Goal: Feedback & Contribution: Contribute content

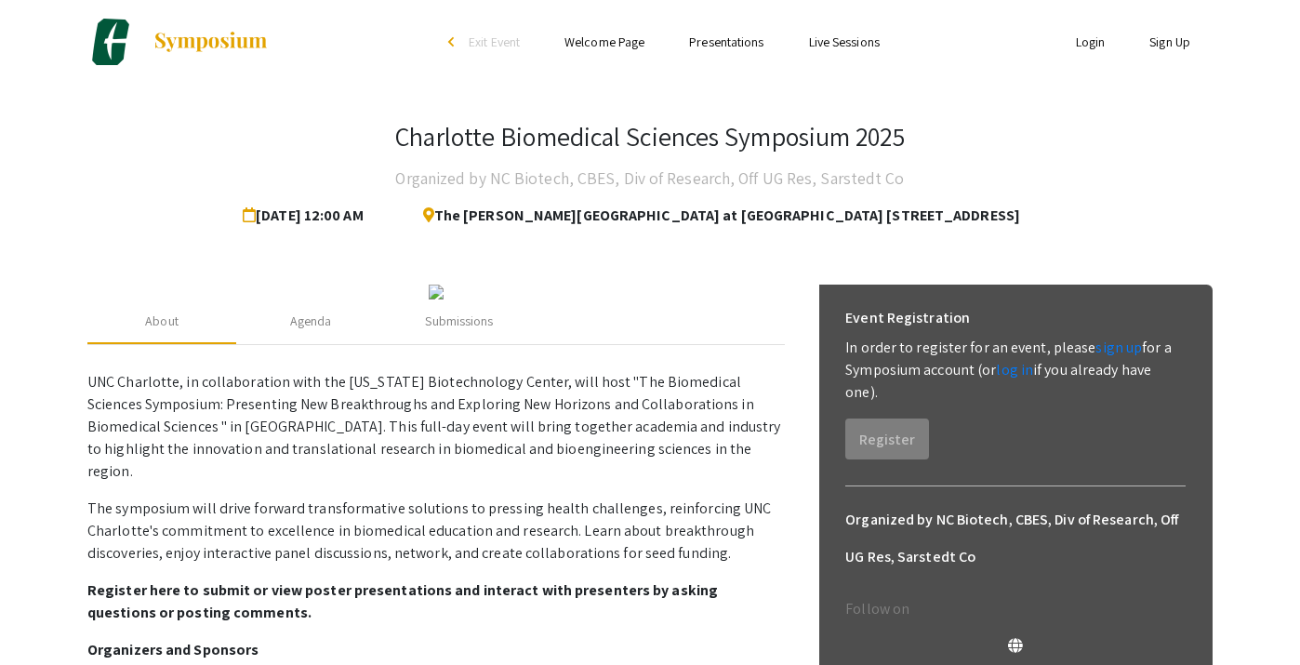
click at [1083, 40] on link "Login" at bounding box center [1091, 41] width 30 height 17
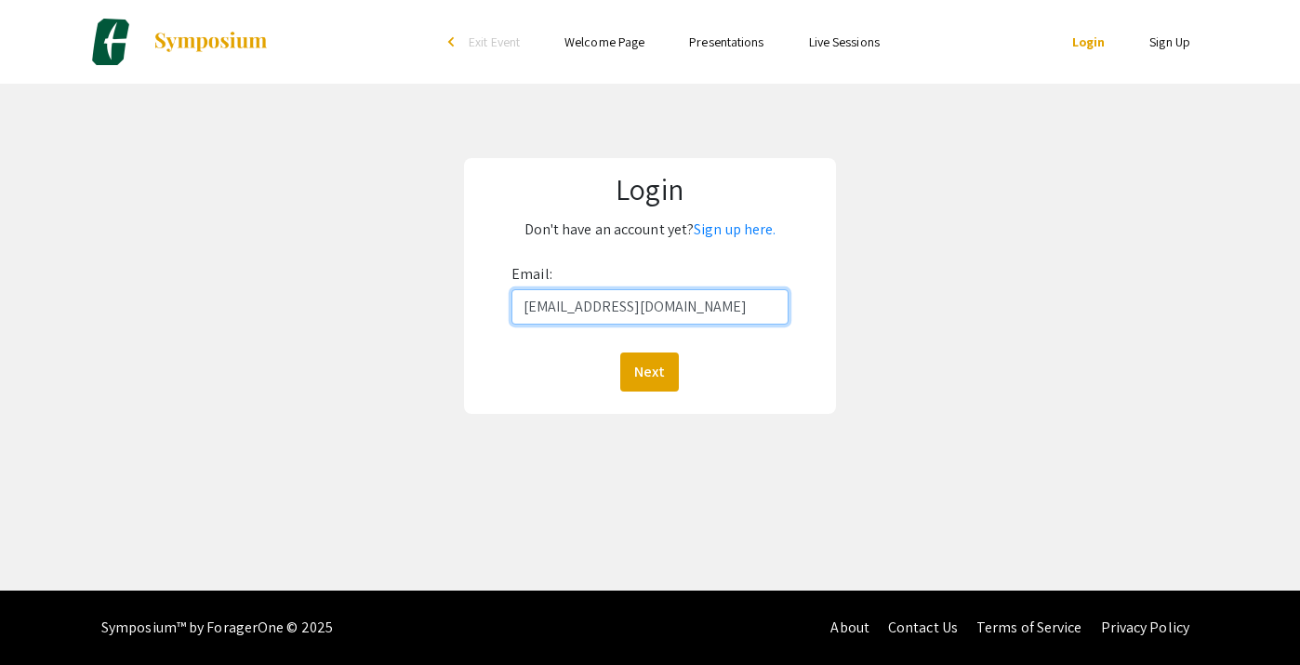
type input "[EMAIL_ADDRESS][DOMAIN_NAME]"
click at [649, 371] on button "Next" at bounding box center [649, 371] width 59 height 39
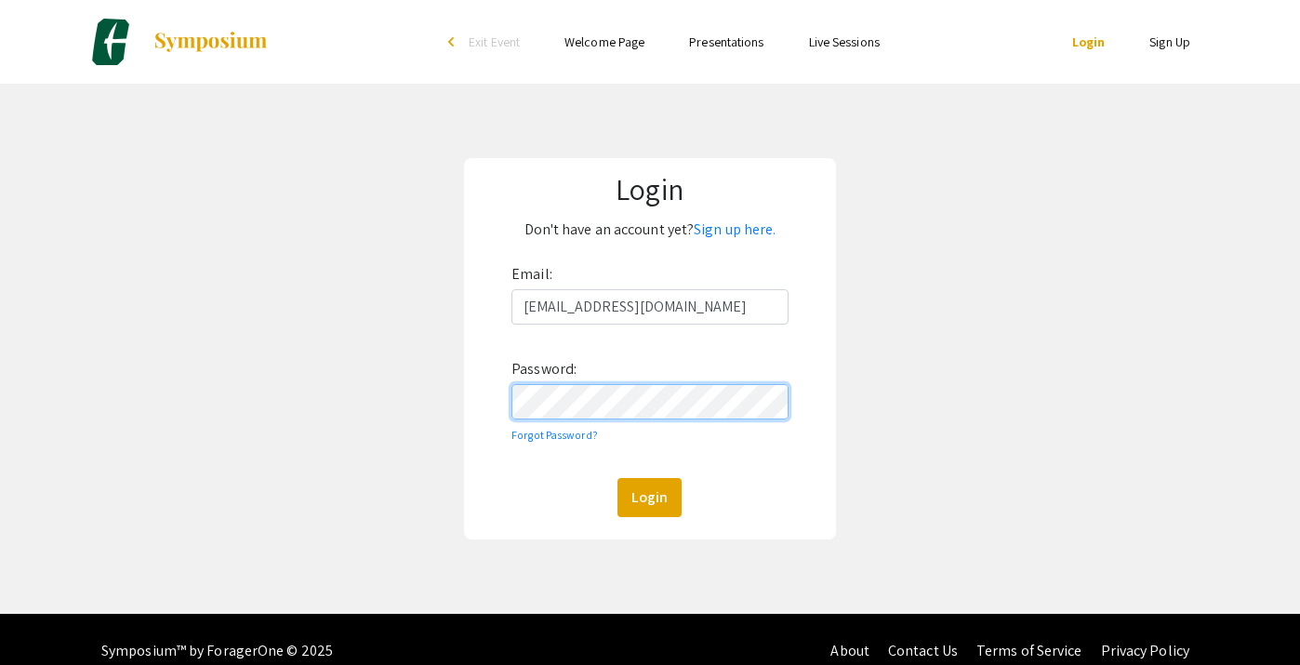
click at [649, 497] on button "Login" at bounding box center [650, 497] width 64 height 39
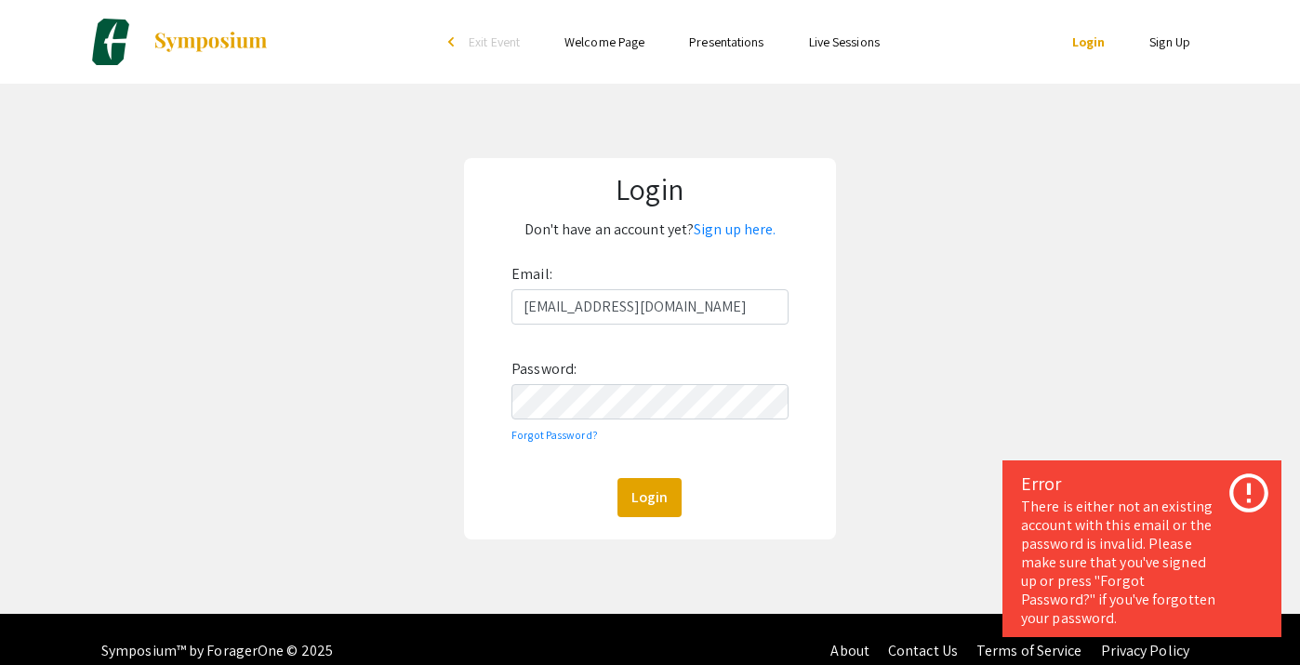
click at [867, 227] on div "Login Don't have an account yet? Sign up here. Email: [EMAIL_ADDRESS][DOMAIN_NA…" at bounding box center [650, 349] width 1328 height 530
click at [764, 221] on link "Sign up here." at bounding box center [735, 229] width 82 height 20
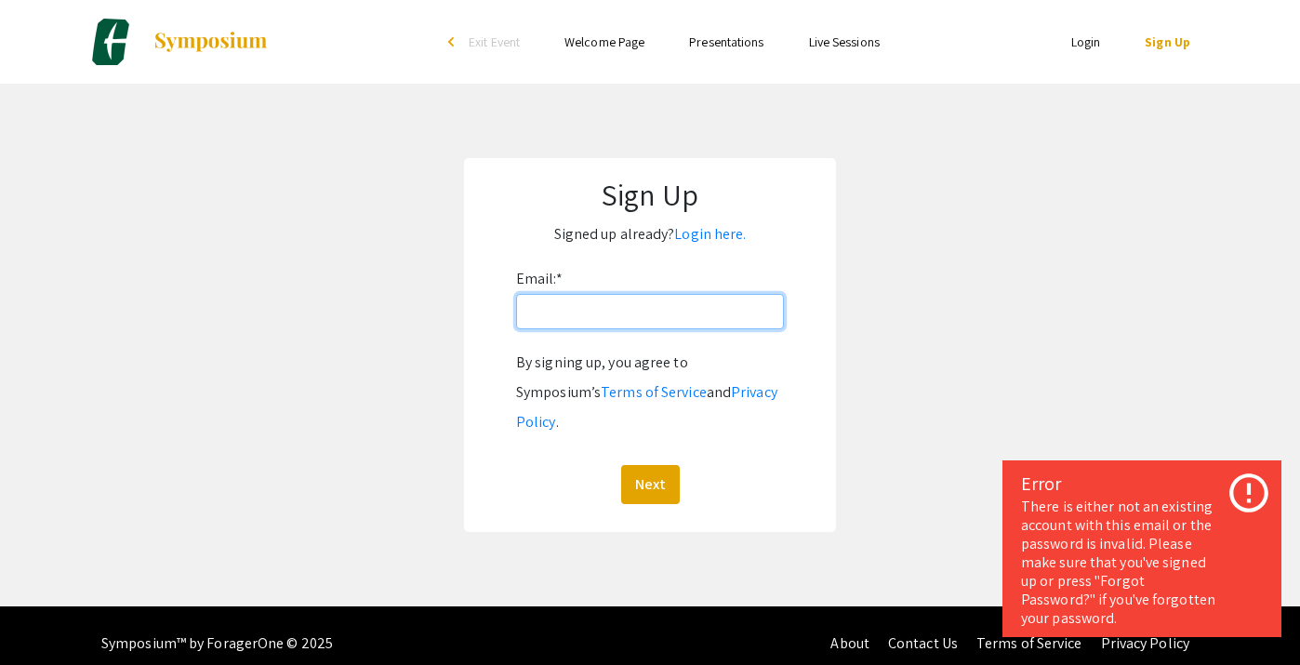
click at [669, 315] on input "Email: *" at bounding box center [650, 311] width 268 height 35
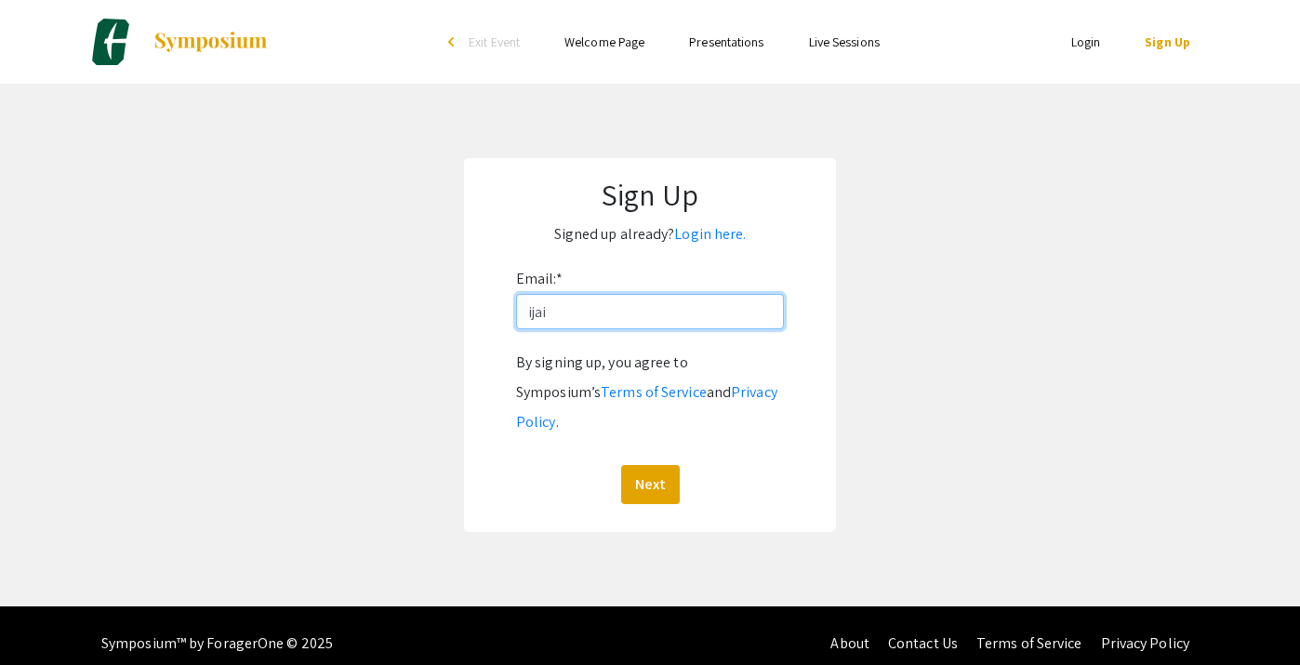
type input "ijain"
type input "[EMAIL_ADDRESS][DOMAIN_NAME]"
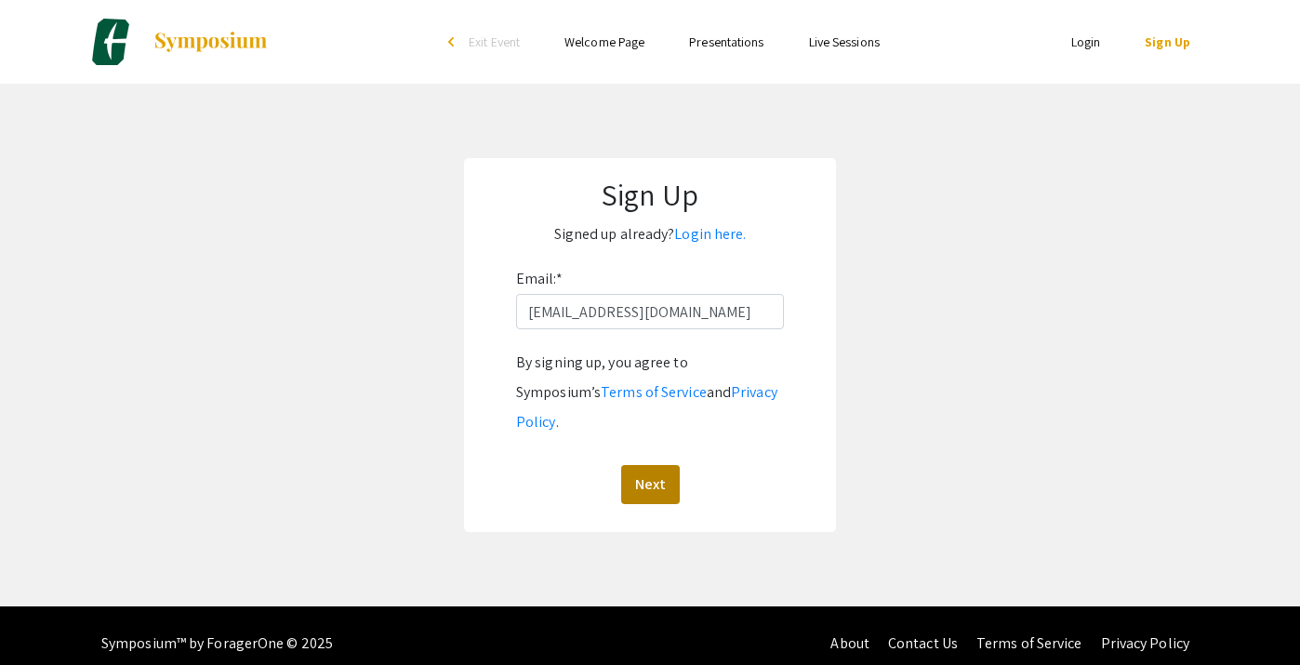
click at [669, 465] on button "Next" at bounding box center [650, 484] width 59 height 39
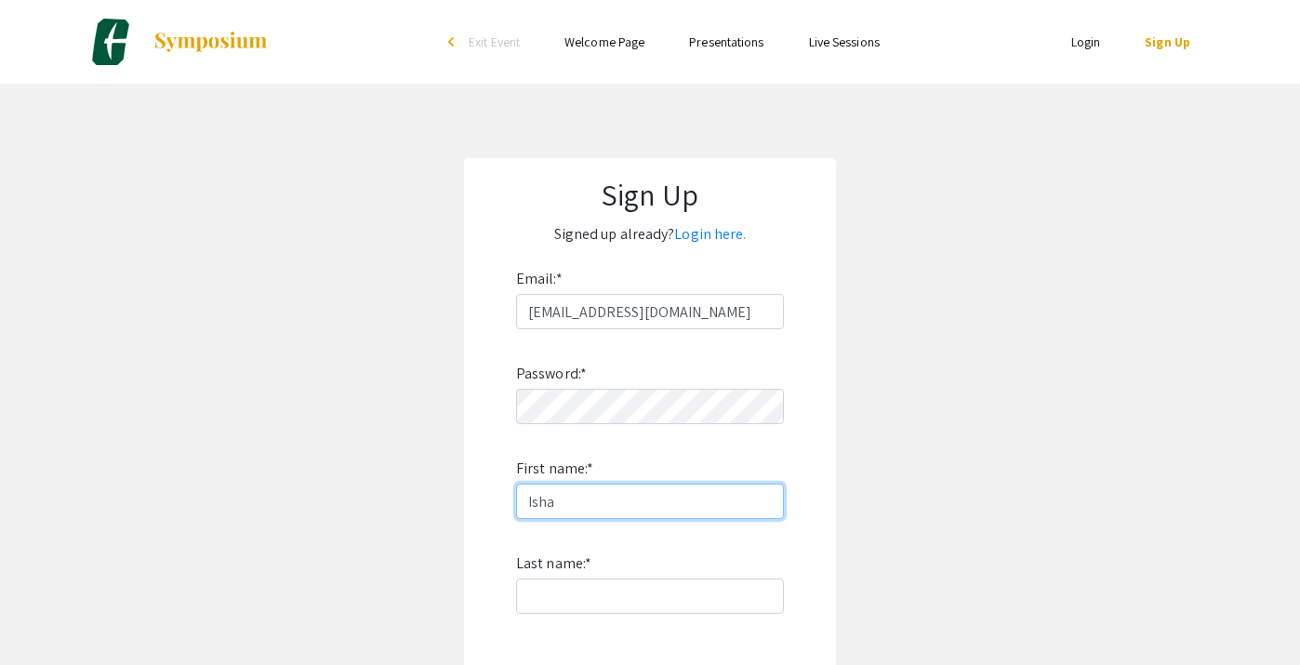
type input "Isha"
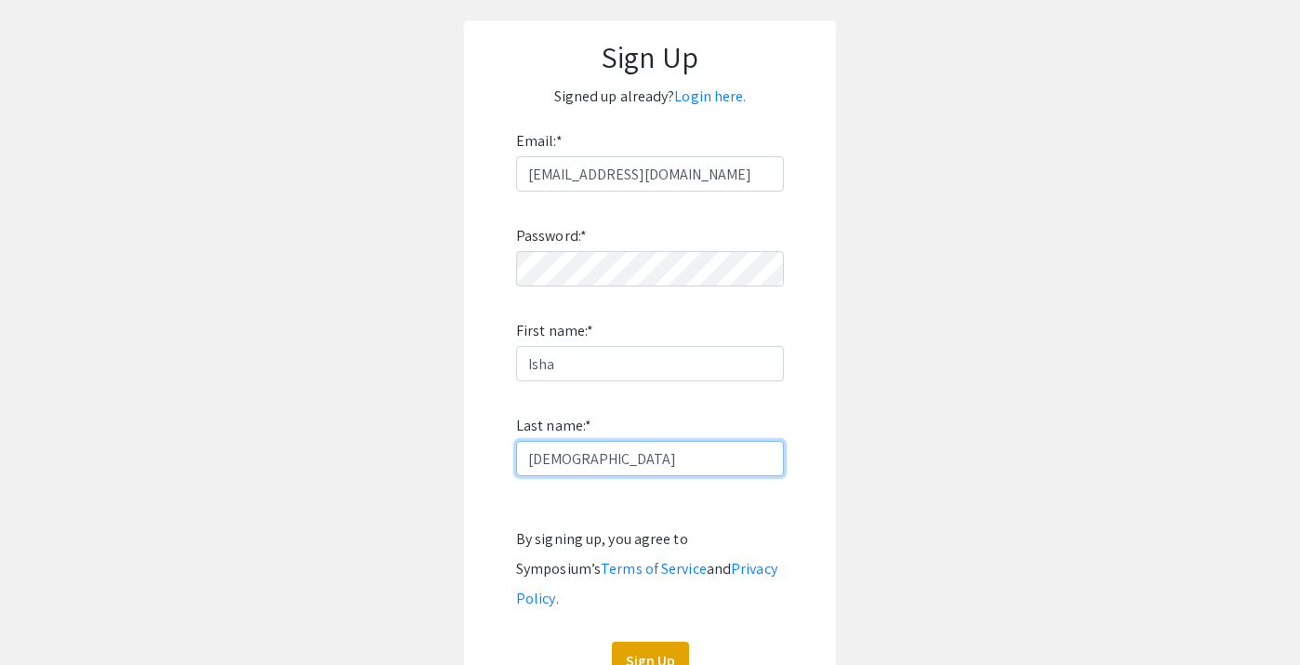
scroll to position [171, 0]
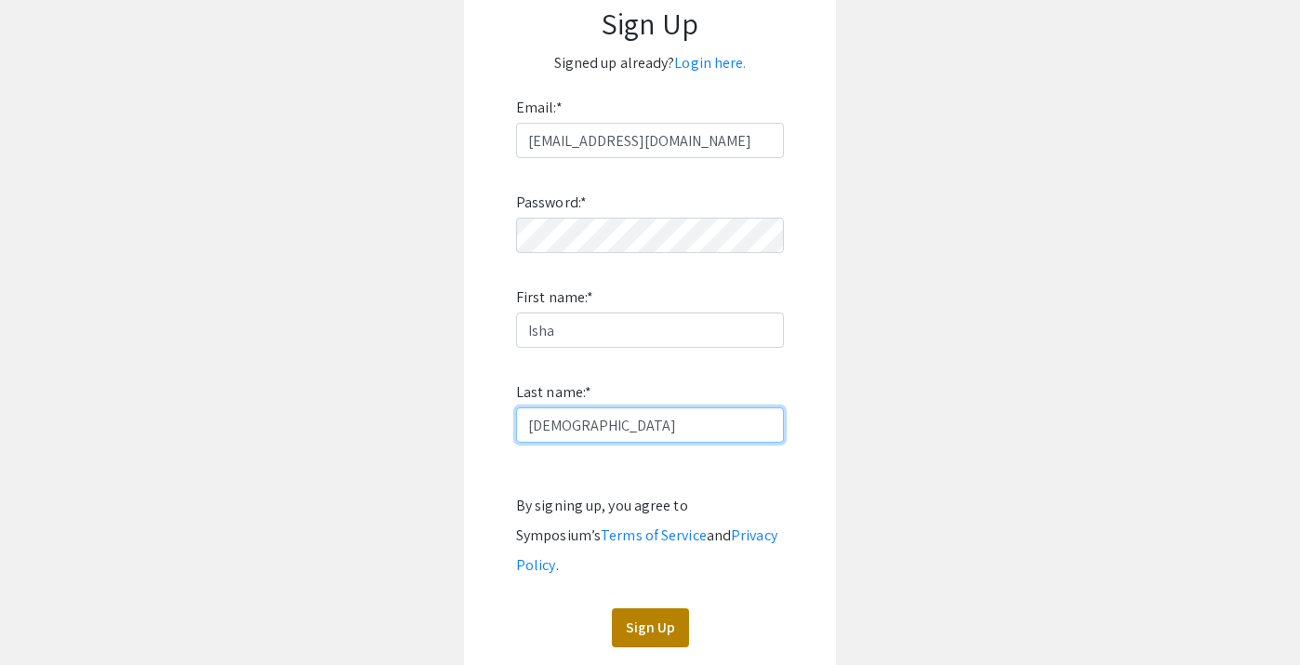
type input "[DEMOGRAPHIC_DATA]"
click at [639, 608] on button "Sign Up" at bounding box center [650, 627] width 77 height 39
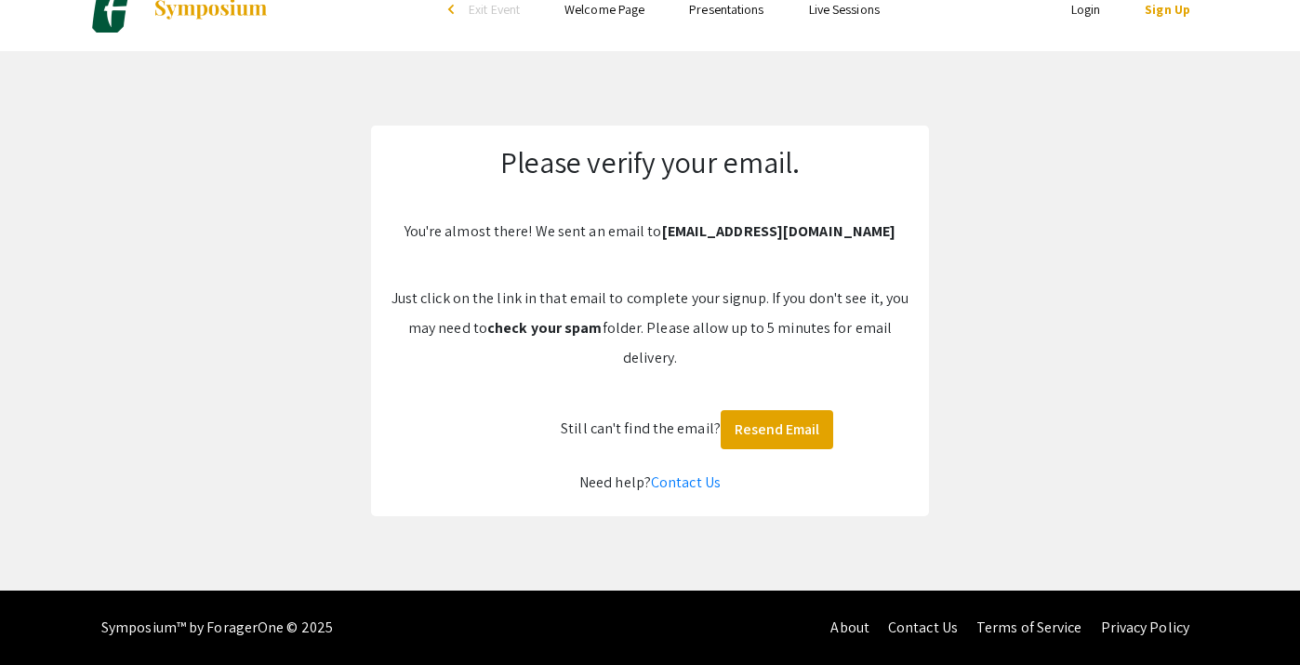
scroll to position [33, 0]
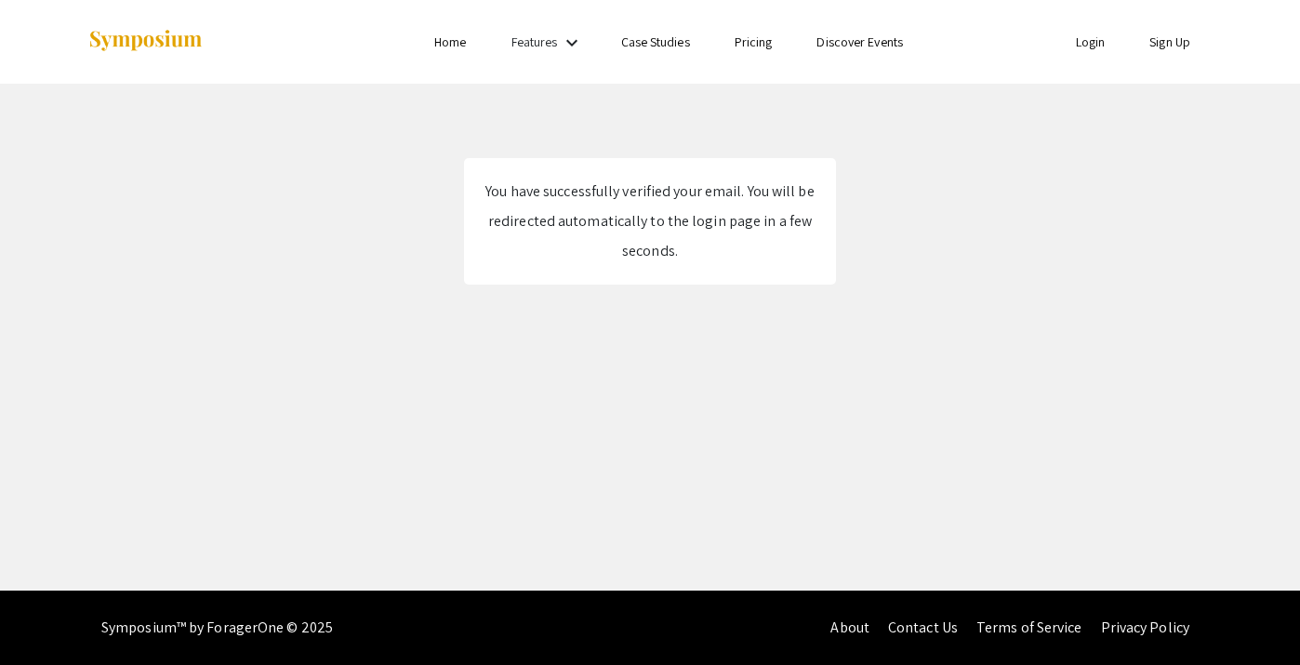
click at [1089, 45] on link "Login" at bounding box center [1091, 41] width 30 height 17
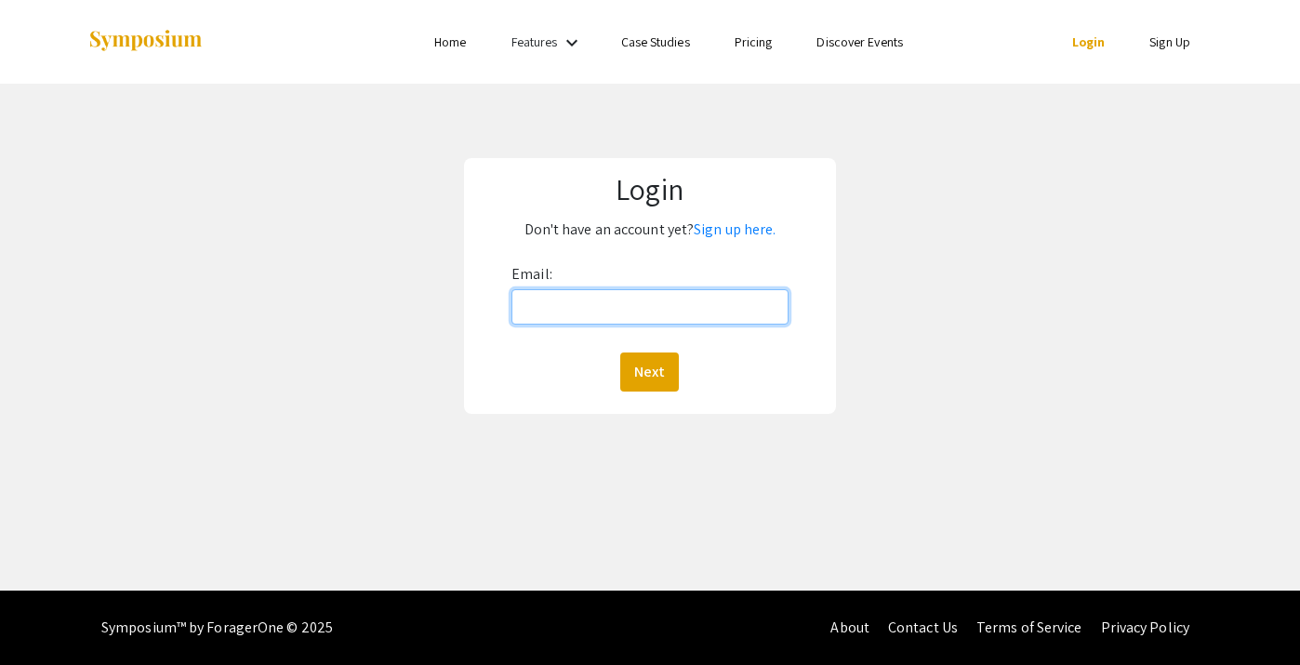
type input "[EMAIL_ADDRESS][DOMAIN_NAME]"
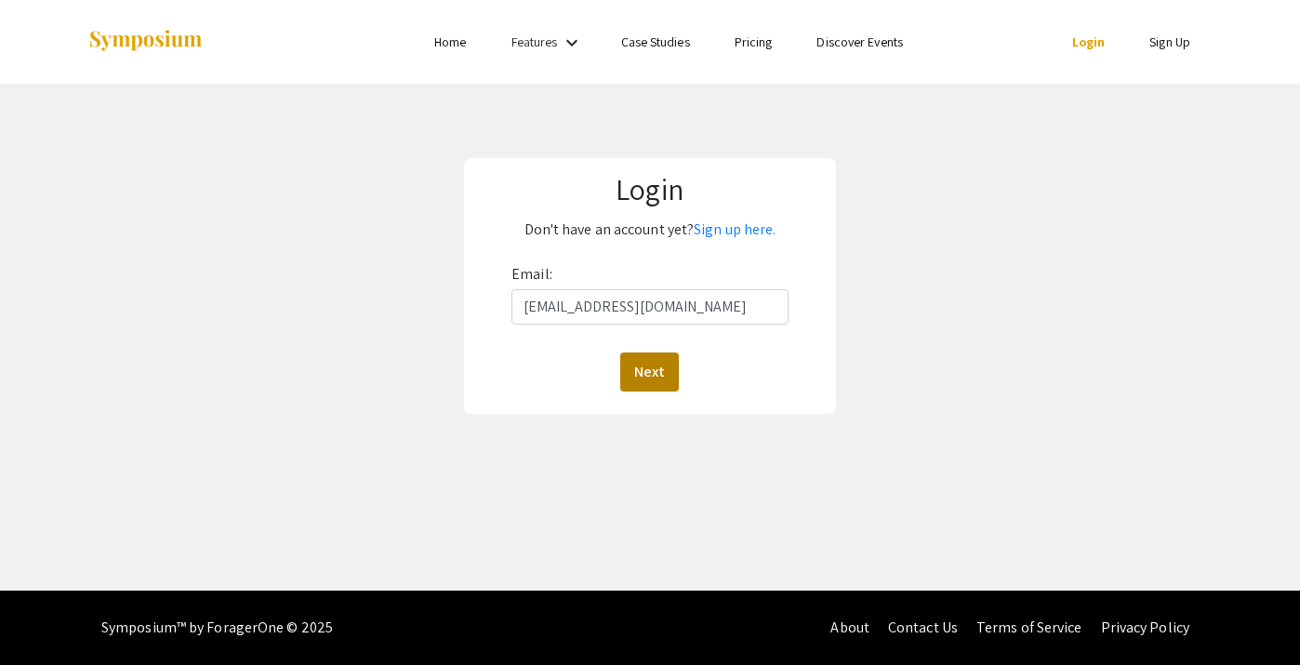
click at [631, 366] on button "Next" at bounding box center [649, 371] width 59 height 39
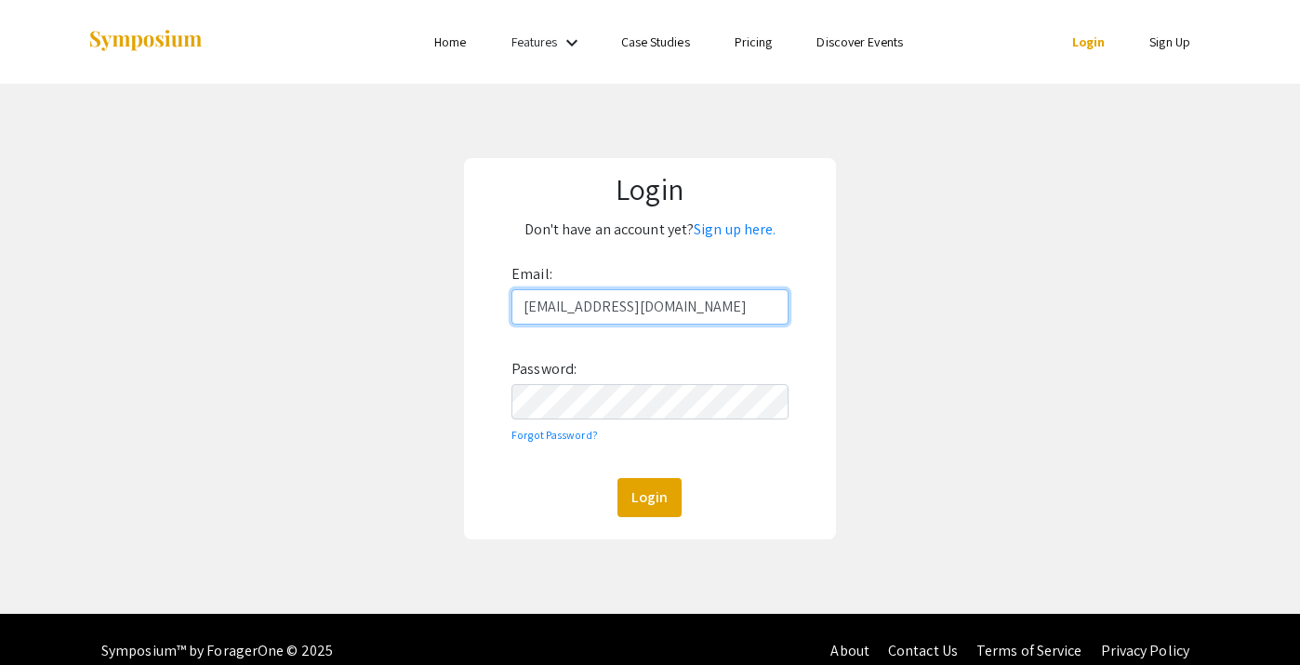
click at [609, 427] on div "Email: ijain1@charlotte.edu Password: Forgot Password? Login" at bounding box center [649, 388] width 277 height 258
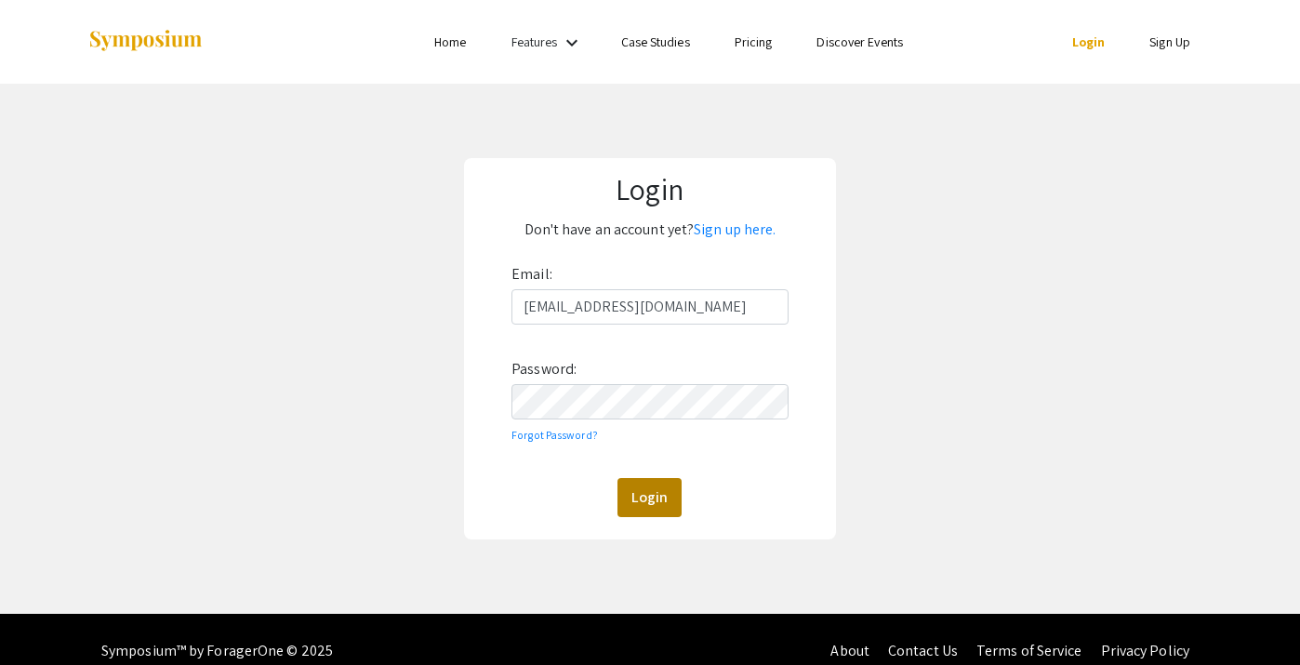
click at [633, 493] on button "Login" at bounding box center [650, 497] width 64 height 39
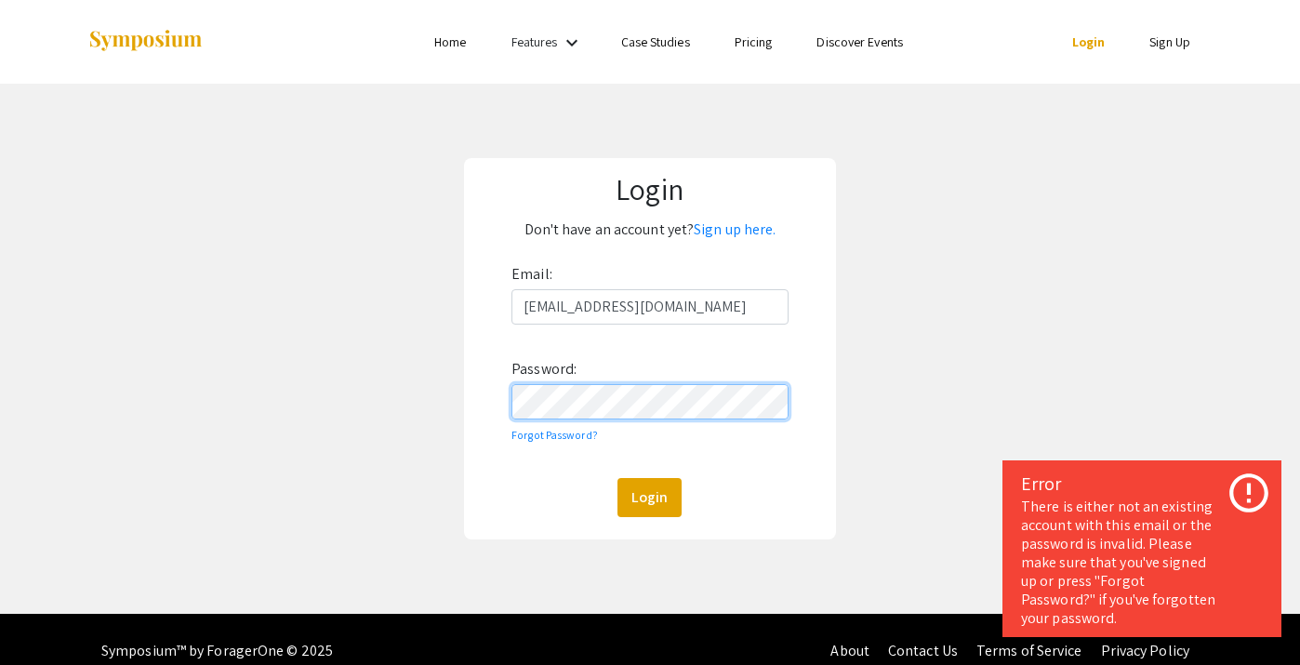
click at [457, 396] on div "Login Don't have an account yet? Sign up here. Email: [EMAIL_ADDRESS][DOMAIN_NA…" at bounding box center [650, 349] width 1328 height 530
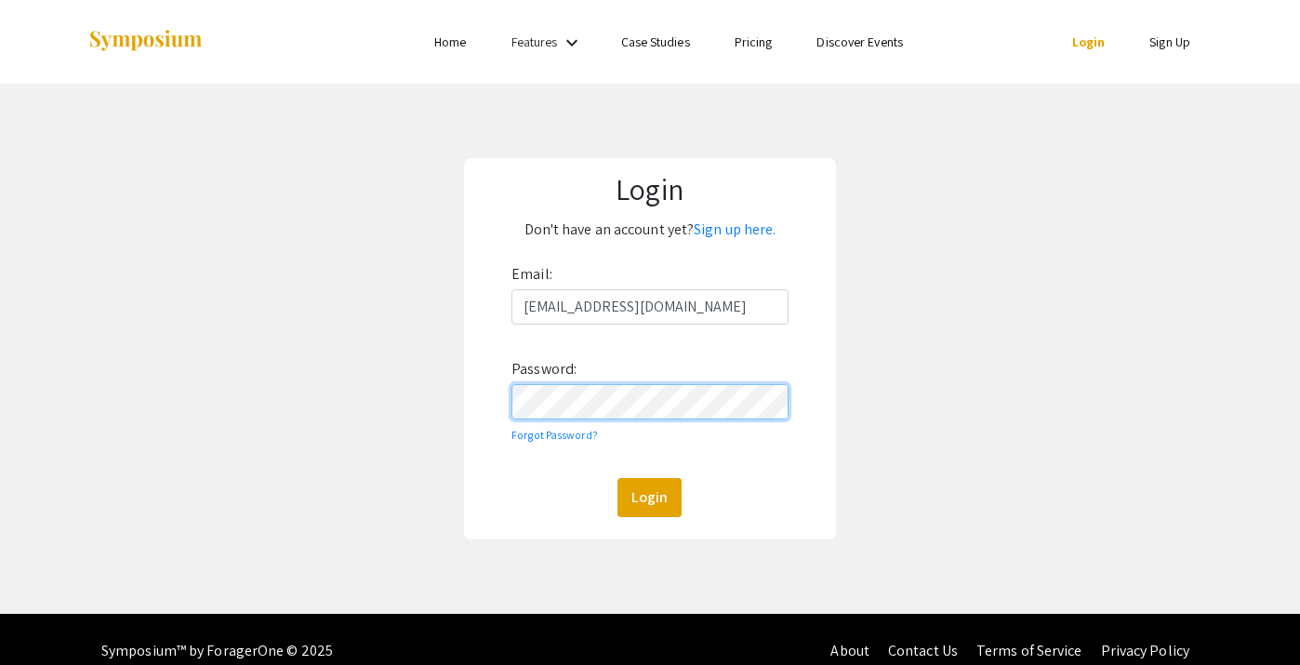
click at [649, 497] on button "Login" at bounding box center [650, 497] width 64 height 39
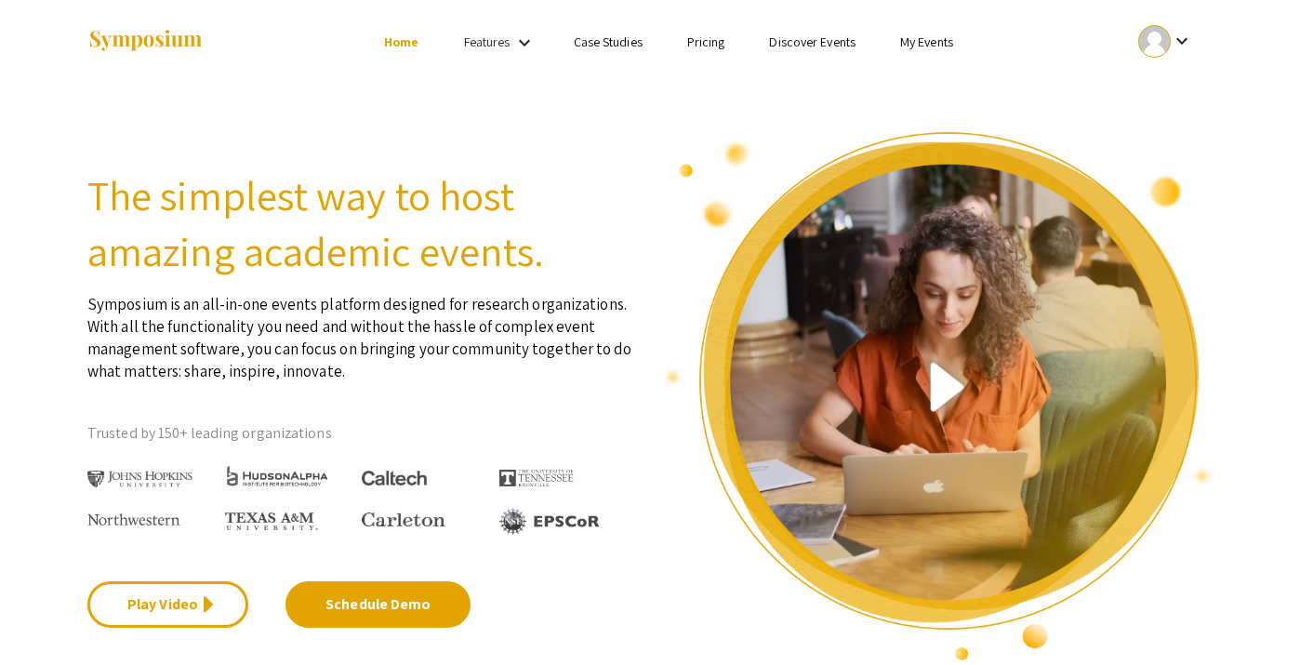
click at [921, 47] on link "My Events" at bounding box center [926, 41] width 53 height 17
click at [920, 41] on link "My Events" at bounding box center [926, 41] width 53 height 17
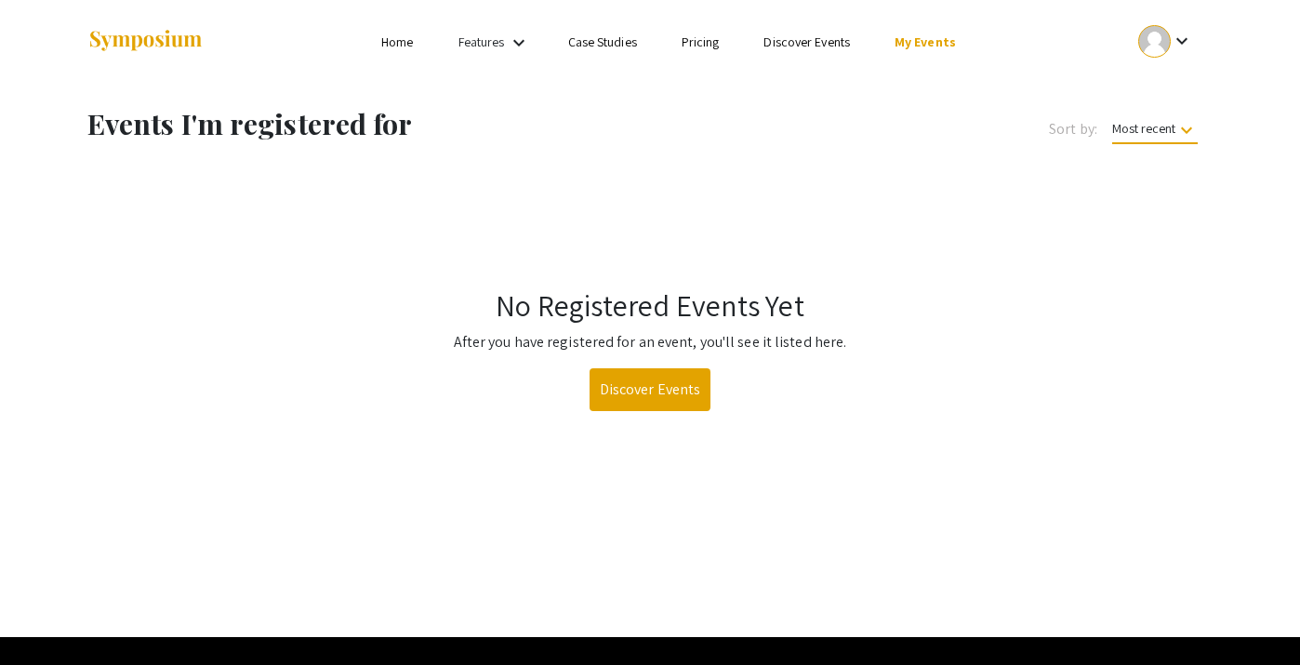
click at [636, 399] on link "Discover Events" at bounding box center [651, 389] width 122 height 43
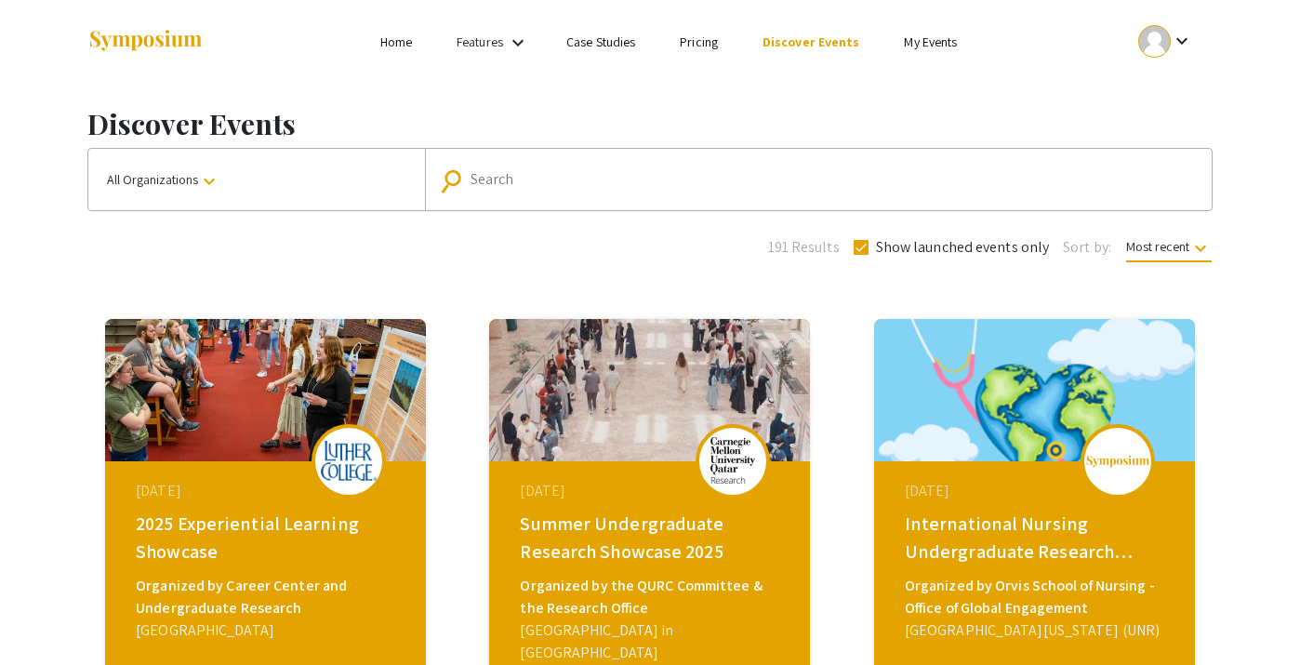
click at [572, 179] on input "Search" at bounding box center [829, 179] width 716 height 17
type input "biomedical"
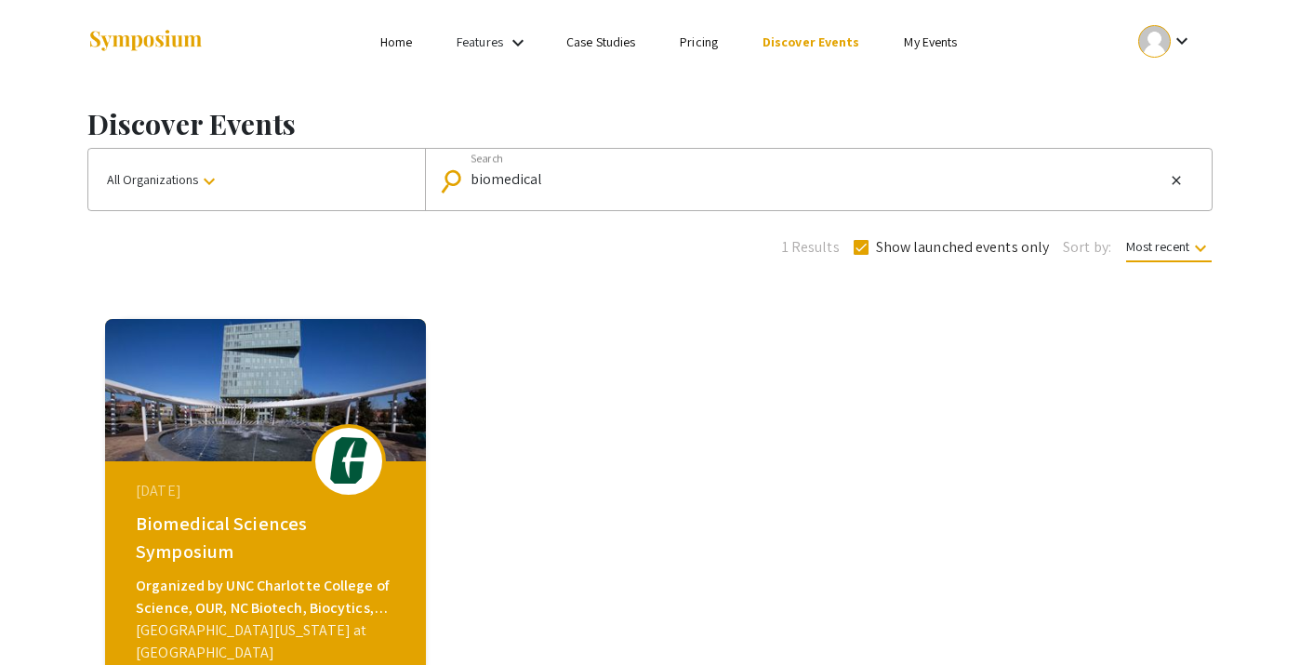
click at [303, 489] on div "September 05, 2024" at bounding box center [268, 491] width 264 height 22
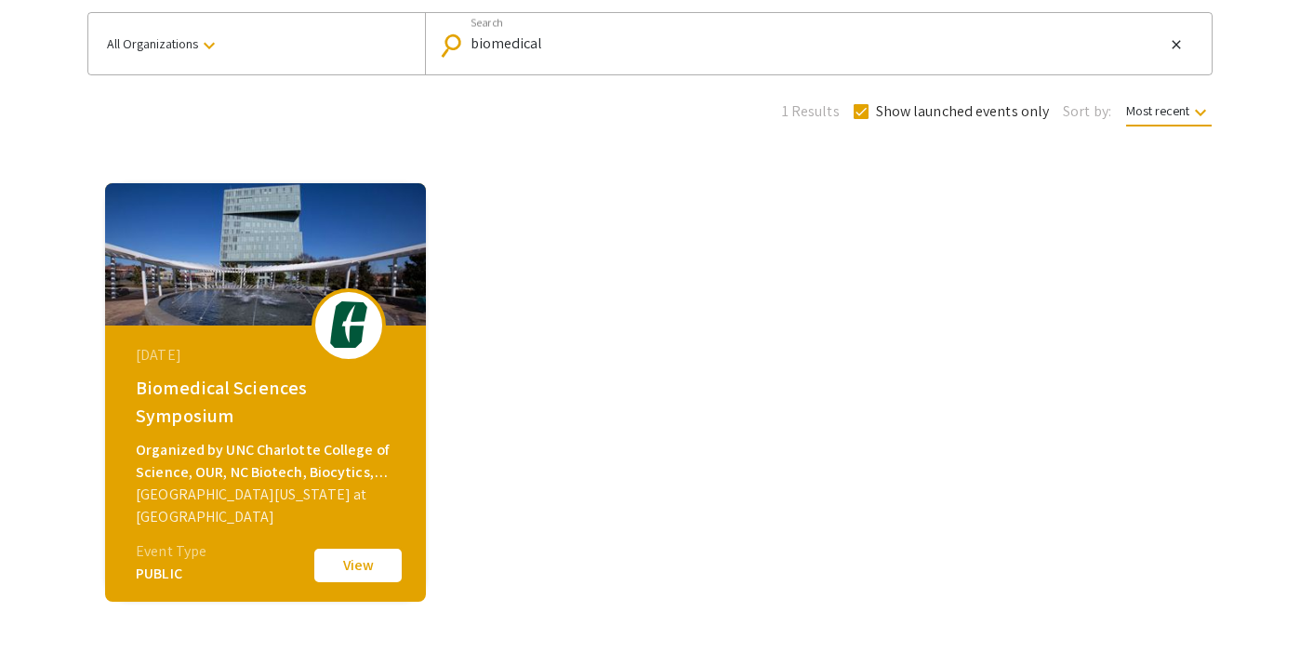
scroll to position [166, 0]
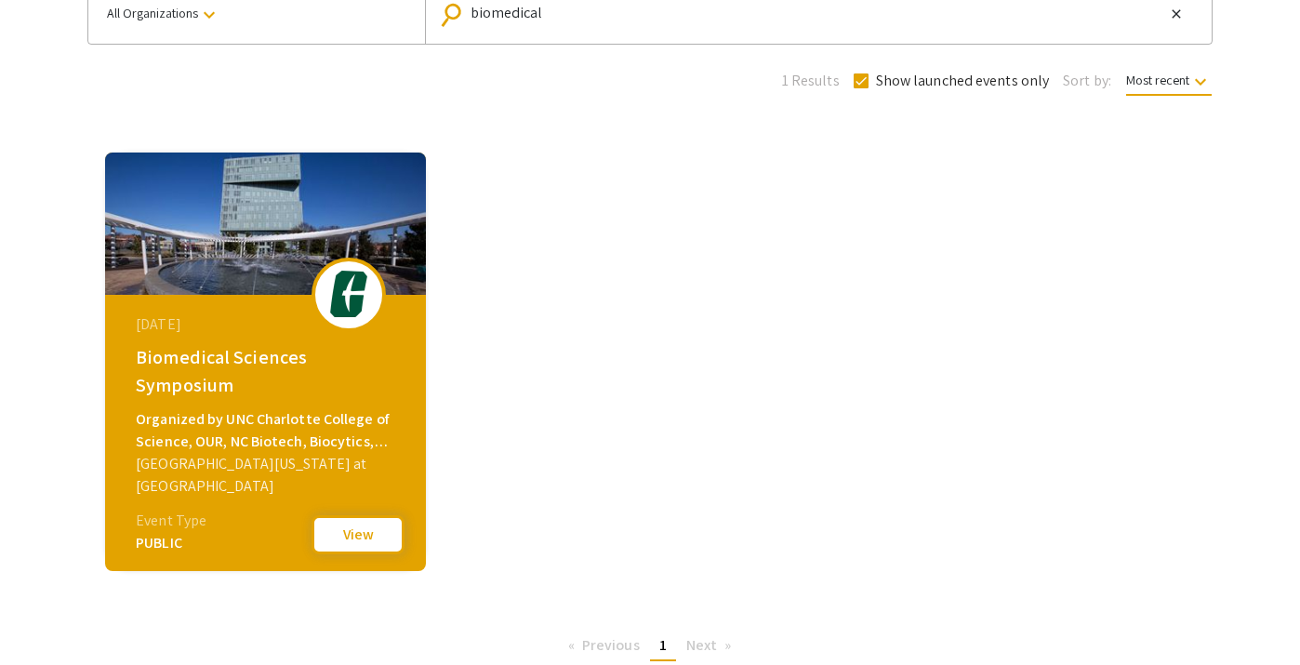
click at [355, 534] on button "View" at bounding box center [358, 534] width 93 height 39
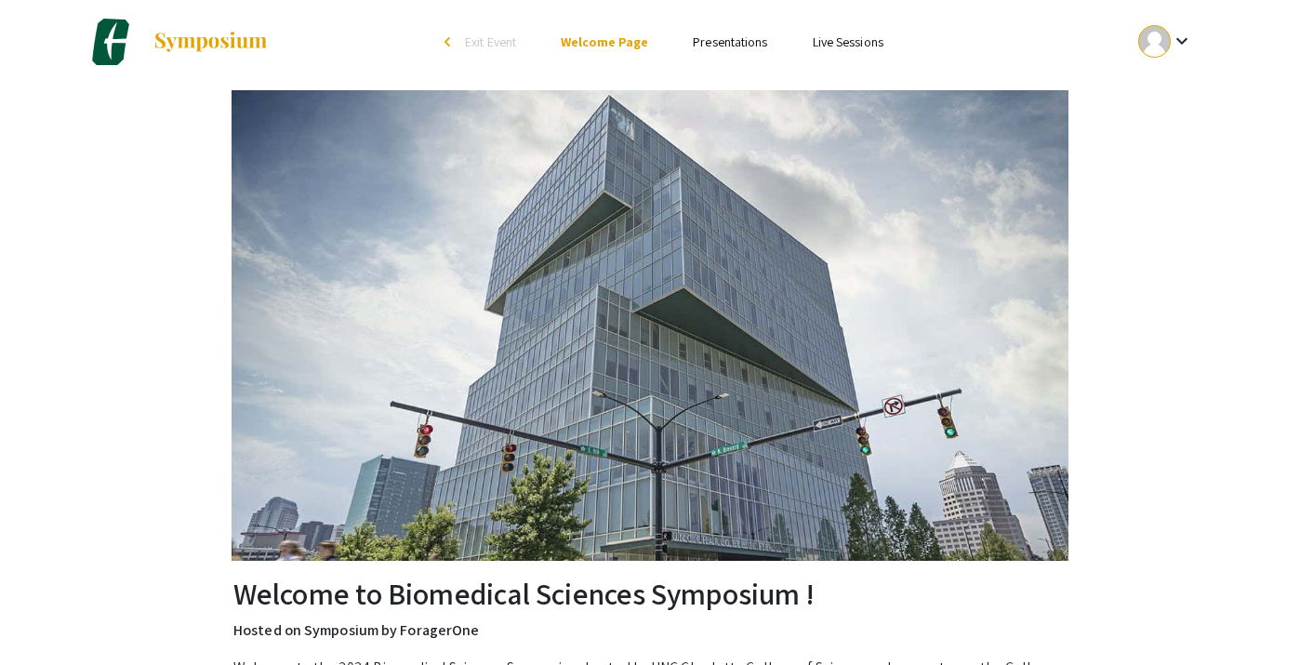
click at [711, 43] on link "Presentations" at bounding box center [730, 41] width 74 height 17
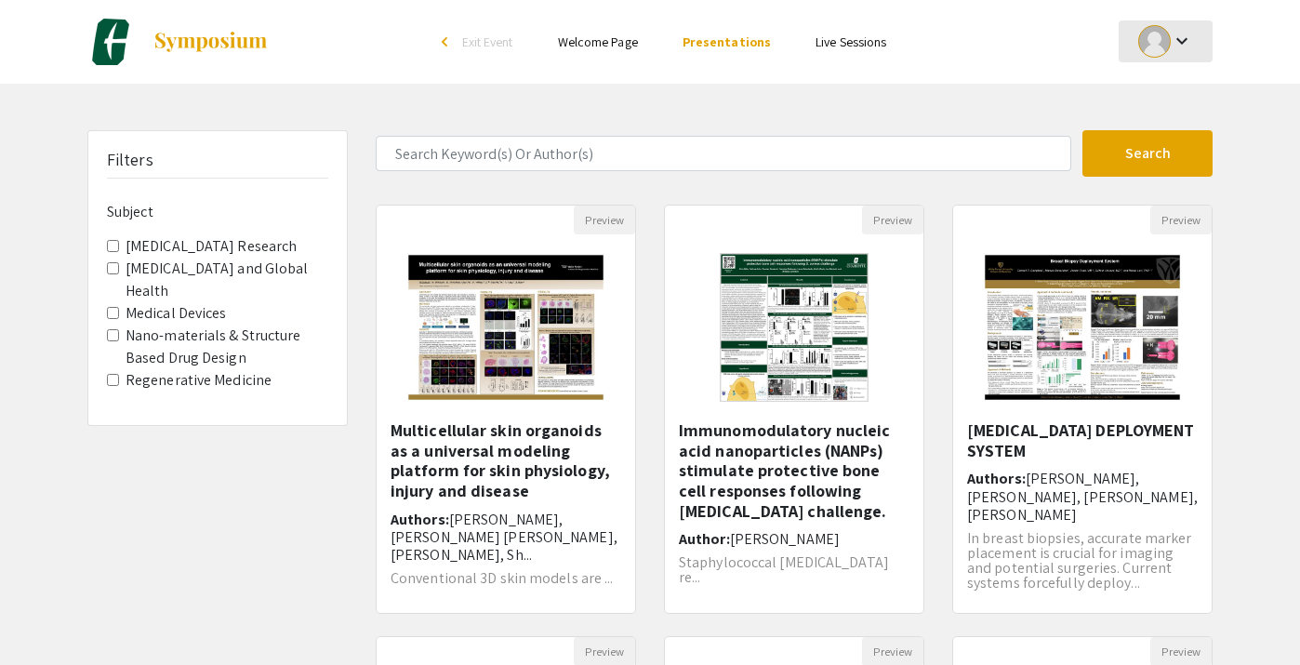
click at [1154, 49] on div at bounding box center [1154, 41] width 33 height 33
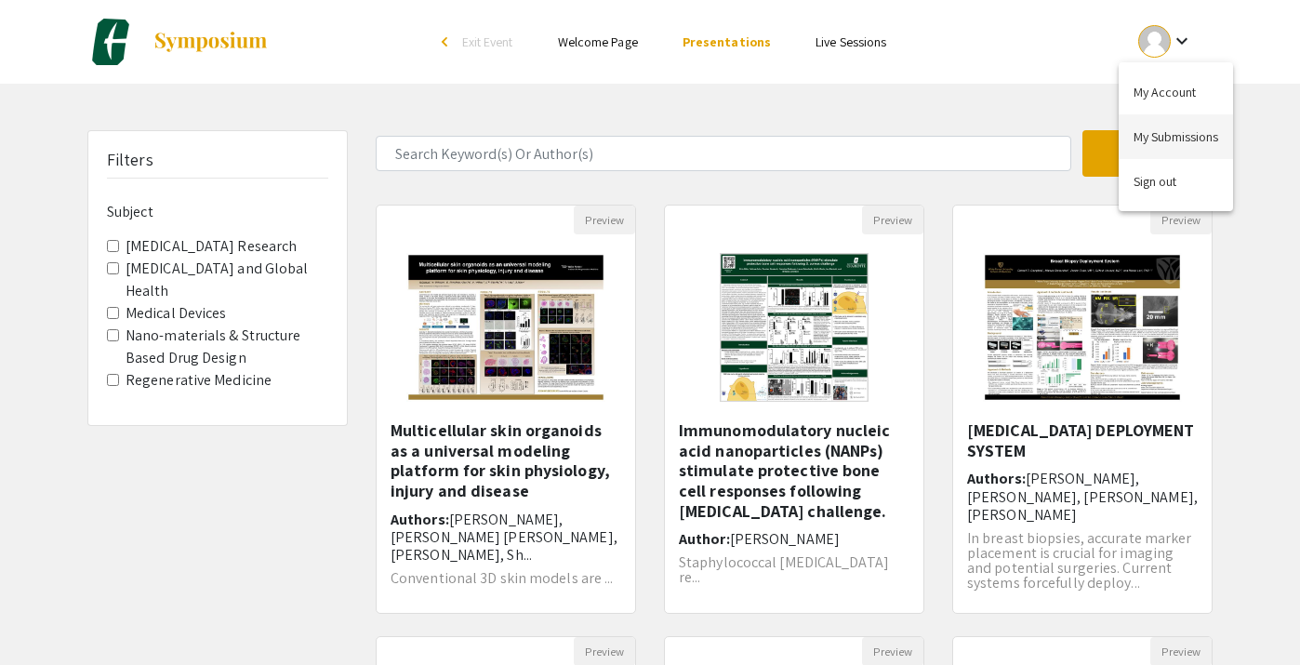
click at [1162, 129] on button "My Submissions" at bounding box center [1176, 136] width 114 height 45
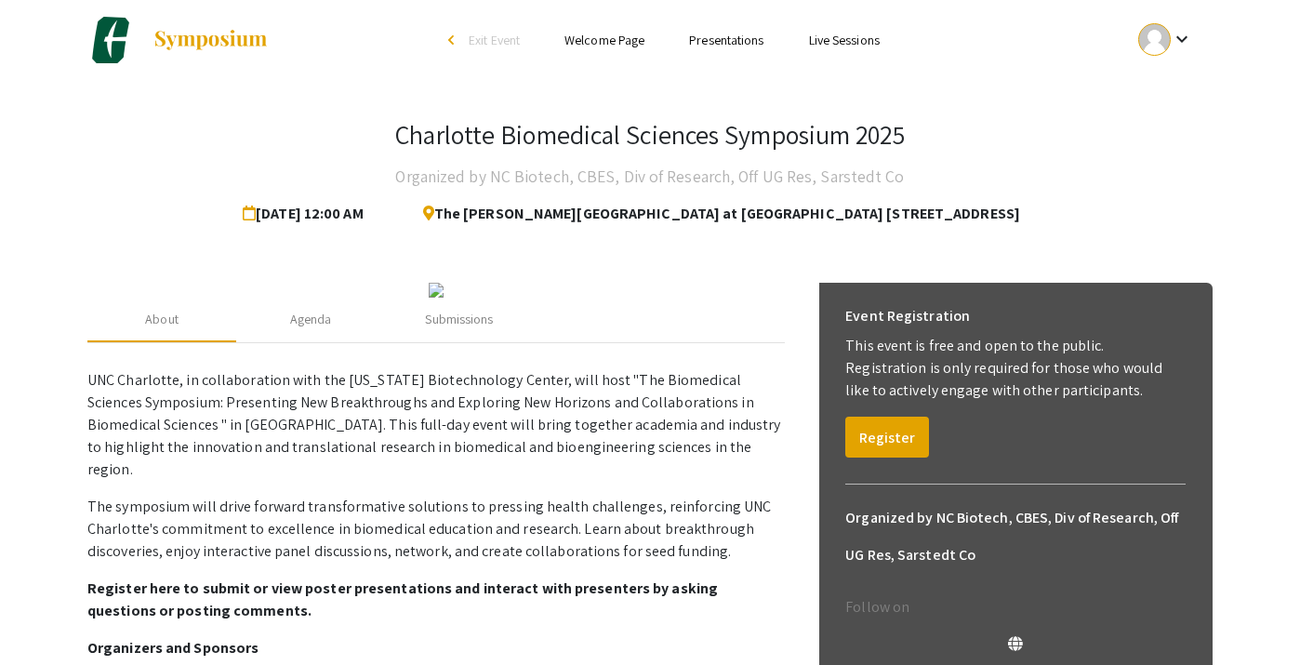
scroll to position [12, 0]
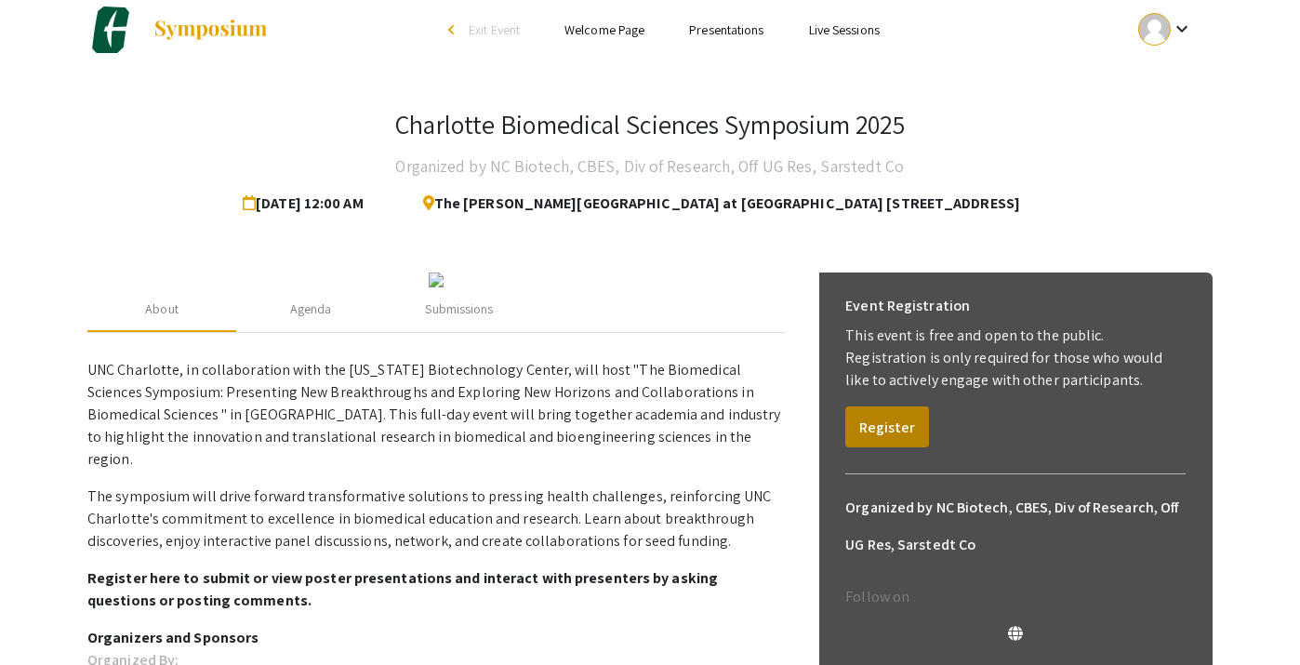
click at [873, 420] on button "Register" at bounding box center [887, 426] width 84 height 41
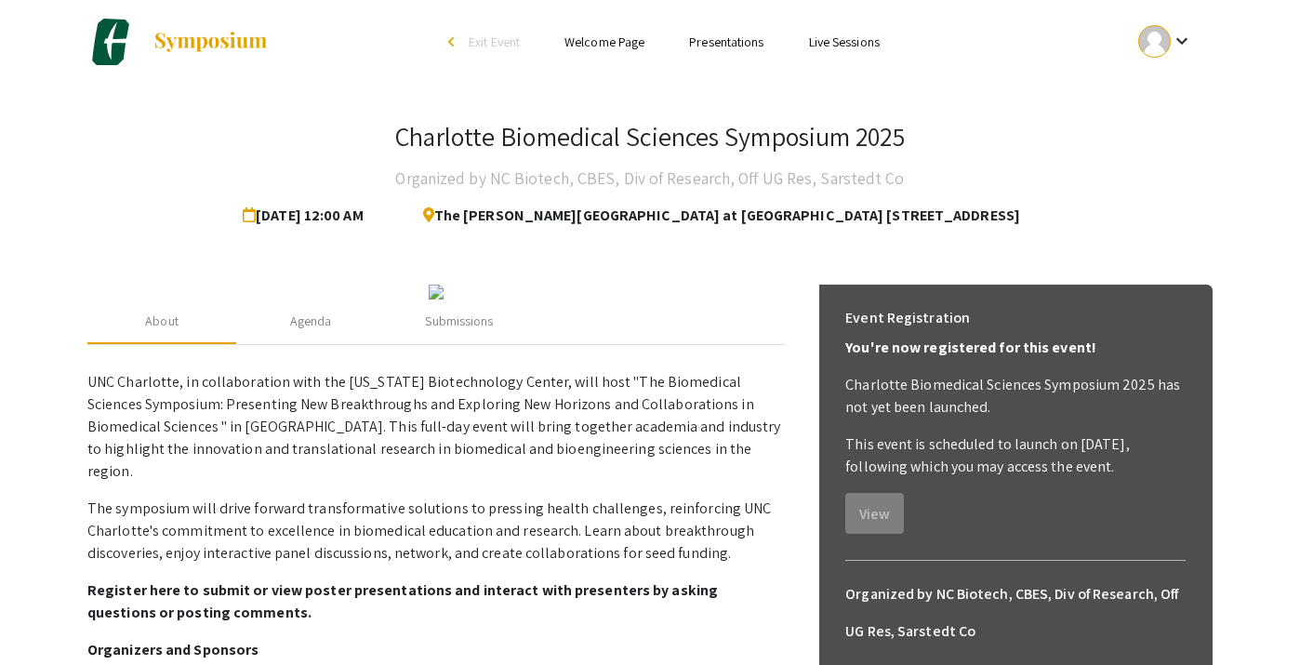
scroll to position [0, 0]
click at [730, 50] on li "Presentations" at bounding box center [726, 42] width 119 height 22
click at [453, 331] on div "Submissions" at bounding box center [459, 322] width 68 height 20
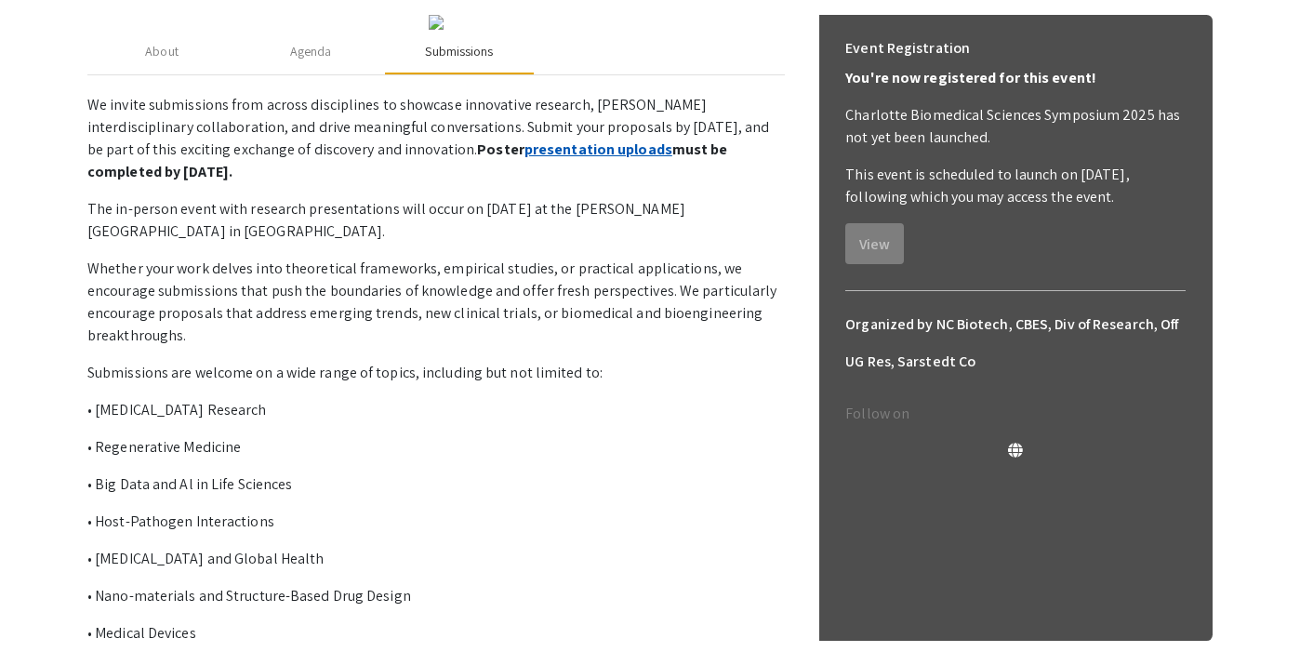
scroll to position [300, 0]
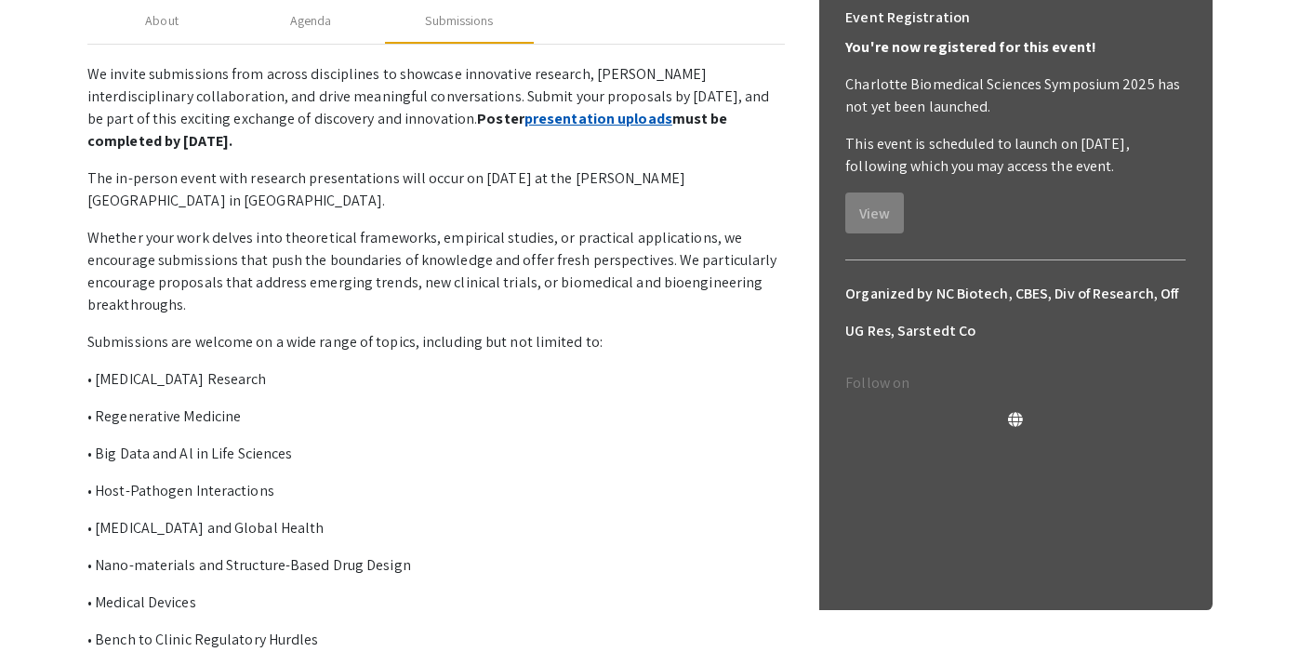
click at [525, 128] on link "presentation uploads" at bounding box center [599, 119] width 148 height 20
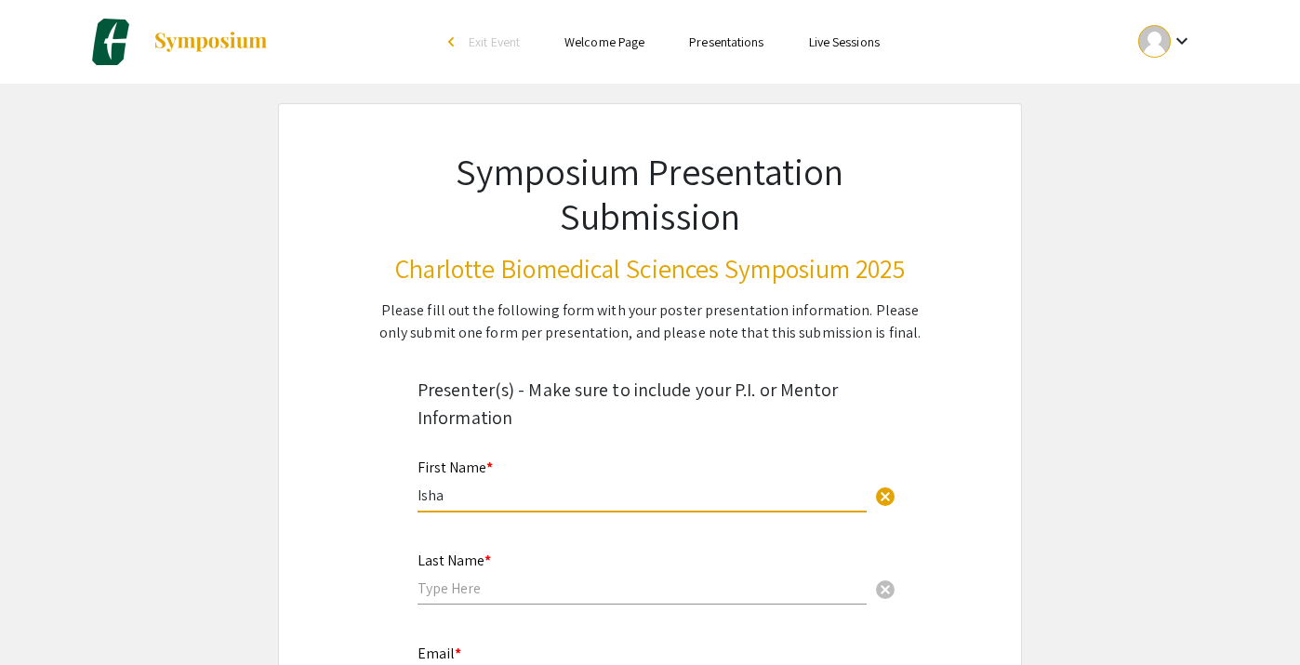
type input "Isha"
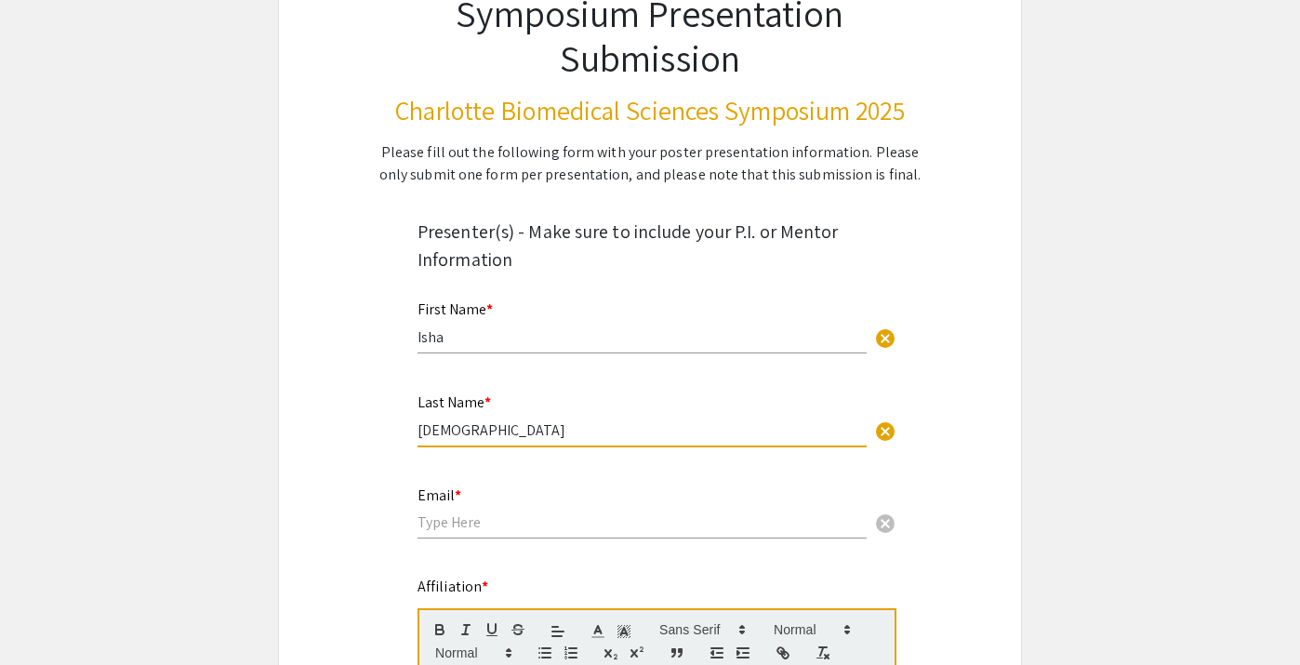
scroll to position [177, 0]
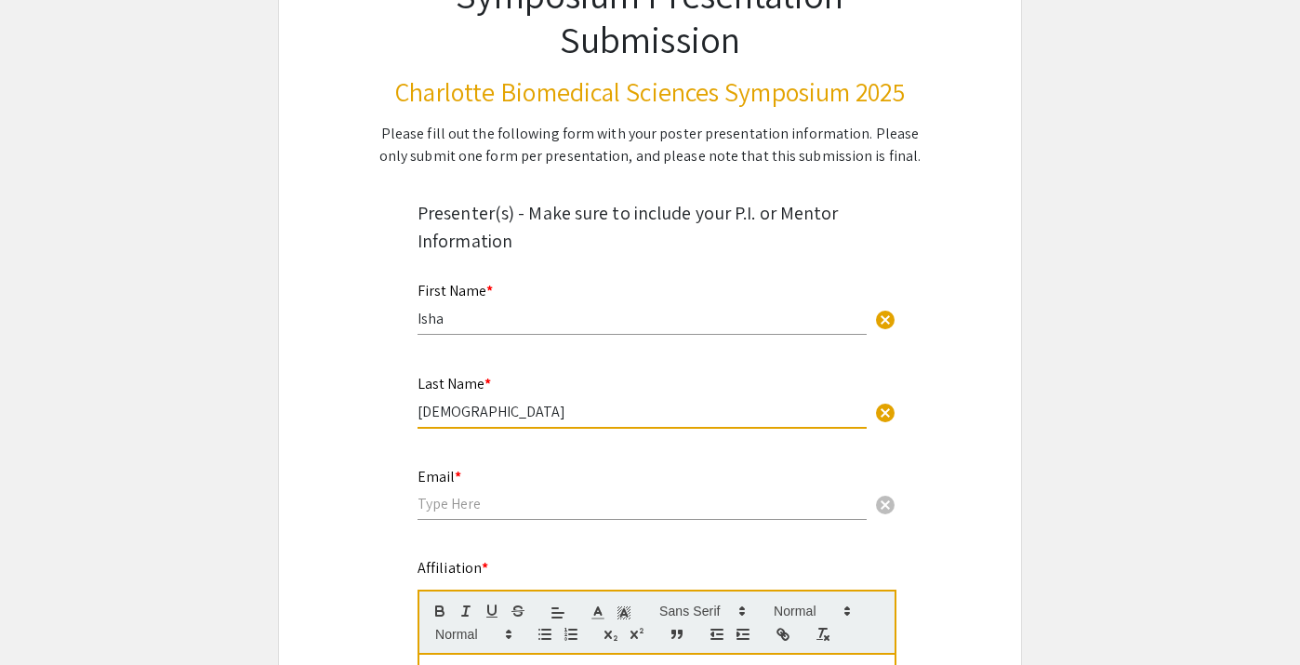
type input "[DEMOGRAPHIC_DATA]"
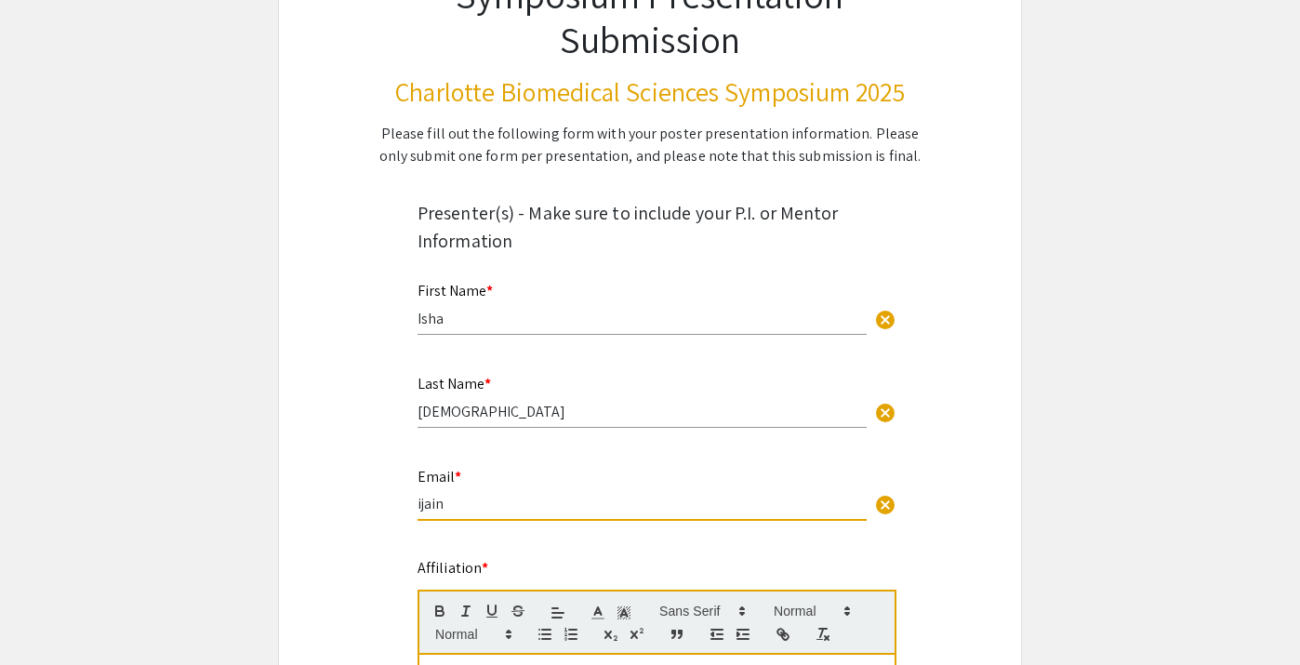
type input "ijain1"
type input "[EMAIL_ADDRESS][DOMAIN_NAME]"
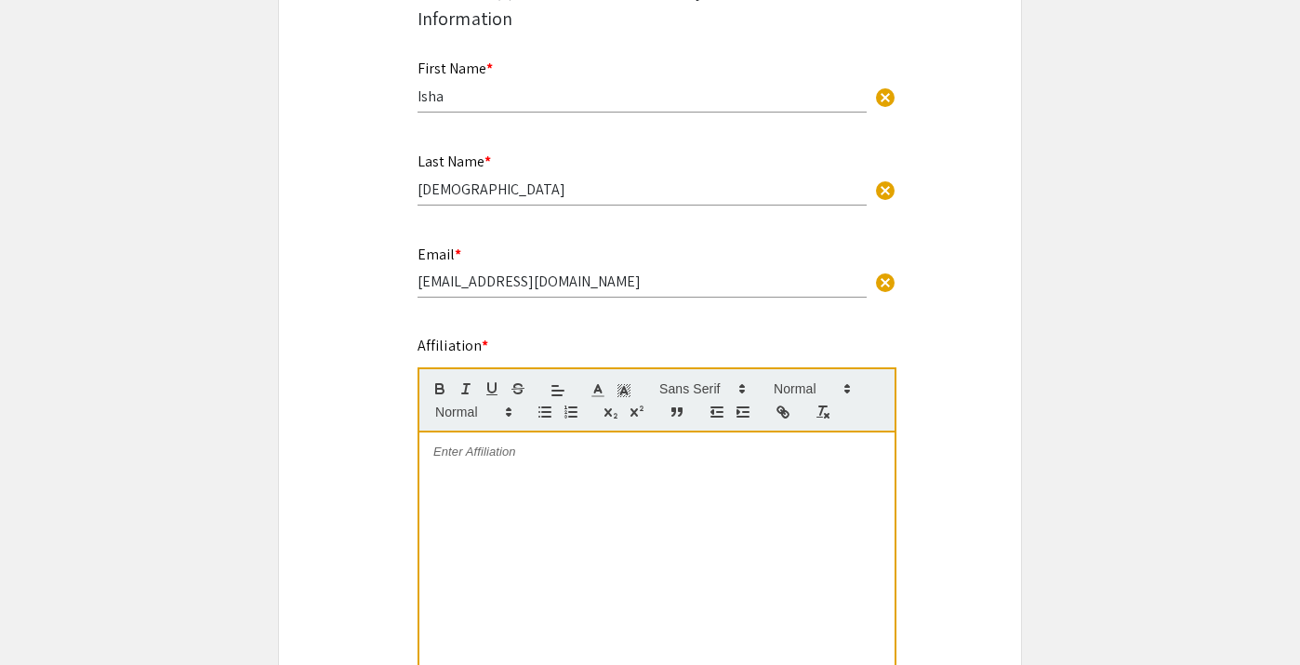
scroll to position [422, 0]
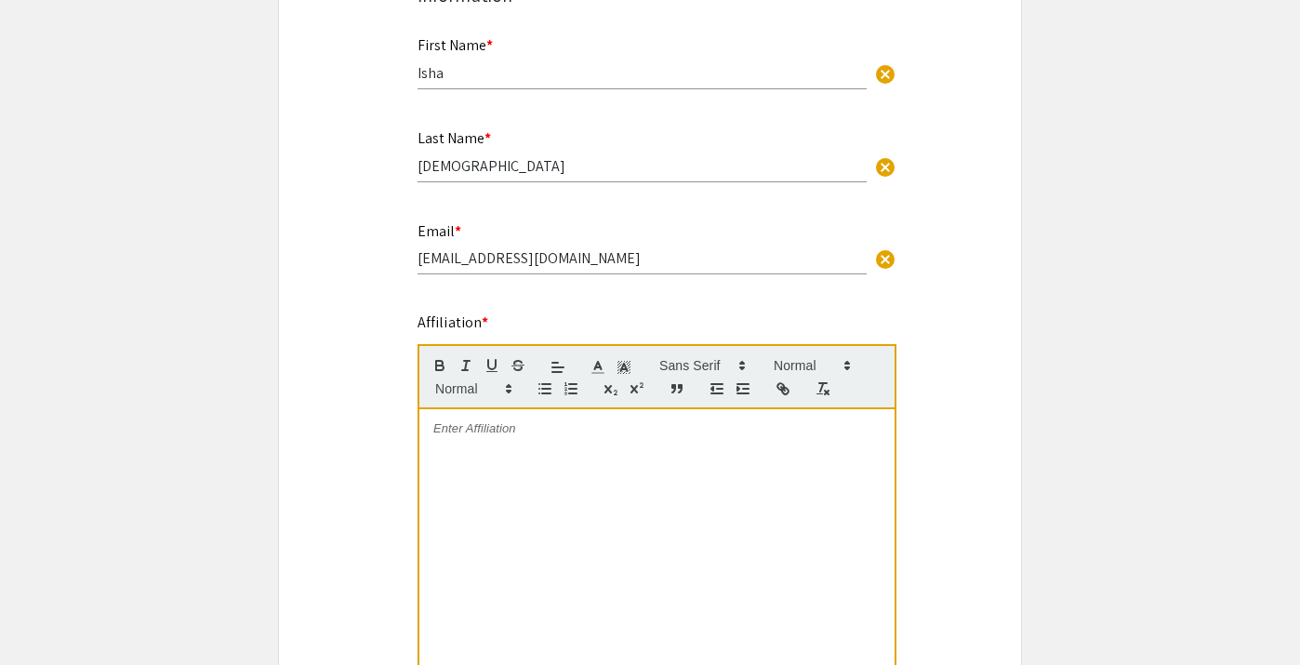
click at [553, 467] on div at bounding box center [656, 548] width 475 height 279
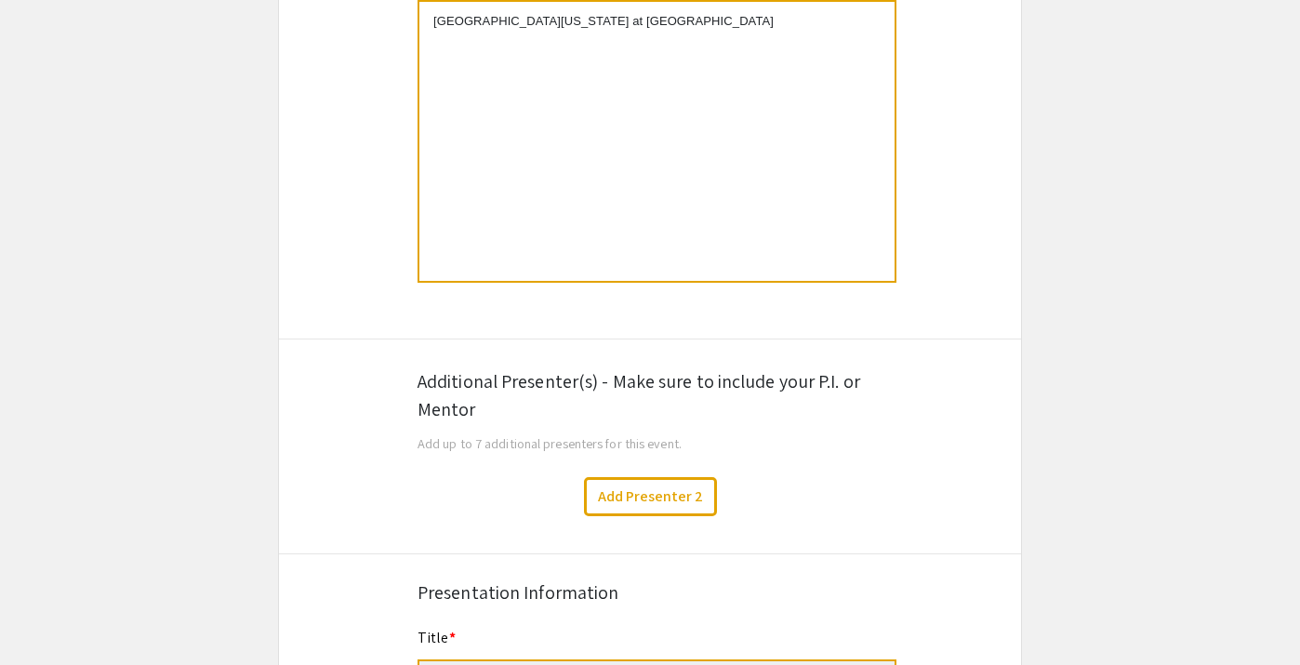
scroll to position [833, 0]
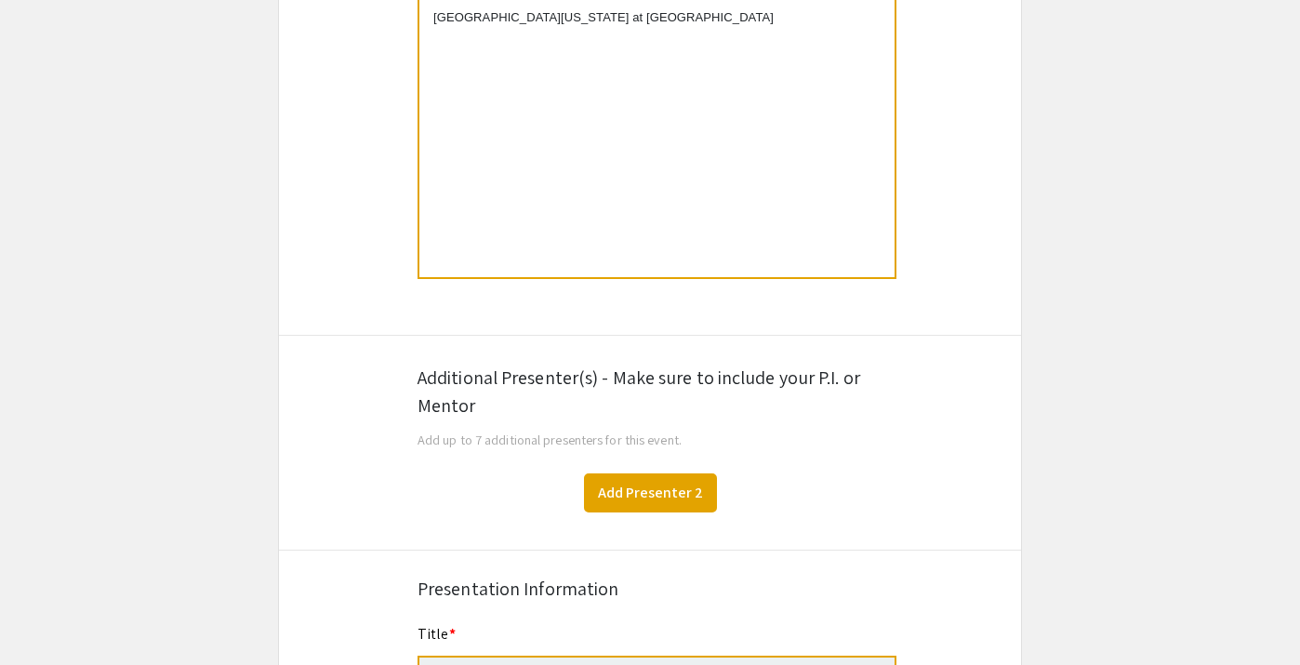
click at [675, 496] on button "Add Presenter 2" at bounding box center [650, 492] width 133 height 39
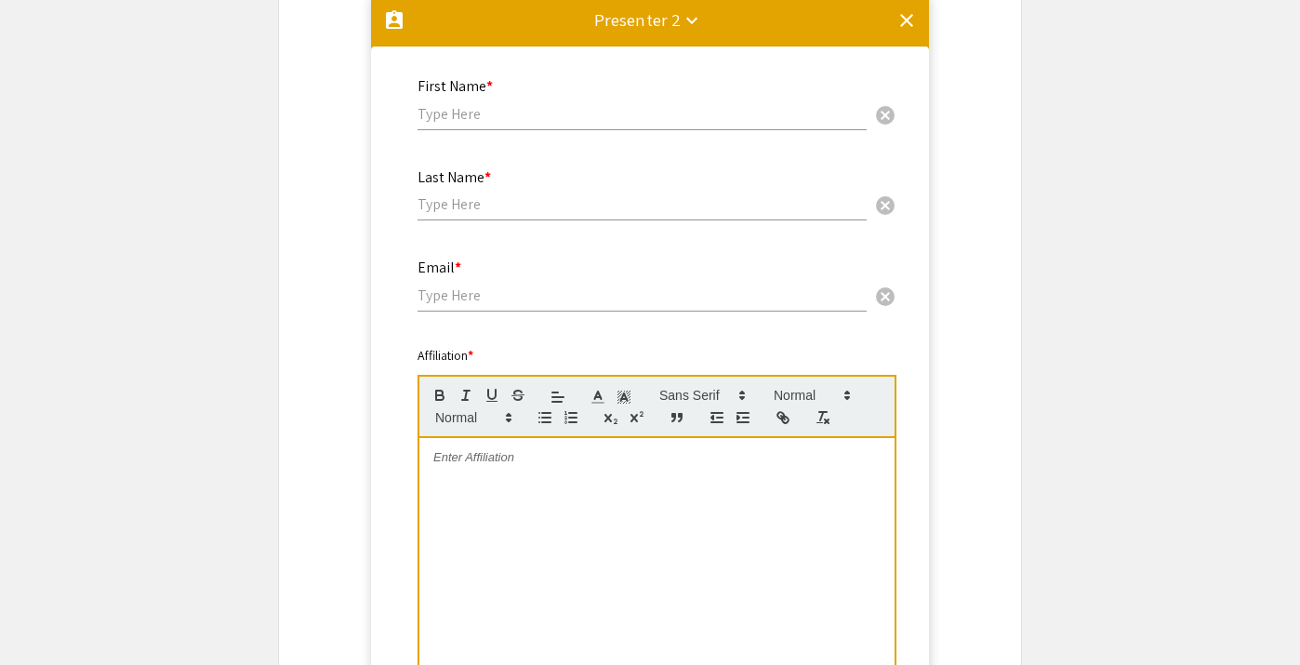
scroll to position [1319, 0]
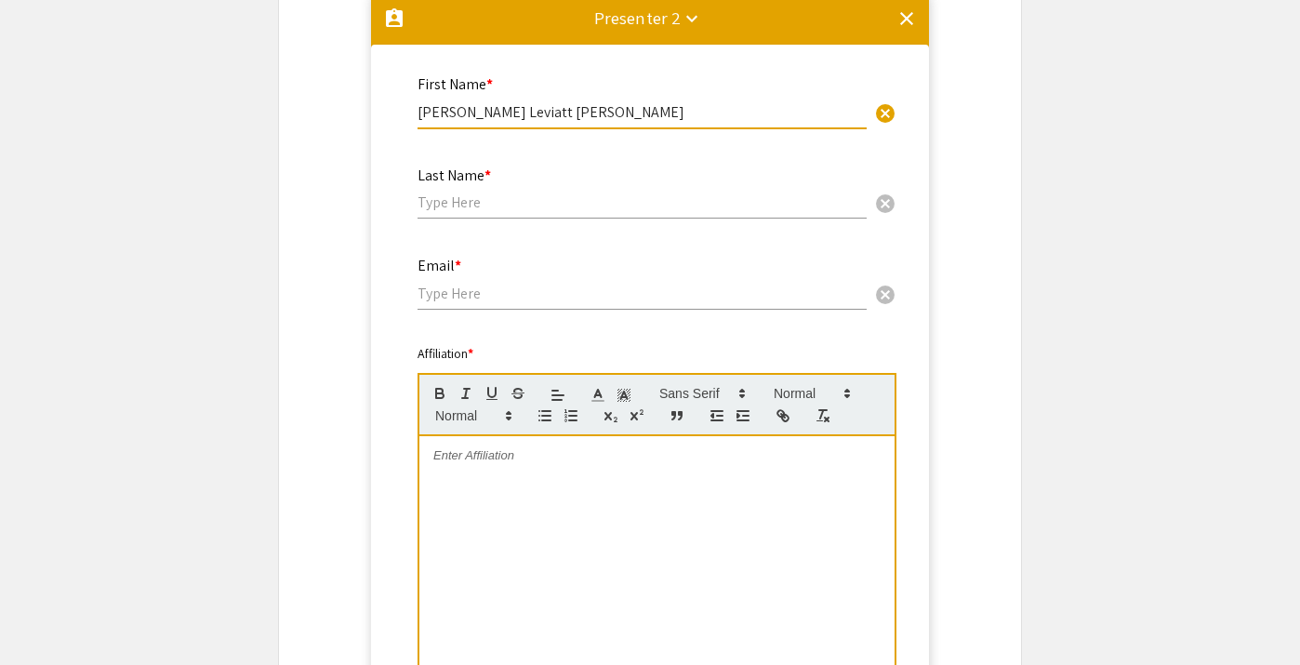
click at [505, 113] on input "Abigail Leviatt LaBella" at bounding box center [642, 112] width 449 height 20
drag, startPoint x: 538, startPoint y: 113, endPoint x: 552, endPoint y: 109, distance: 14.4
click at [552, 109] on input "Abigail Leviatt LaBella" at bounding box center [642, 112] width 449 height 20
type input "Abig"
click at [674, 194] on div "Last Name * cancel" at bounding box center [642, 184] width 449 height 71
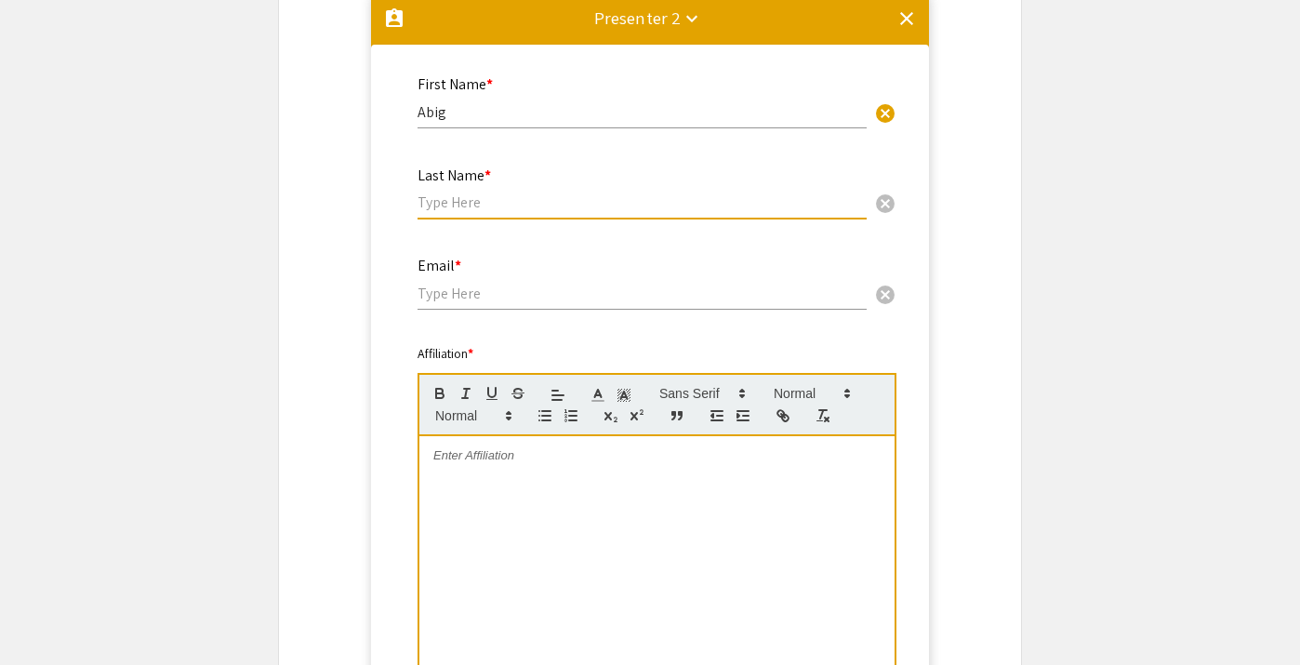
paste input "LaBella"
type input "LaBella"
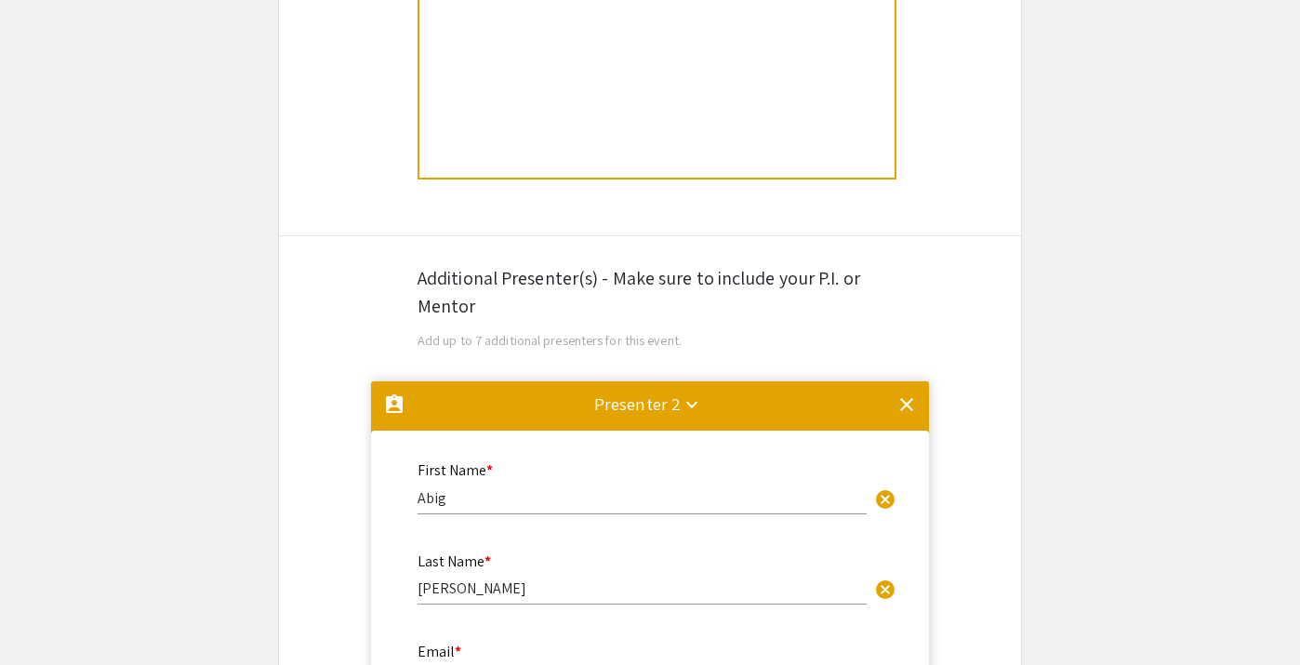
scroll to position [771, 0]
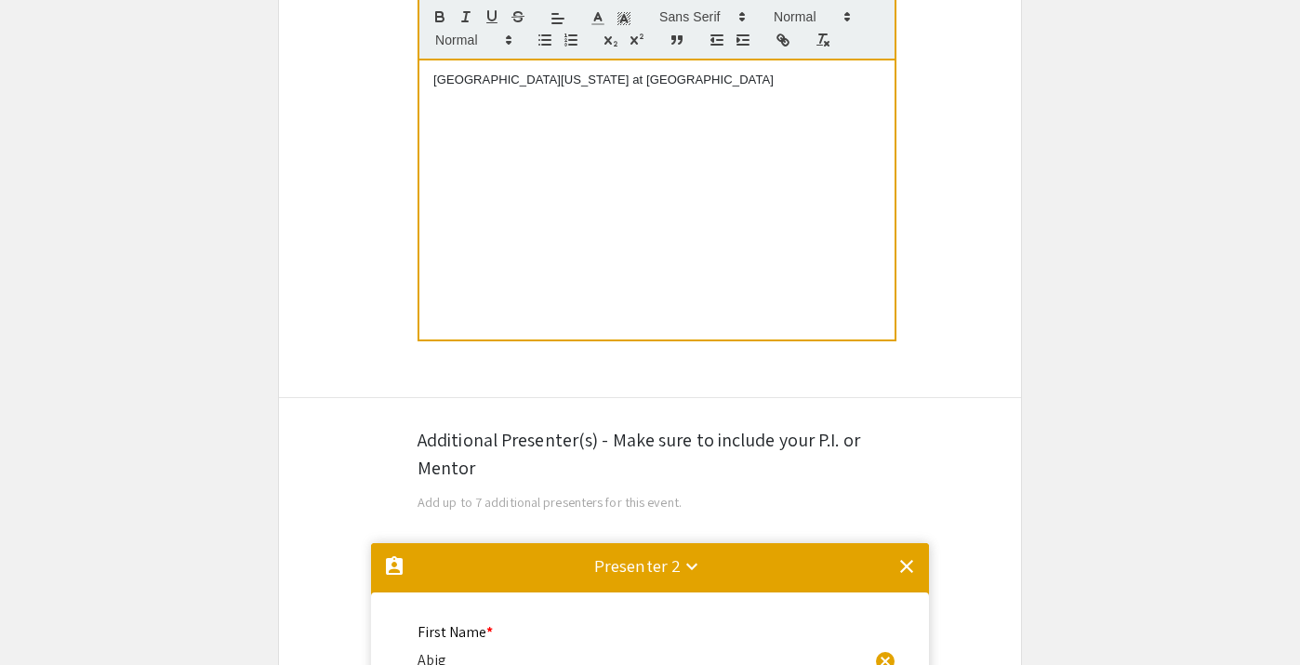
type input "alabell3@charlotte.edu"
drag, startPoint x: 665, startPoint y: 94, endPoint x: 429, endPoint y: 83, distance: 236.5
click at [429, 83] on div "University of North Carolina at Charlotte" at bounding box center [656, 199] width 475 height 279
copy p "University of North Carolina at Charlotte"
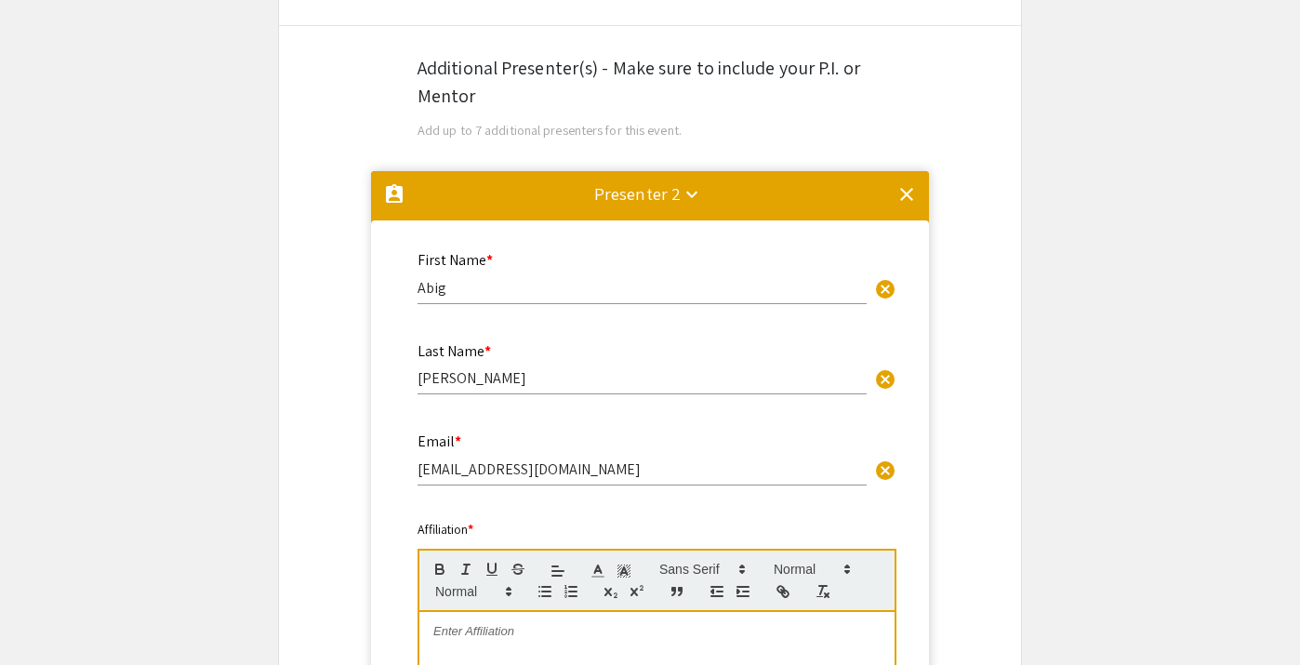
scroll to position [1224, 0]
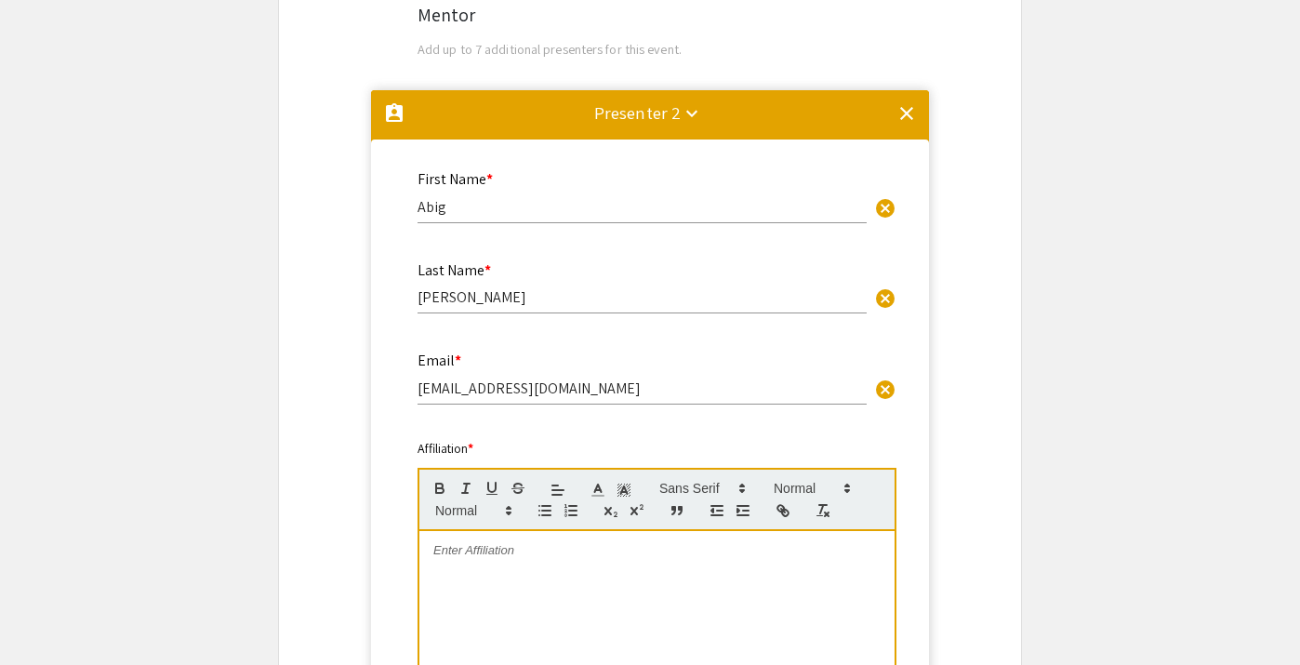
click at [531, 593] on div at bounding box center [656, 670] width 475 height 279
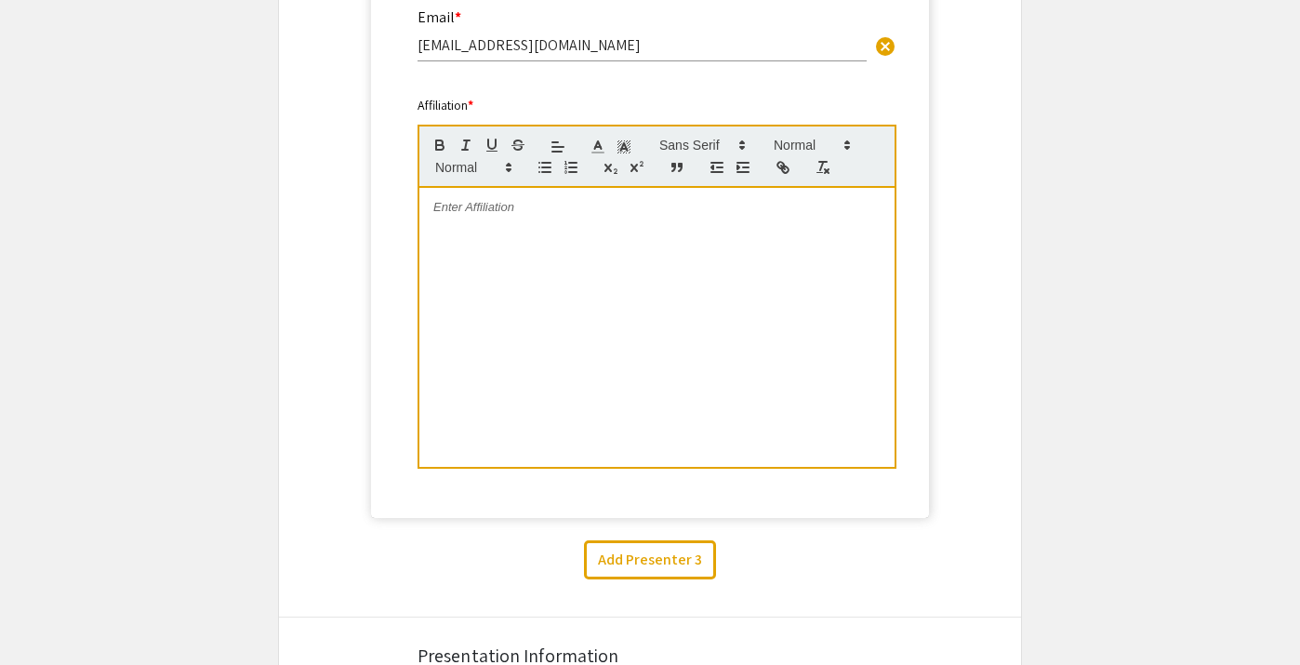
scroll to position [9, 0]
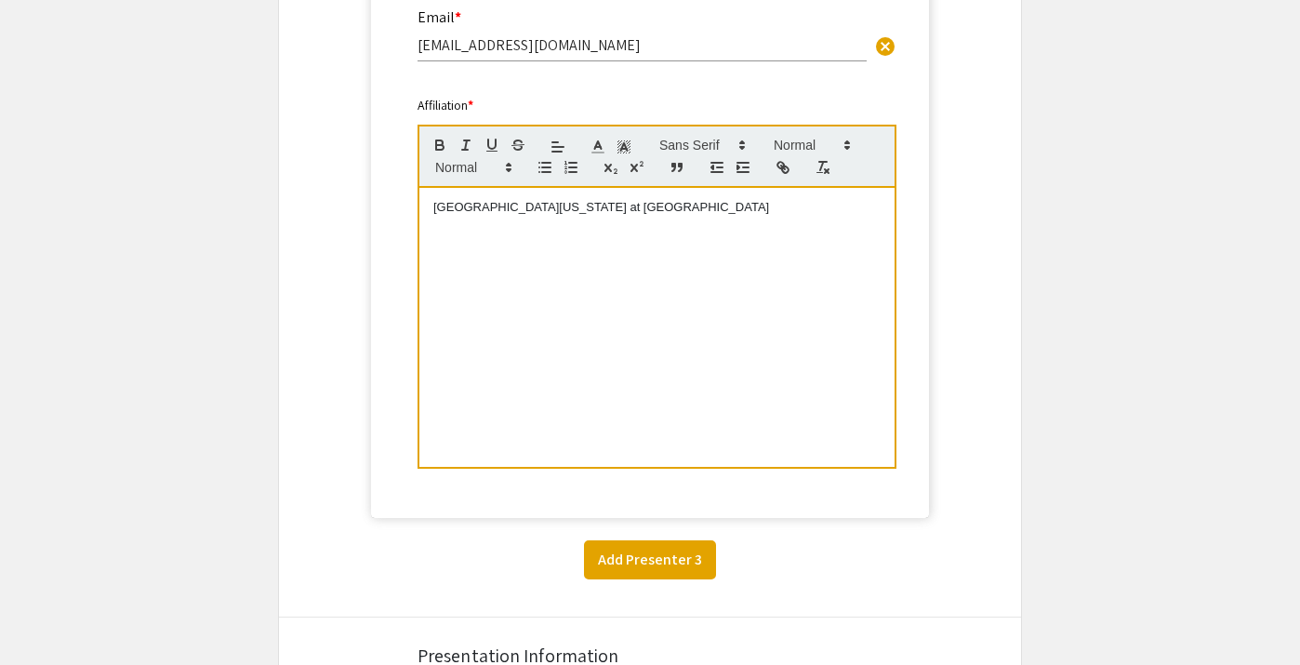
click at [657, 556] on button "Add Presenter 3" at bounding box center [650, 559] width 132 height 39
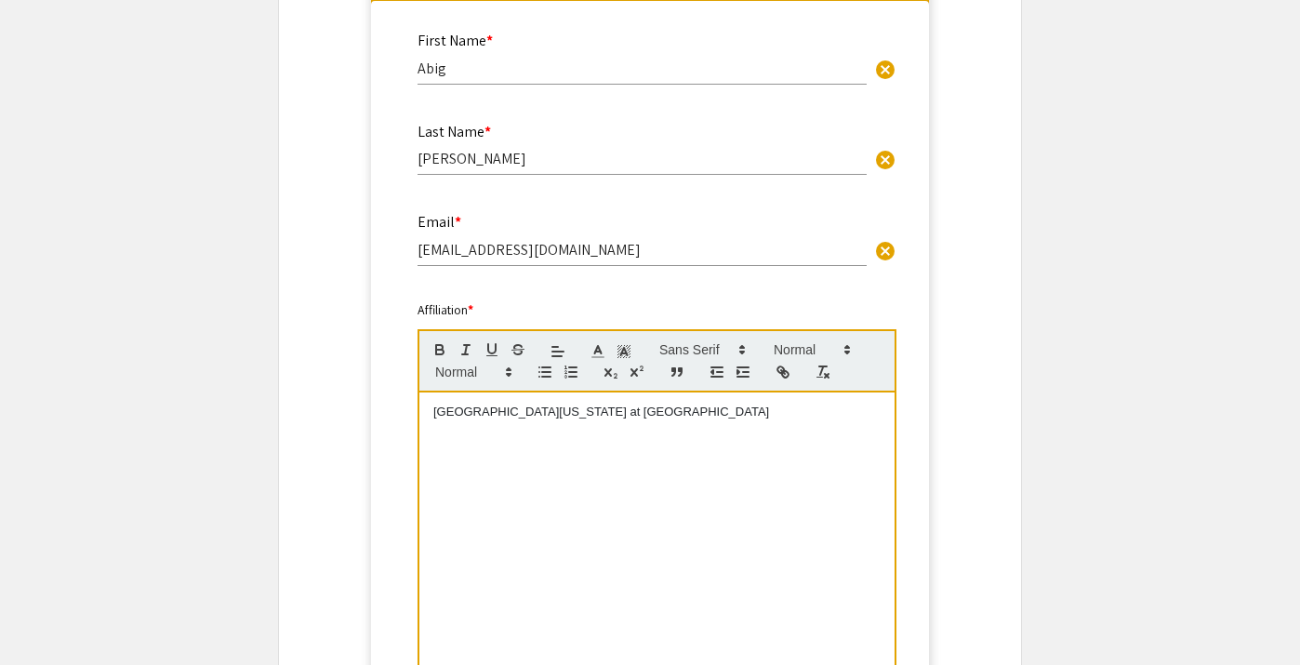
scroll to position [1099, 0]
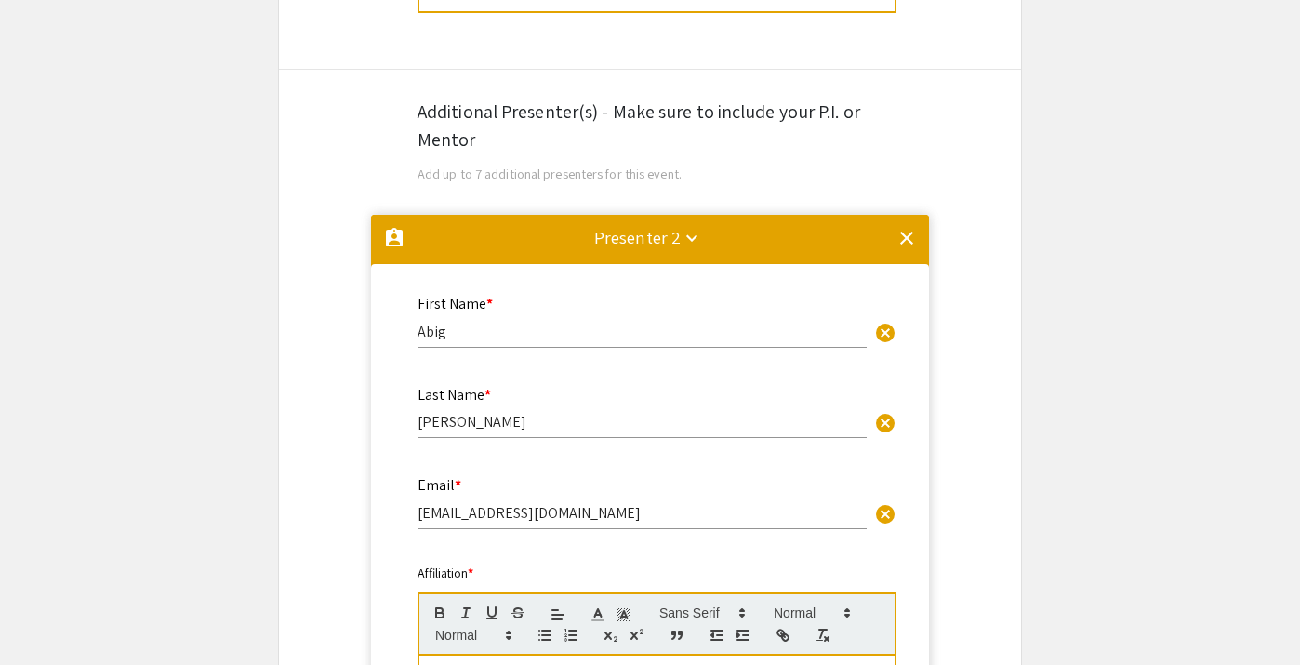
click at [484, 331] on input "Abig" at bounding box center [642, 332] width 449 height 20
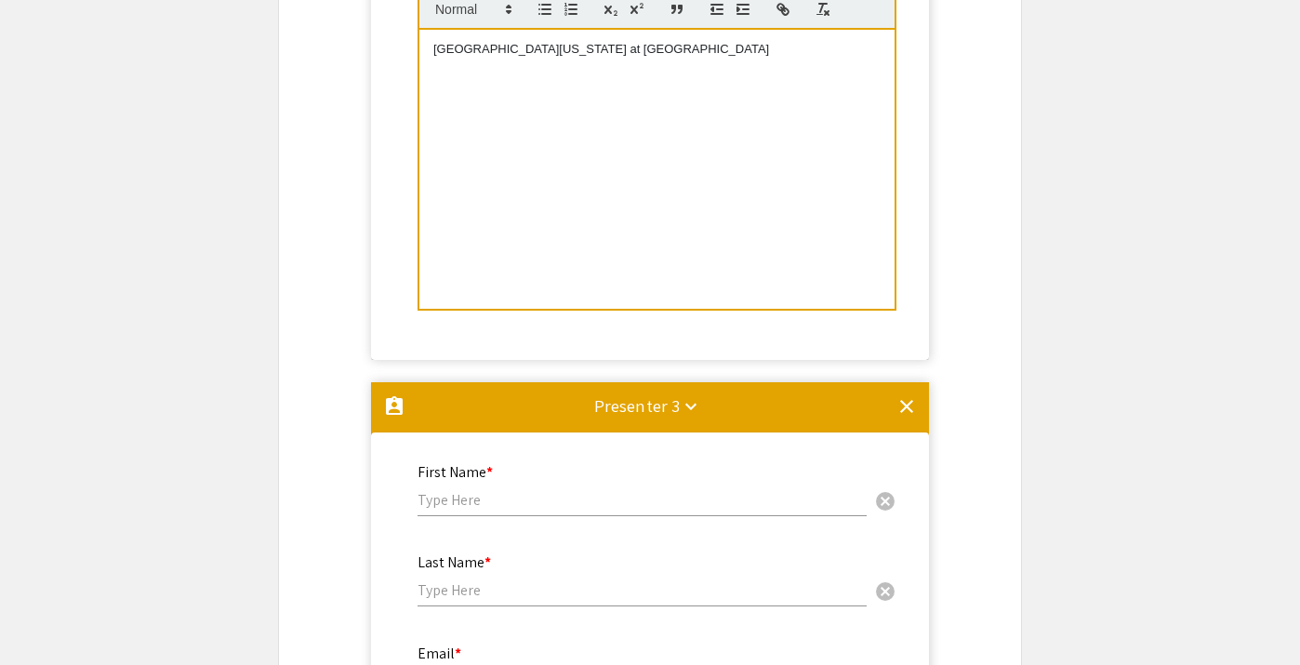
scroll to position [1768, 0]
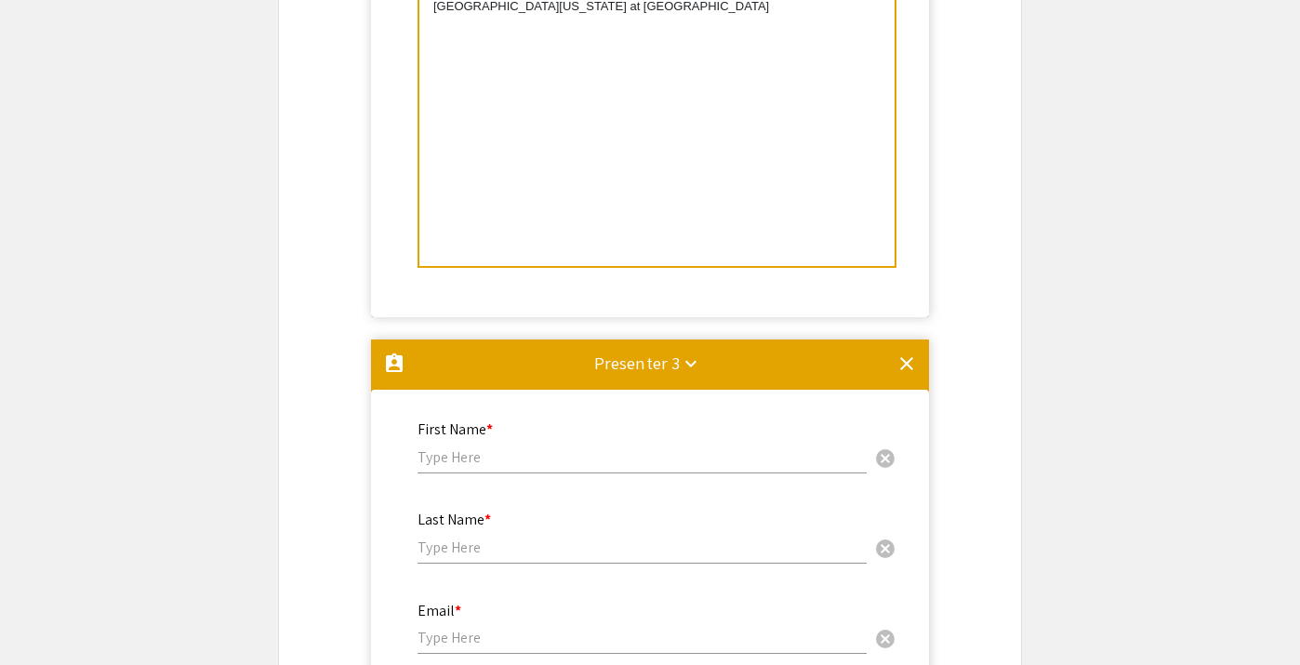
type input "Abigail"
type input "Stevie"
click at [451, 556] on input "Clemmens" at bounding box center [642, 548] width 449 height 20
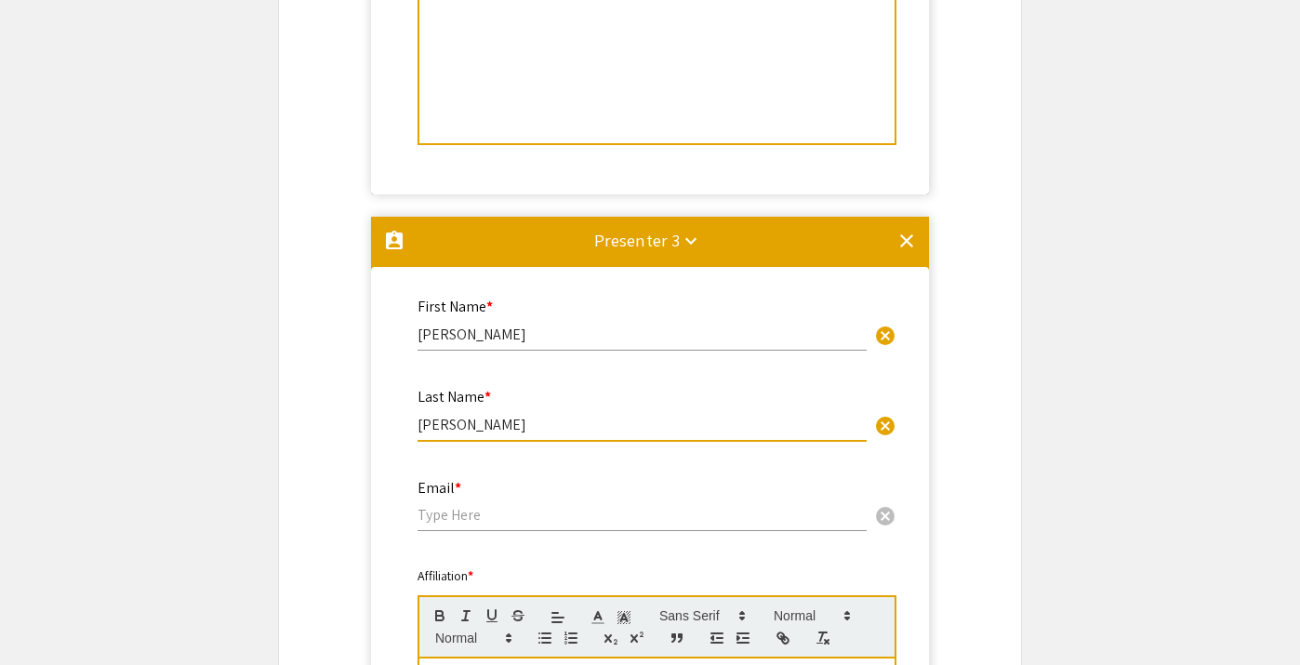
scroll to position [1910, 0]
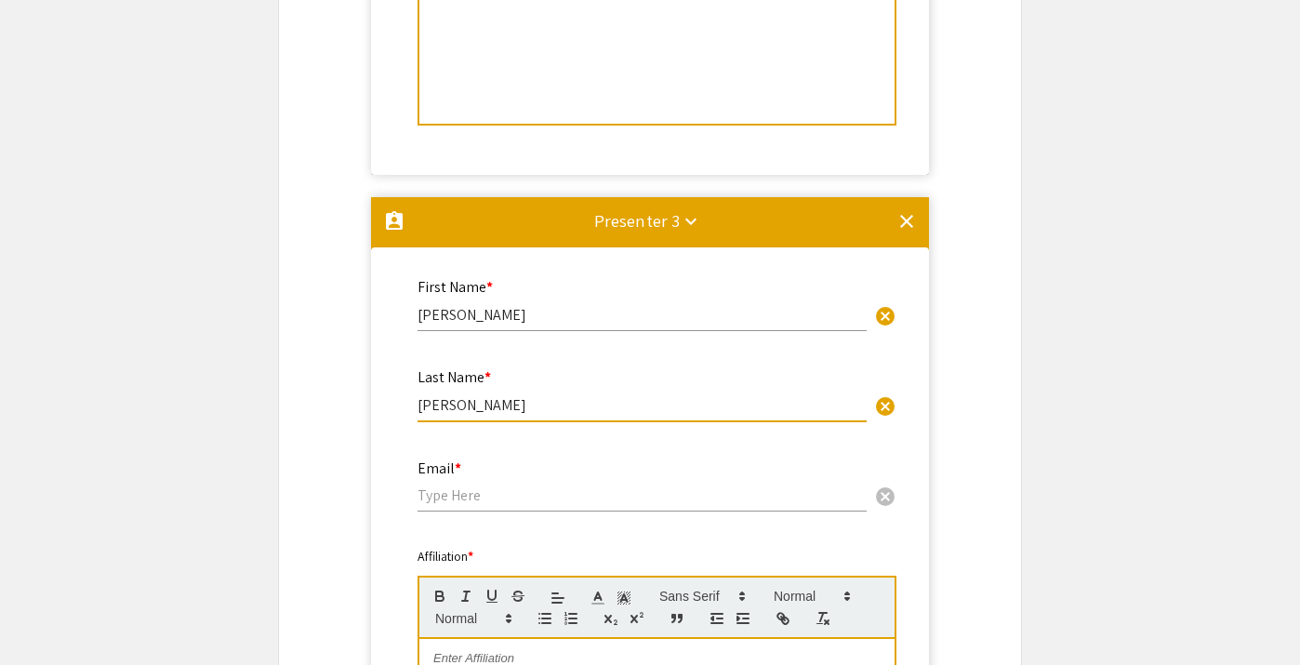
type input "Clemens"
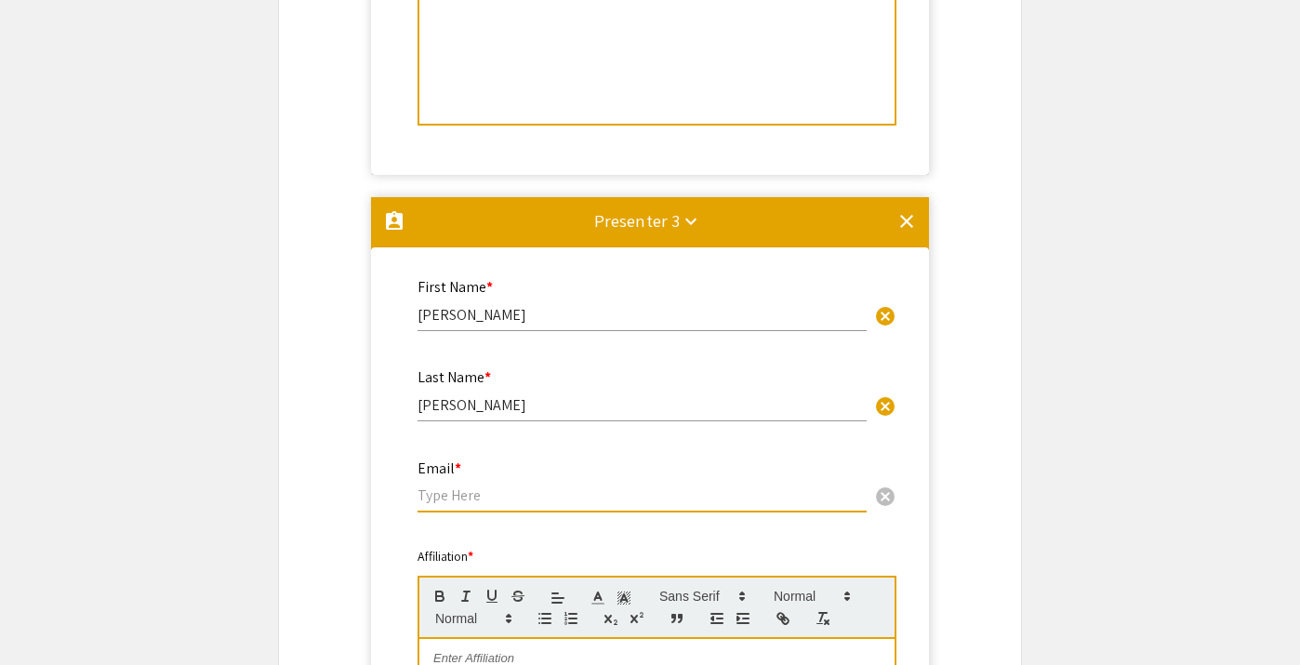
click at [493, 493] on input "email" at bounding box center [642, 495] width 449 height 20
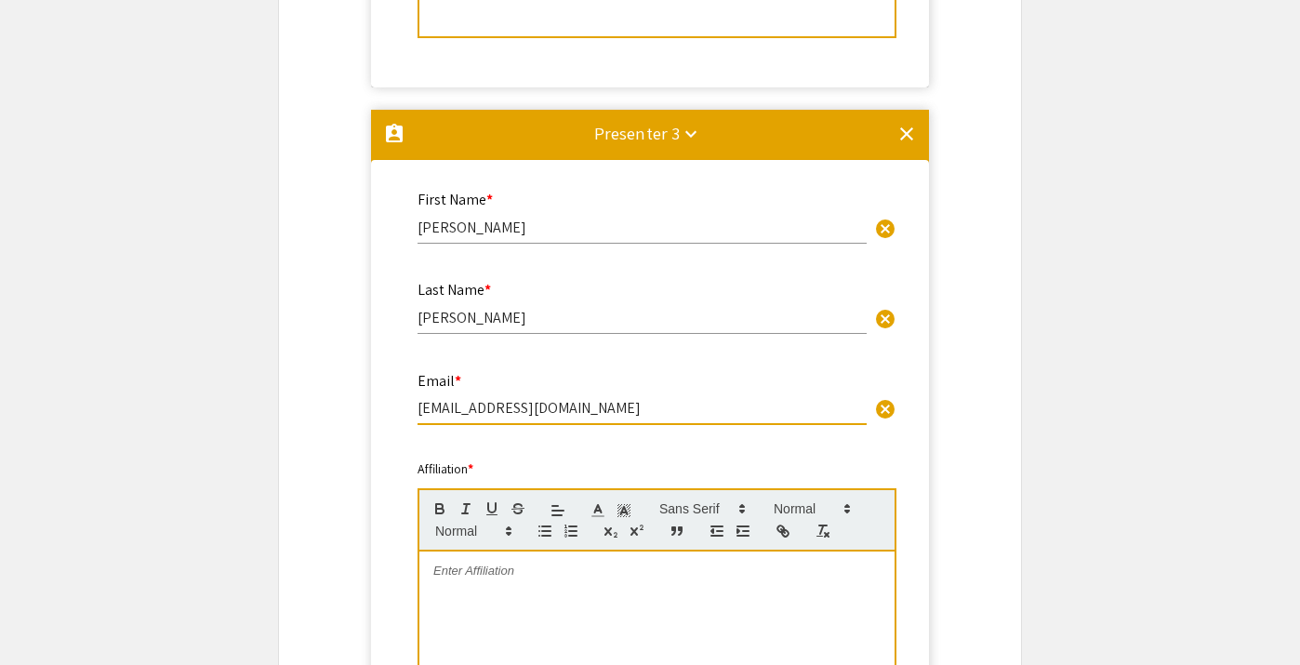
scroll to position [2012, 0]
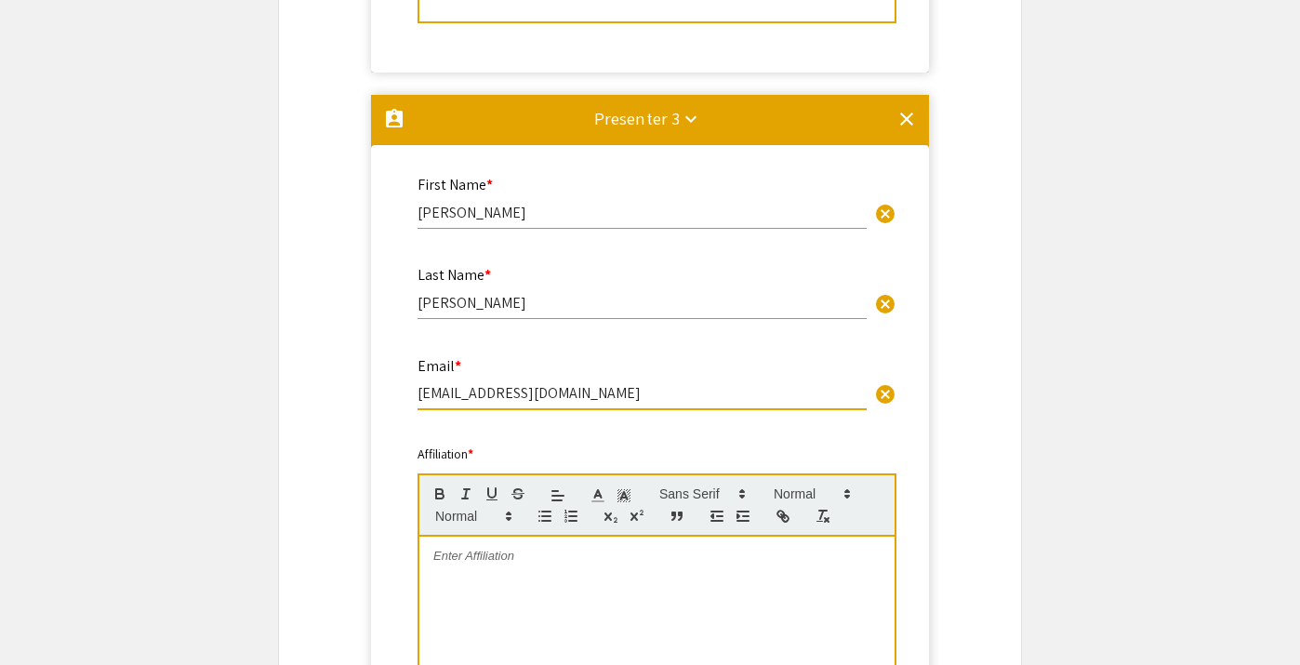
type input "sclemen4@charlotte.edu"
click at [464, 588] on div at bounding box center [656, 676] width 475 height 279
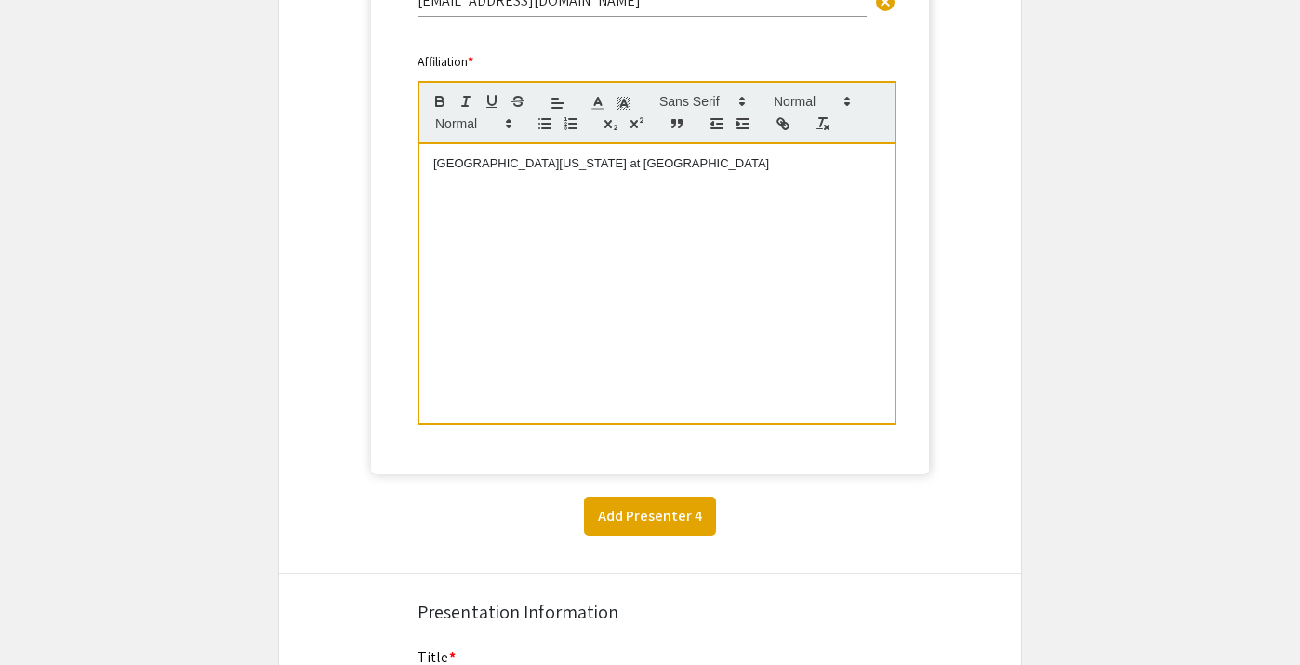
click at [651, 526] on button "Add Presenter 4" at bounding box center [650, 516] width 132 height 39
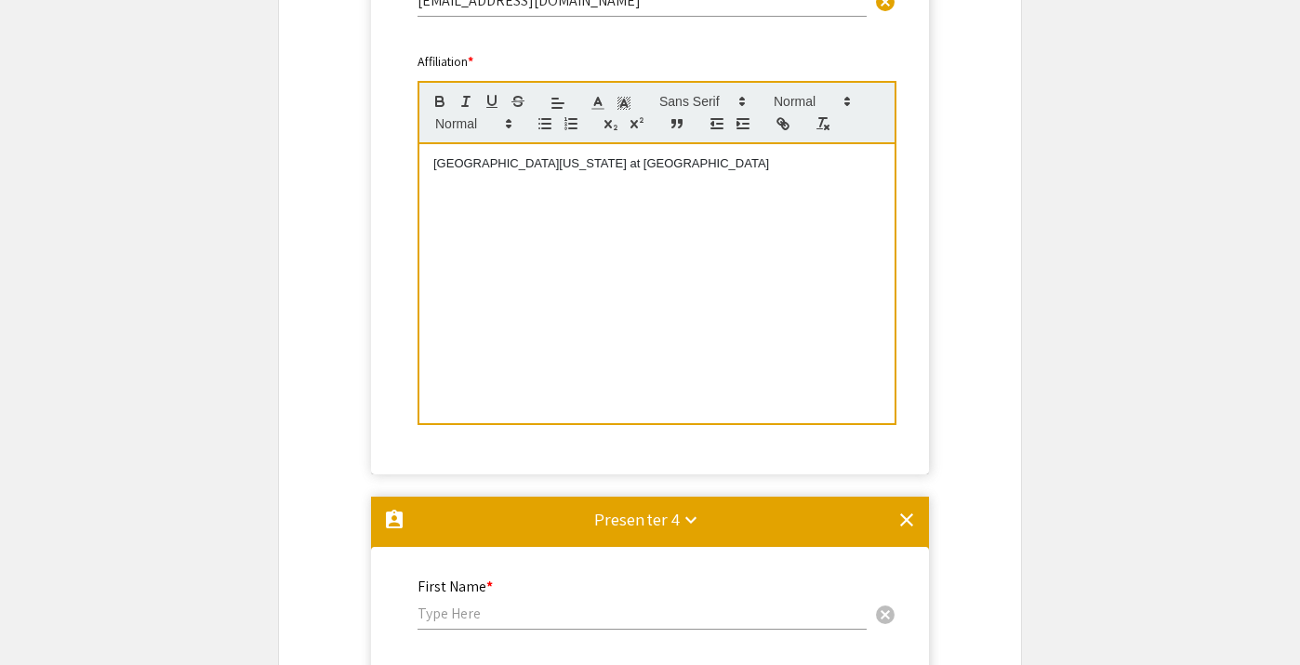
scroll to position [2907, 0]
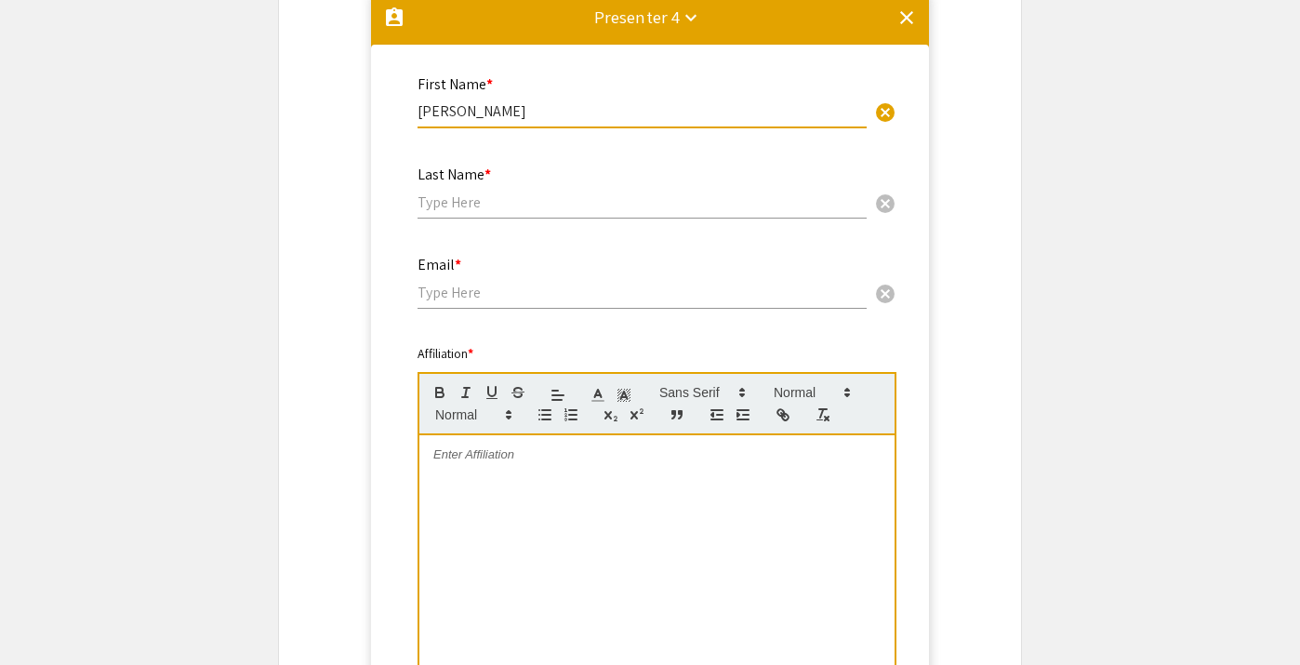
type input "Alex"
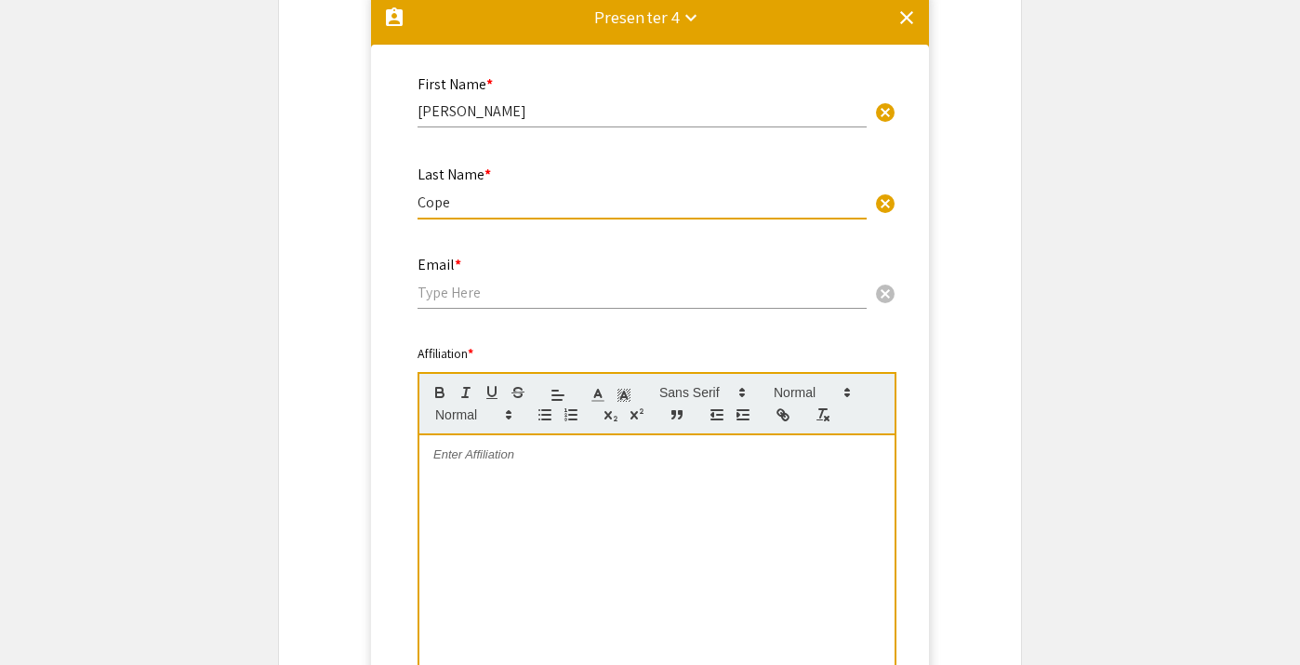
type input "Cope"
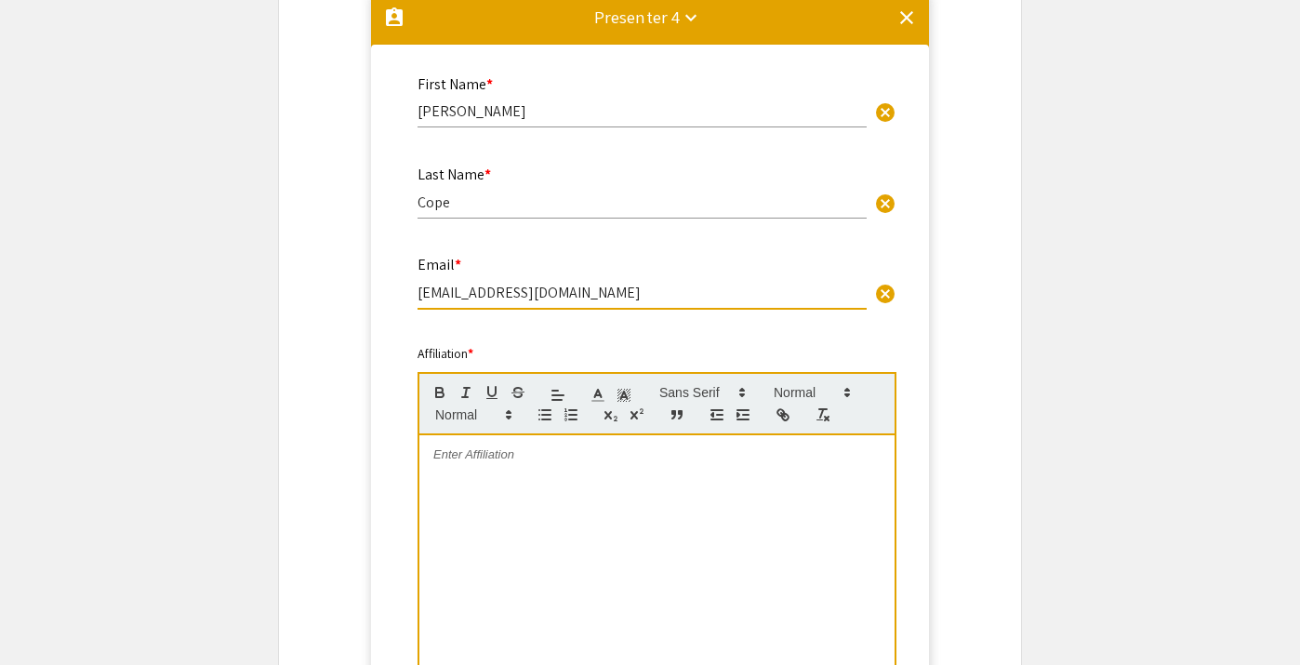
type input "alexandercope0@gmail.com"
click at [424, 492] on div at bounding box center [656, 574] width 475 height 279
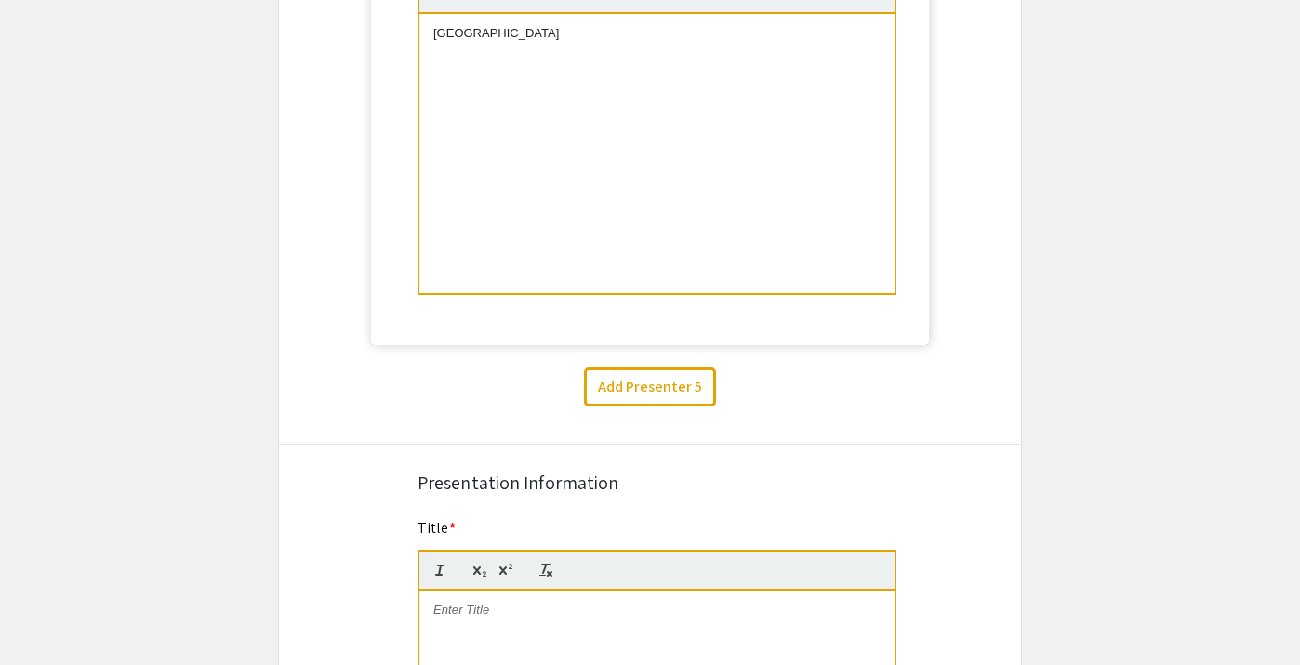
scroll to position [3641, 0]
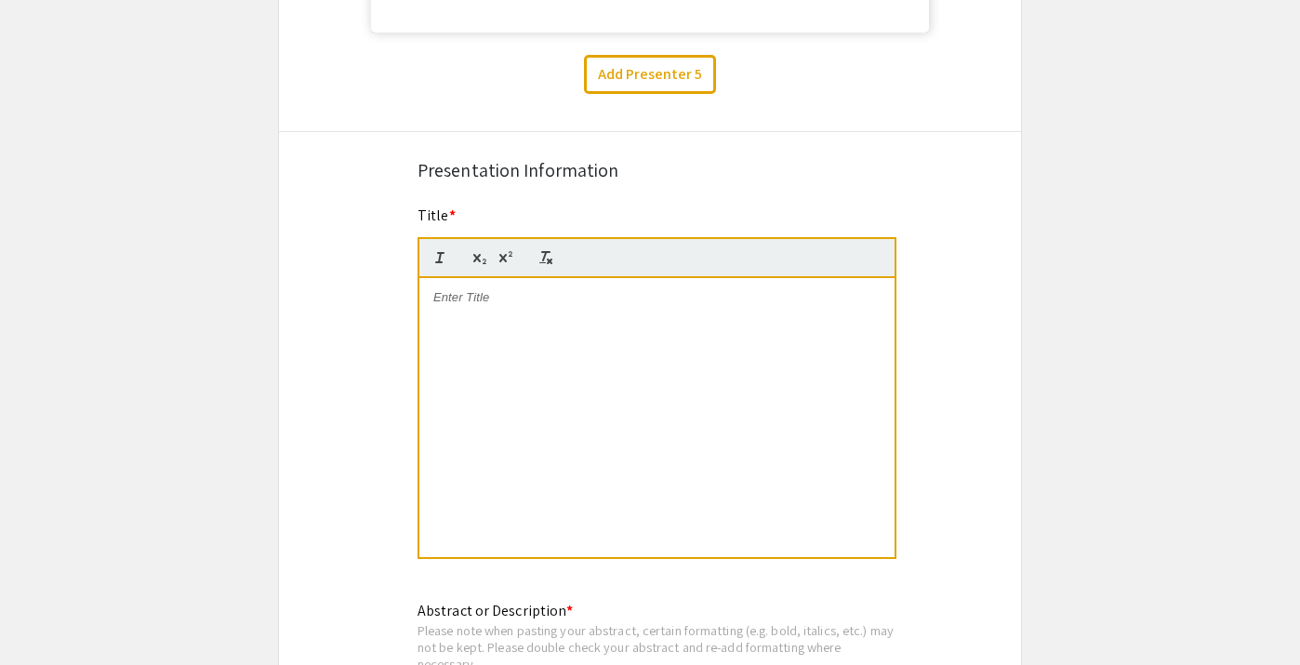
click at [629, 377] on div at bounding box center [656, 417] width 475 height 279
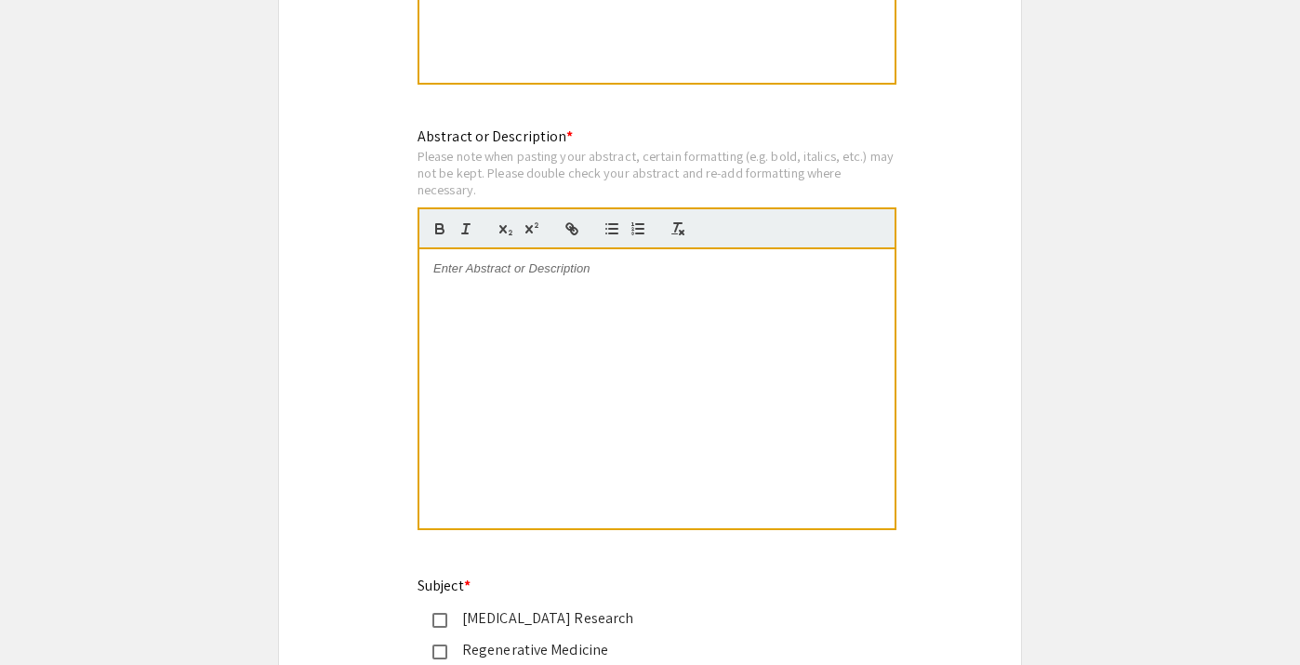
scroll to position [4127, 0]
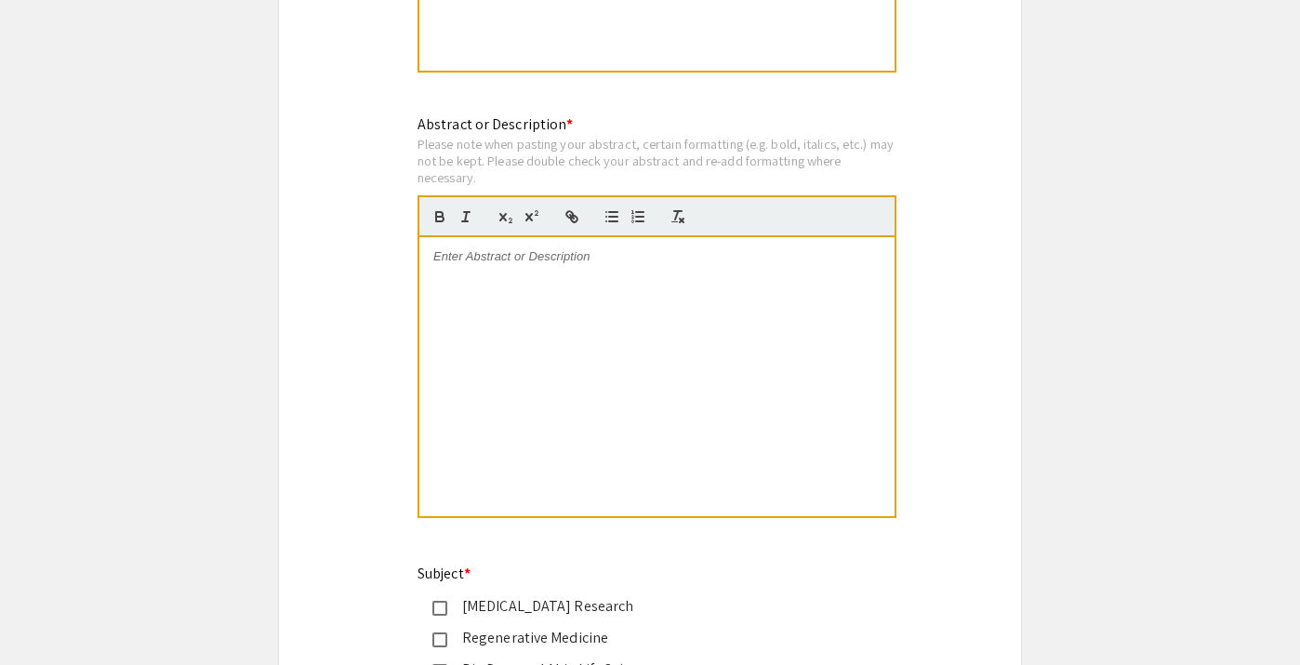
click at [582, 369] on div at bounding box center [656, 376] width 475 height 279
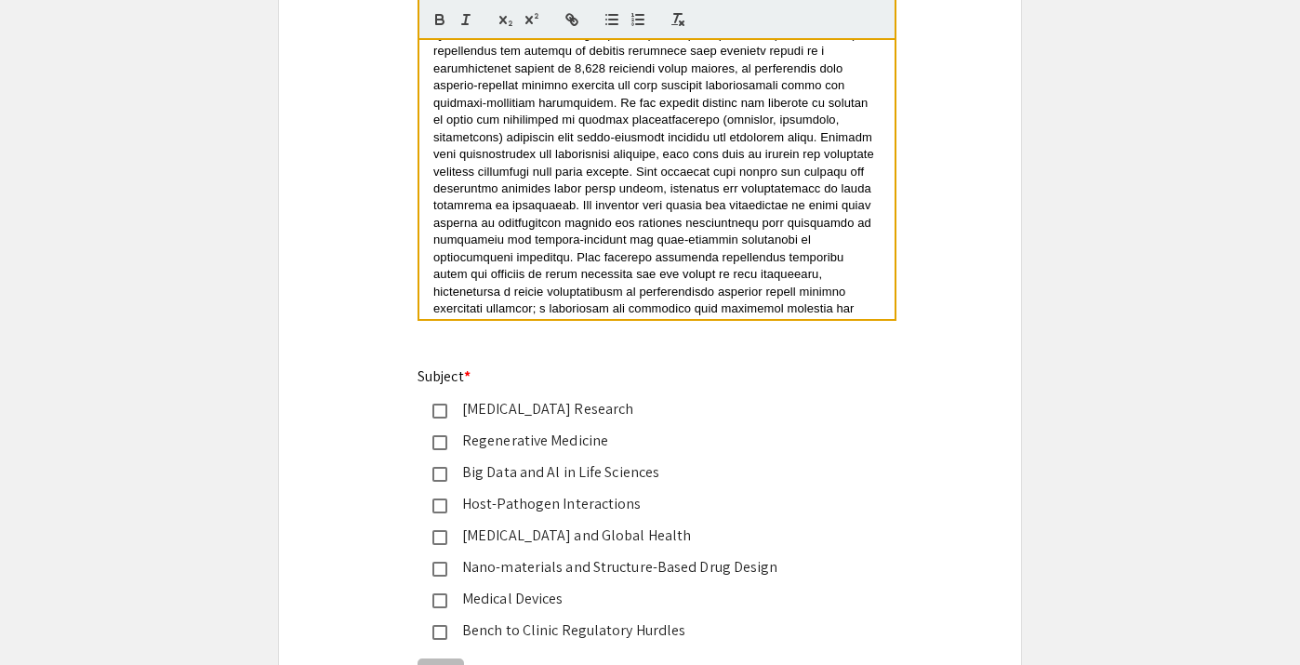
scroll to position [4345, 0]
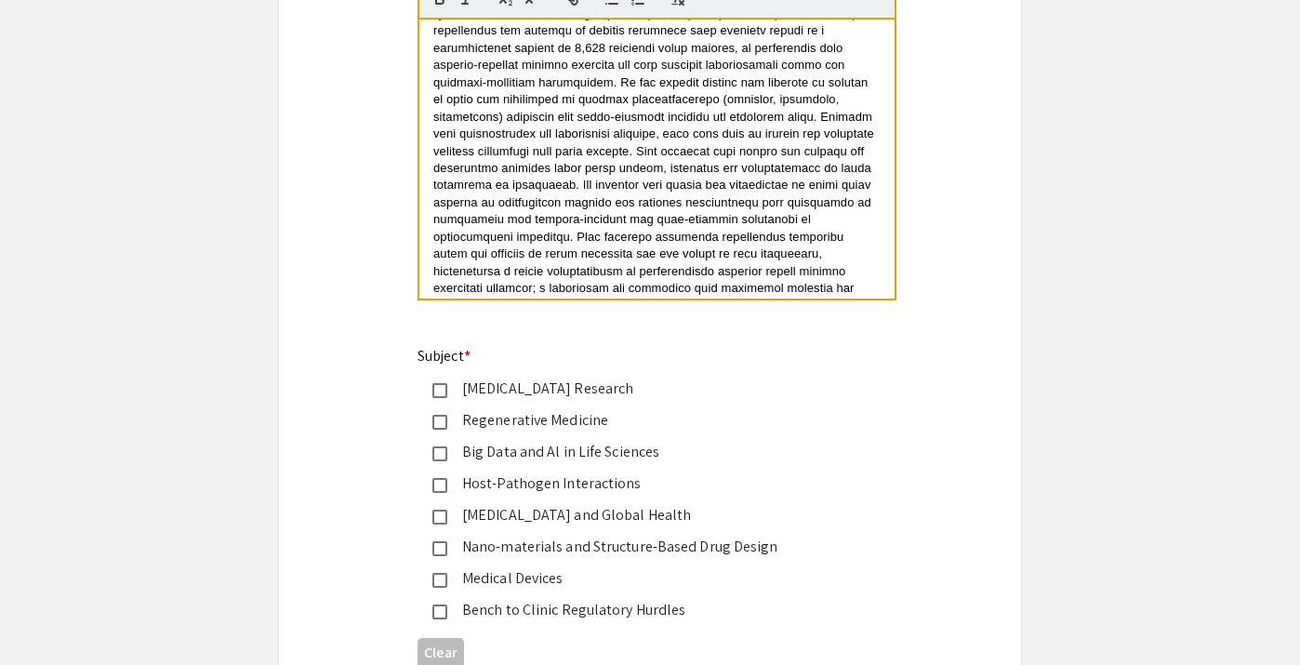
click at [615, 454] on div "Big Data and Al in Life Sciences" at bounding box center [642, 452] width 391 height 22
click at [608, 519] on div "Infectious Disease and Global Health" at bounding box center [642, 515] width 391 height 22
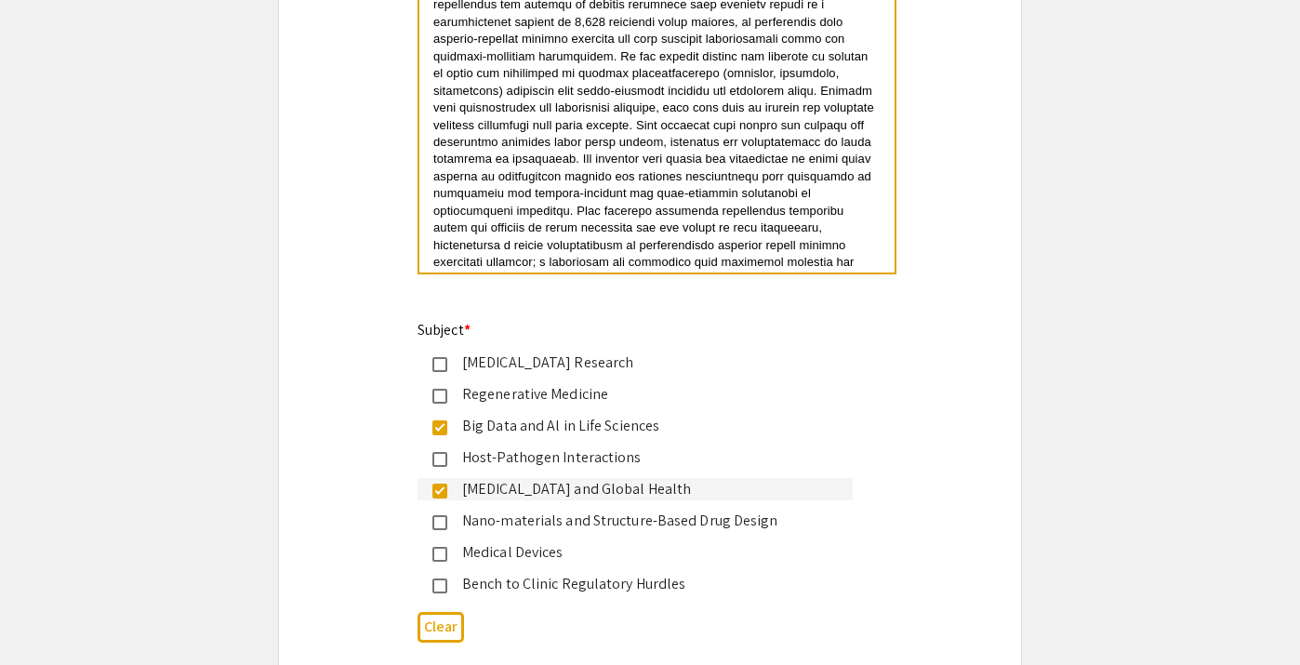
scroll to position [4372, 0]
click at [566, 399] on div "Regenerative Medicine" at bounding box center [642, 393] width 391 height 22
click at [565, 405] on div "Regenerative Medicine" at bounding box center [642, 393] width 391 height 22
click at [531, 405] on div "Regenerative Medicine" at bounding box center [642, 393] width 391 height 22
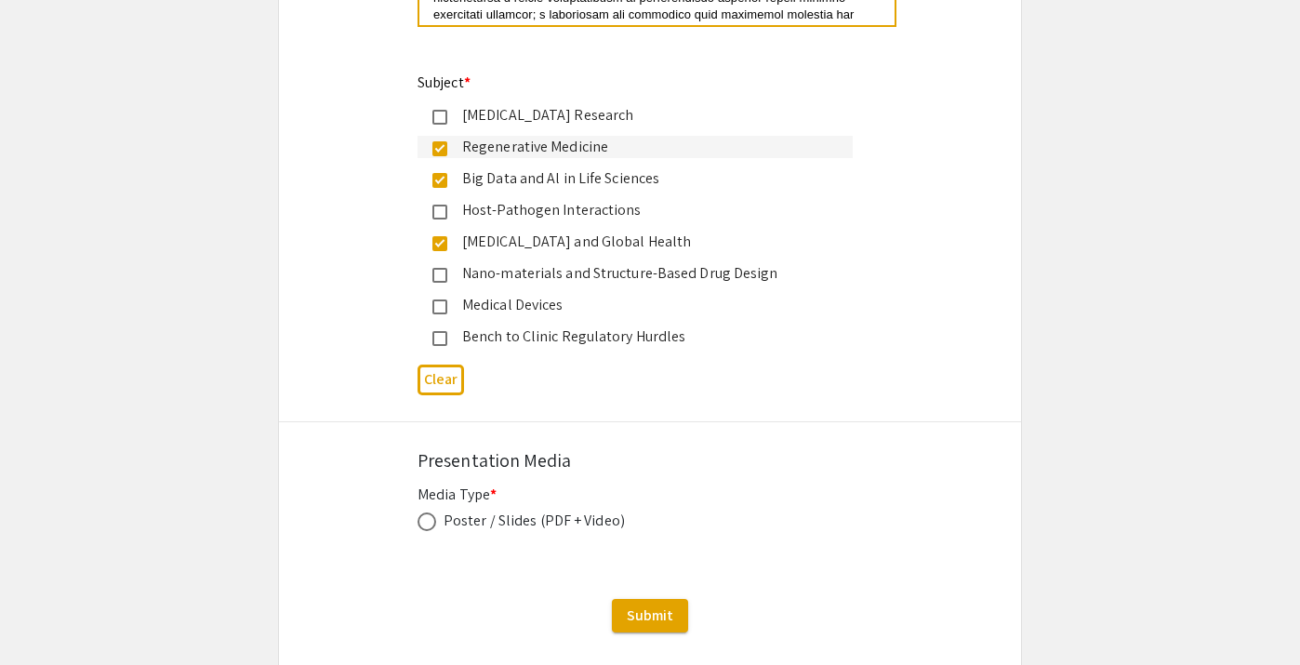
scroll to position [4621, 0]
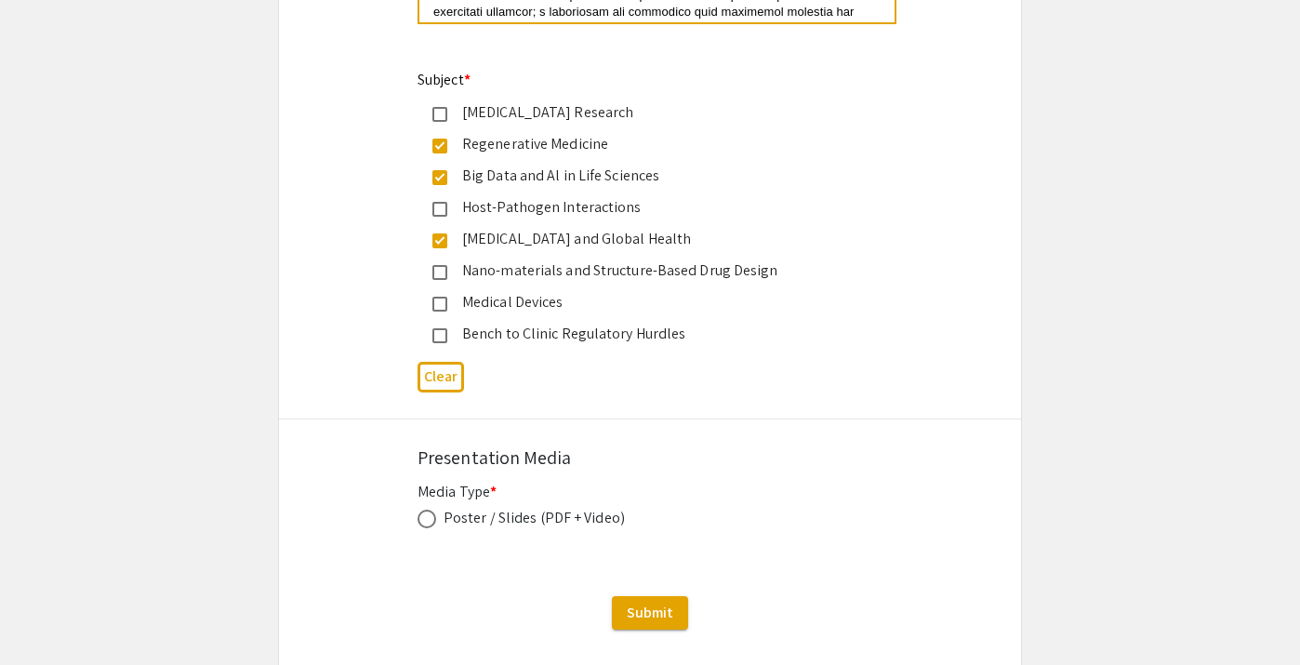
click at [532, 527] on div "Poster / Slides (PDF + Video)" at bounding box center [534, 518] width 181 height 22
click at [423, 525] on span at bounding box center [427, 519] width 19 height 19
click at [423, 525] on input "radio" at bounding box center [427, 519] width 19 height 19
radio input "true"
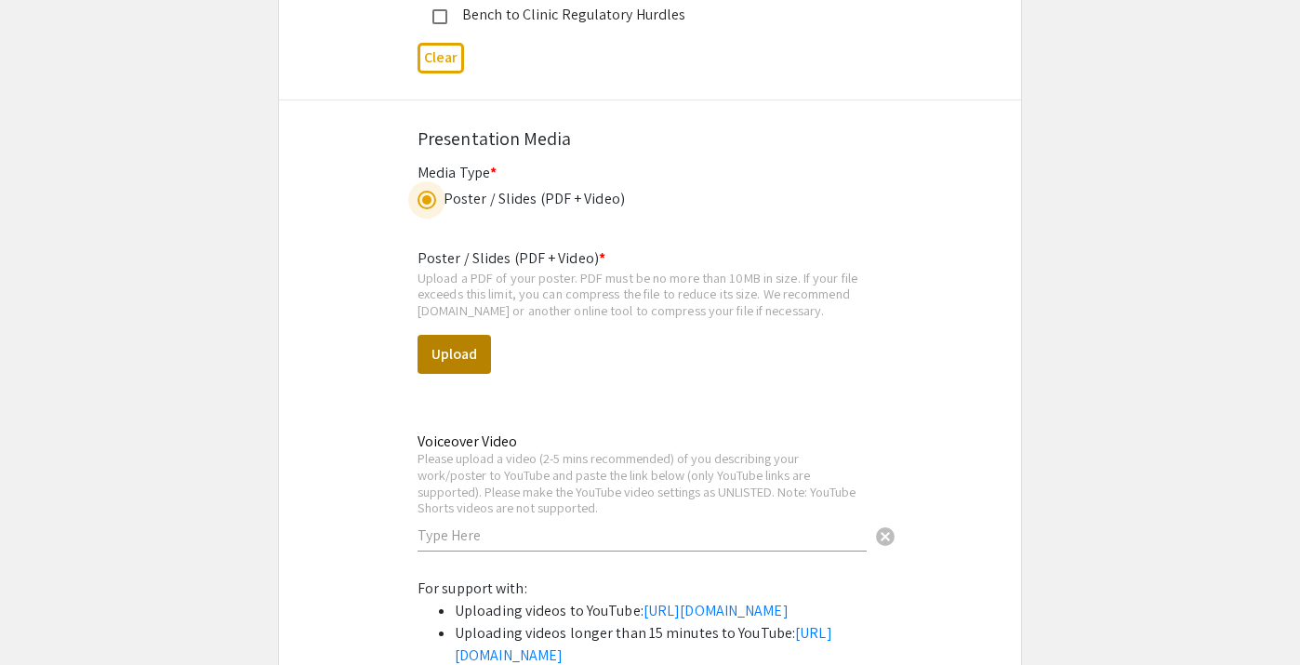
scroll to position [4949, 0]
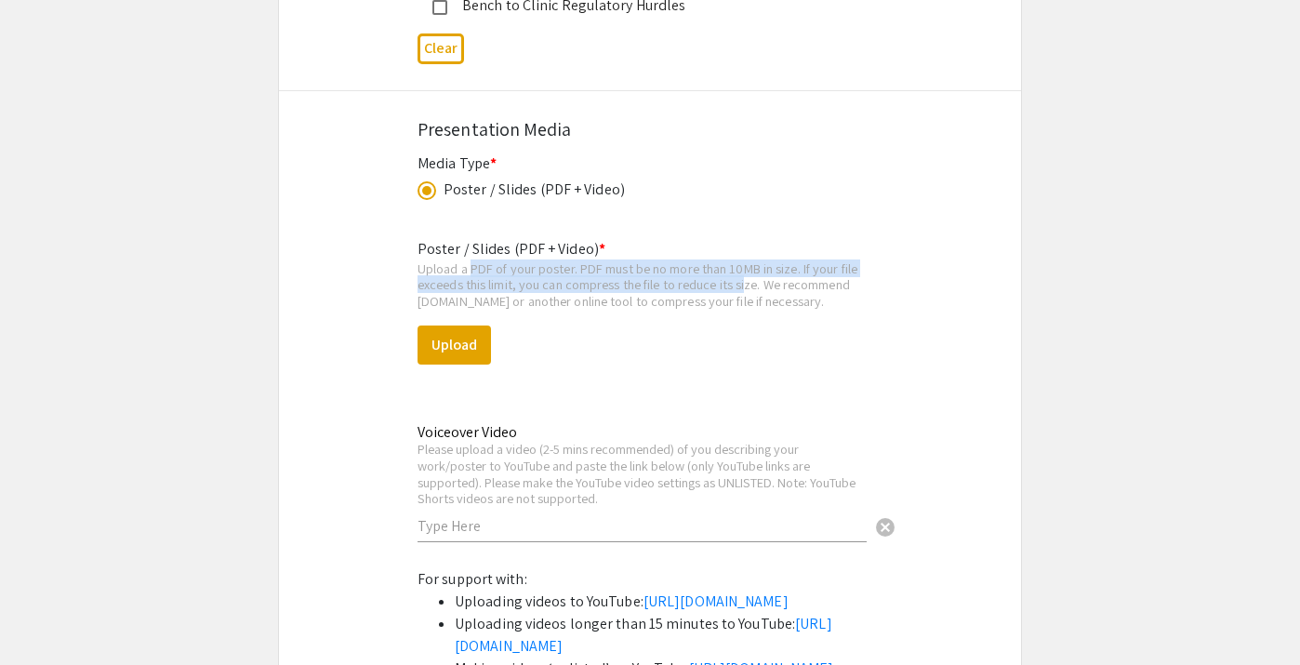
drag, startPoint x: 468, startPoint y: 275, endPoint x: 747, endPoint y: 297, distance: 279.8
click at [744, 297] on div "Upload a PDF of your poster. PDF must be no more than 10MB in size. If your fil…" at bounding box center [650, 284] width 465 height 49
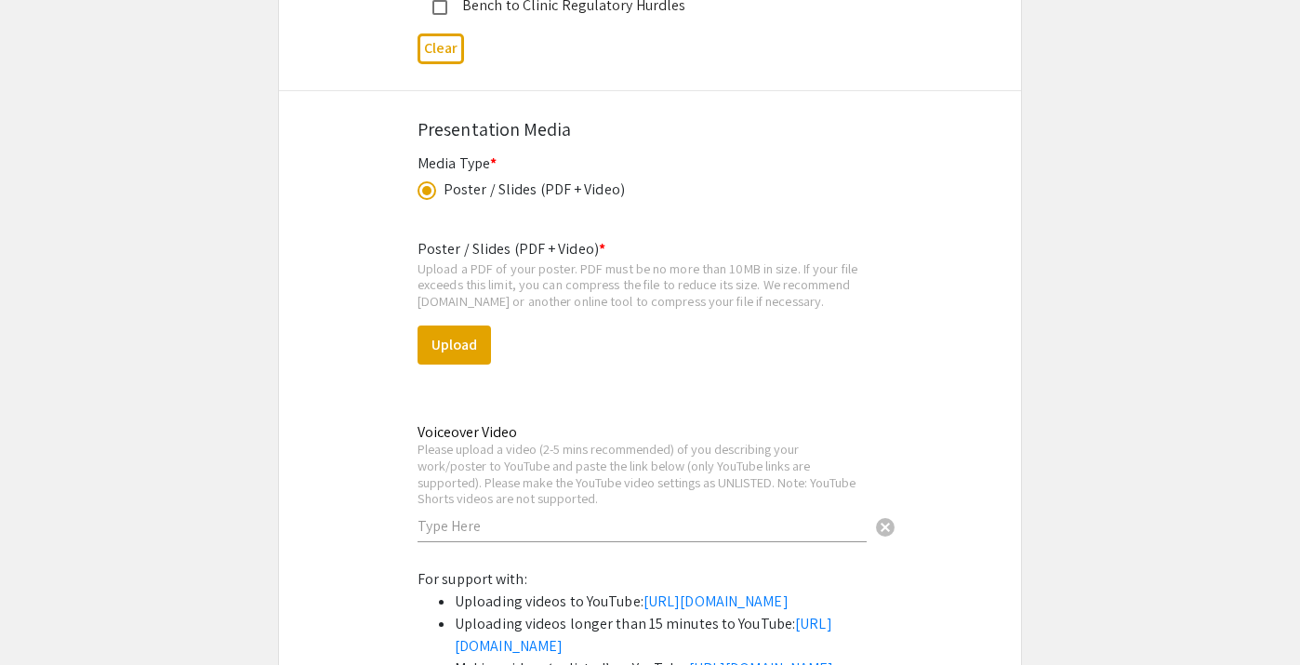
click at [747, 297] on div "Upload a PDF of your poster. PDF must be no more than 10MB in size. If your fil…" at bounding box center [650, 284] width 465 height 49
click at [456, 337] on button "Upload" at bounding box center [454, 344] width 73 height 39
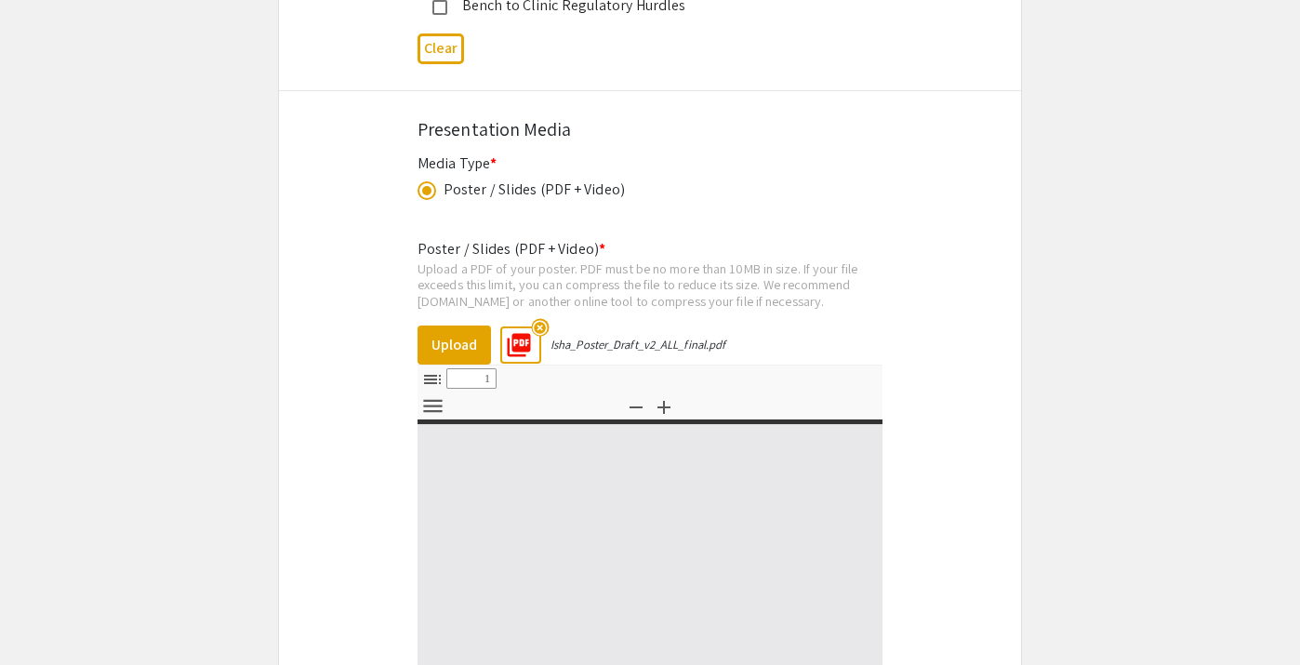
select select "custom"
type input "0"
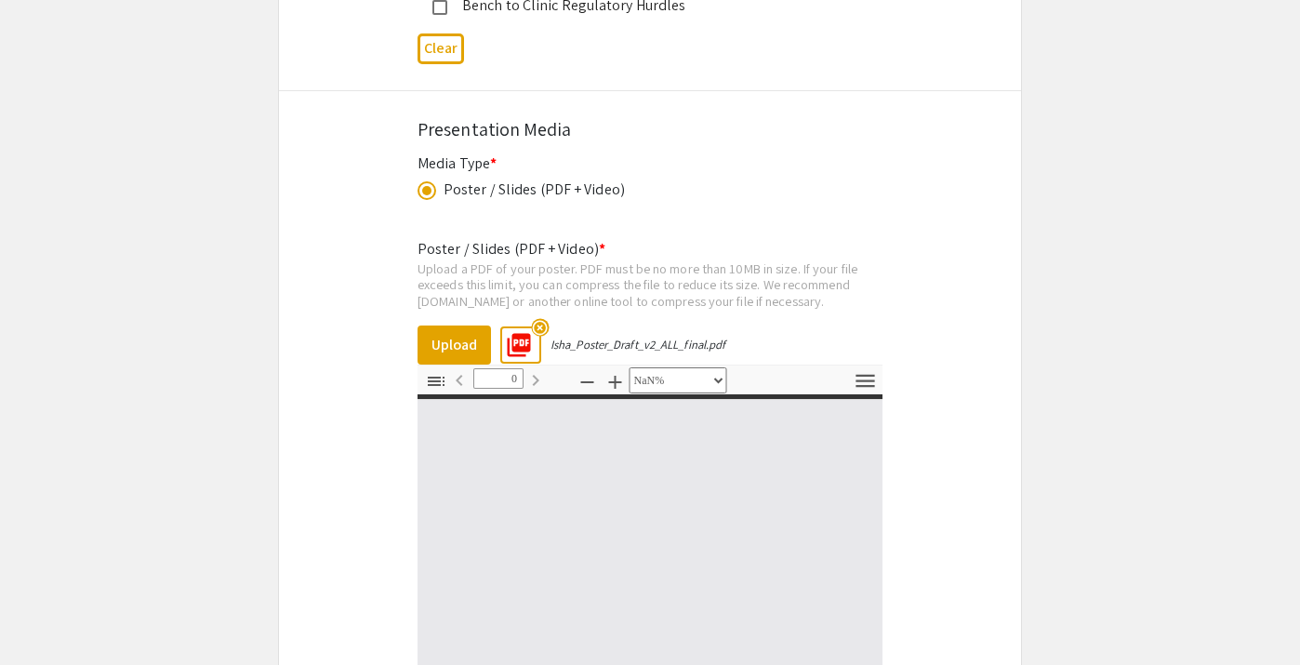
select select "auto"
type input "1"
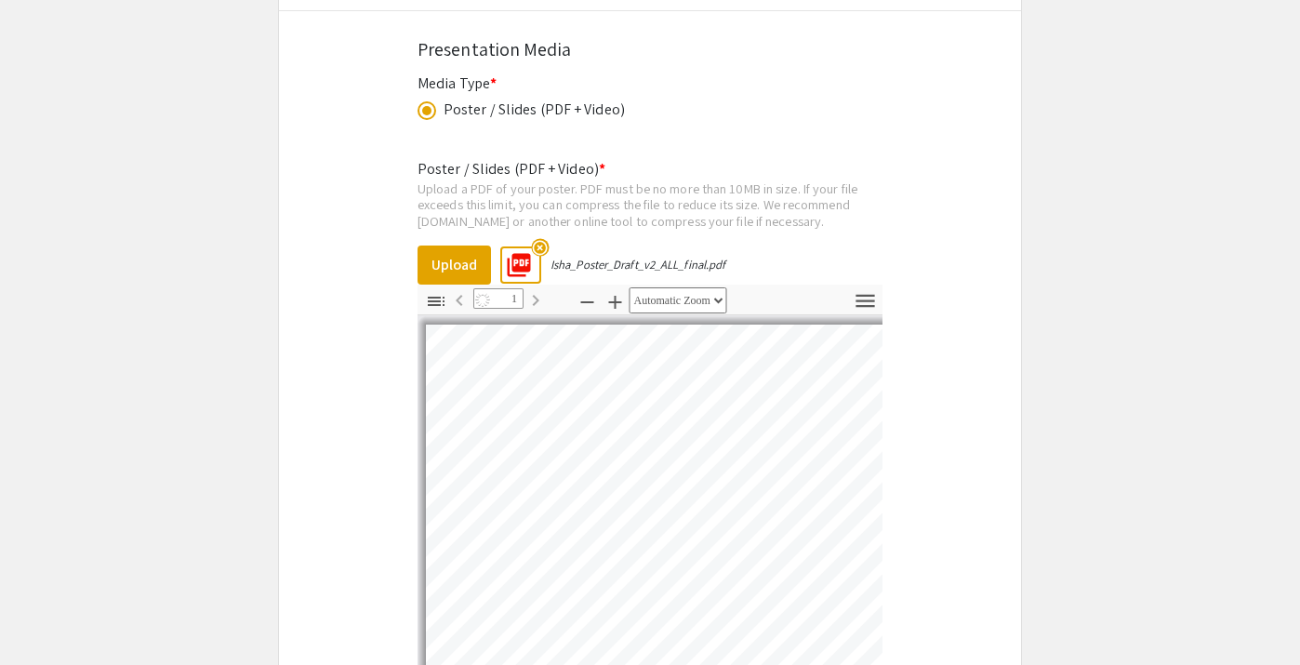
scroll to position [5207, 0]
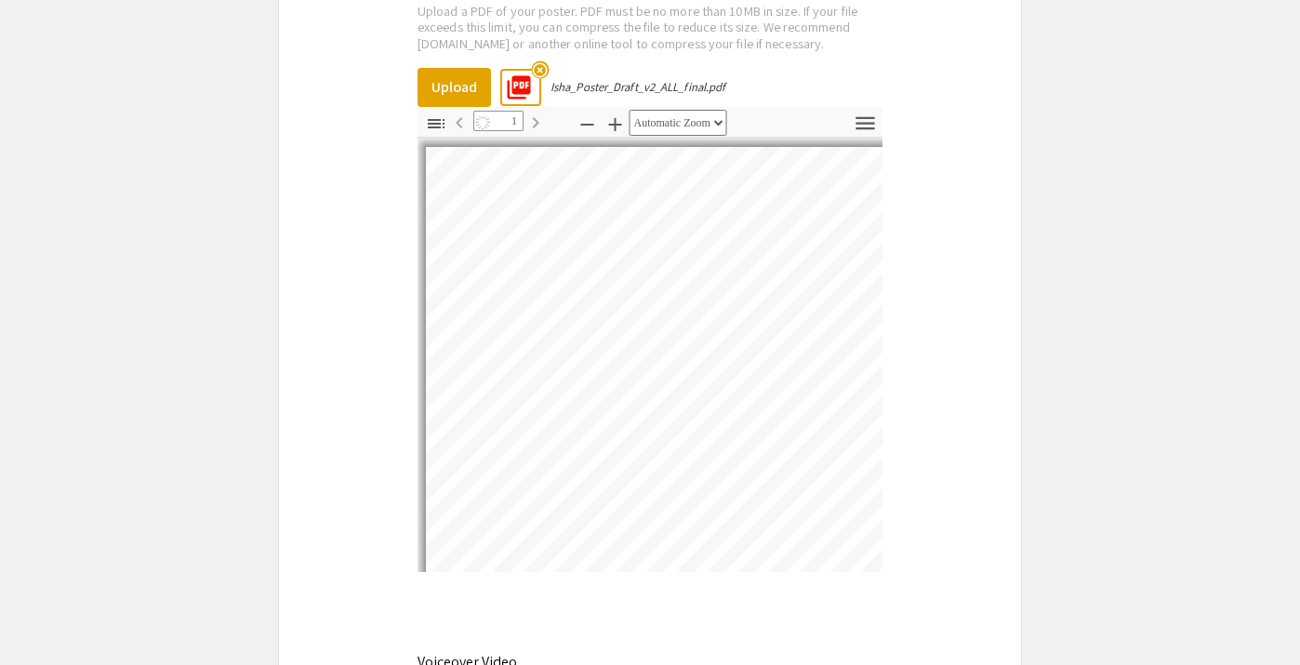
select select "auto"
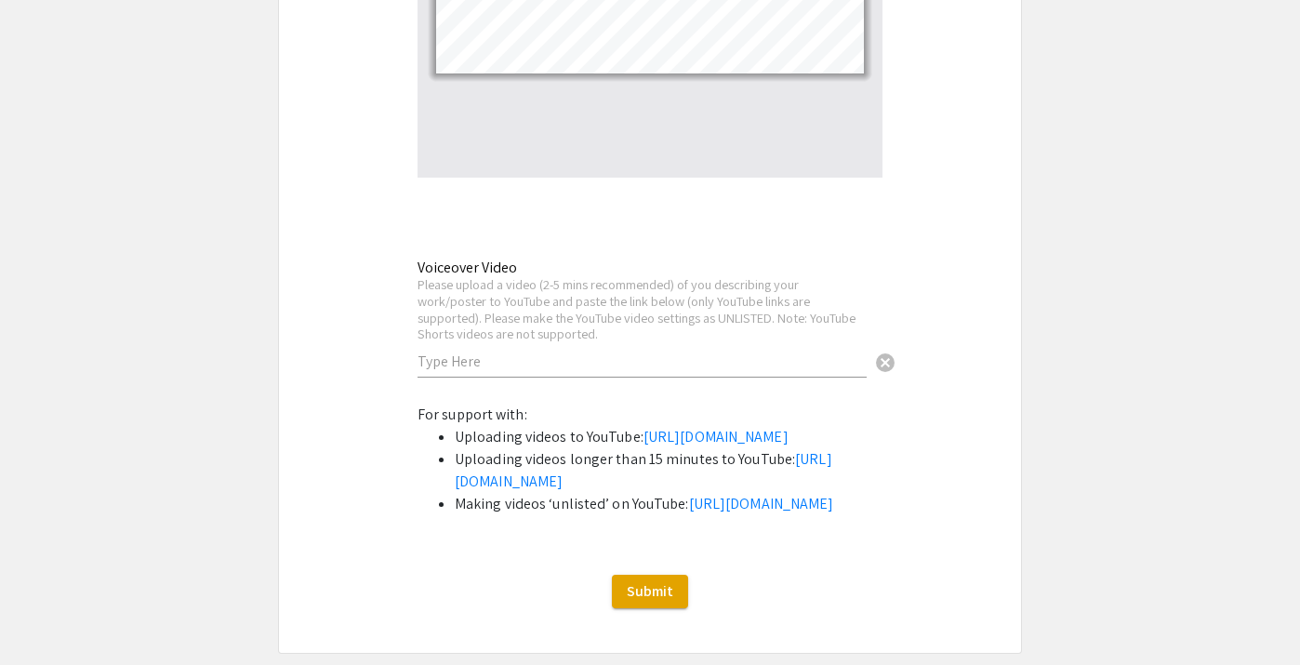
scroll to position [5601, 0]
click at [766, 358] on input "text" at bounding box center [642, 362] width 449 height 20
